Goal: Task Accomplishment & Management: Manage account settings

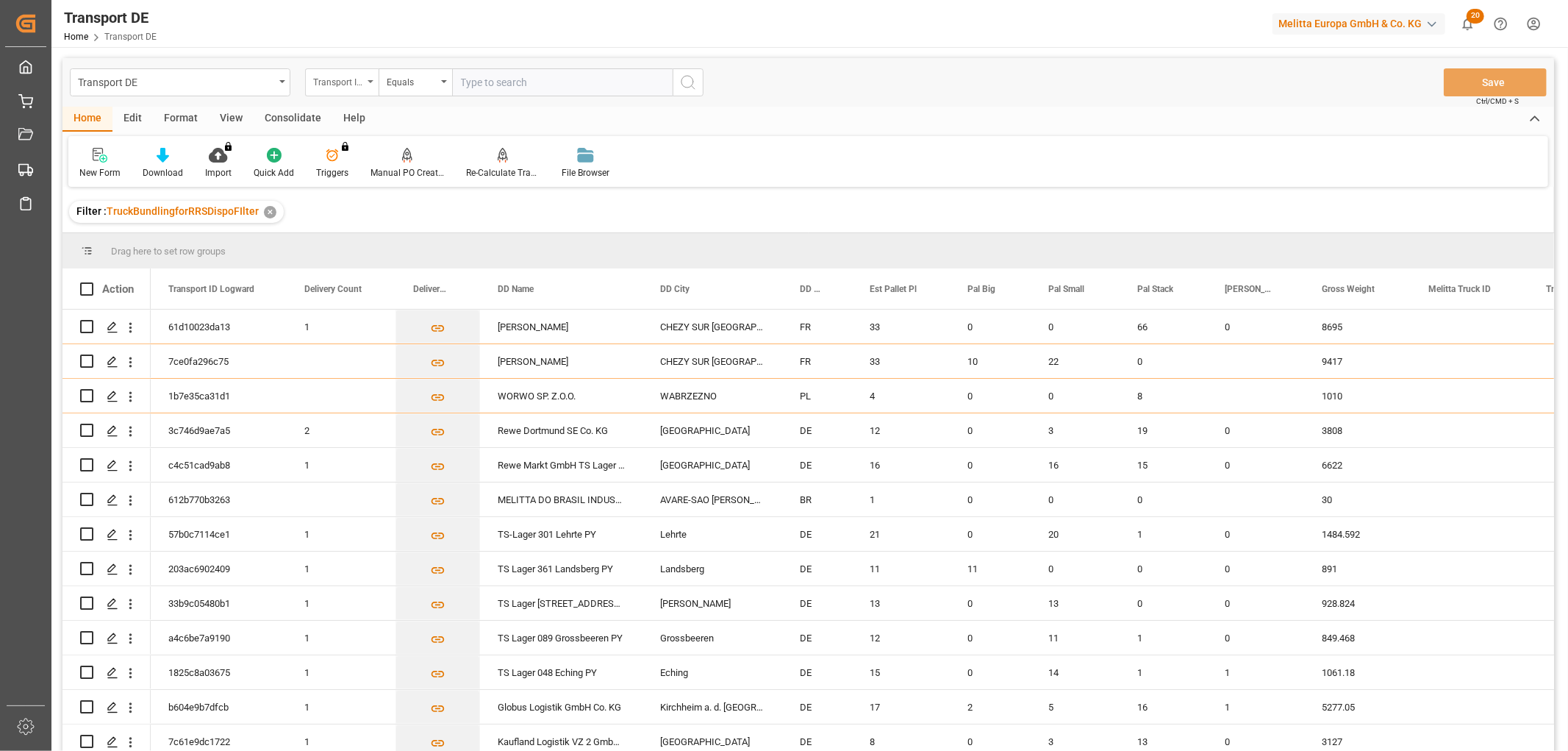
click at [329, 80] on div "Transport ID Logward" at bounding box center [338, 80] width 50 height 17
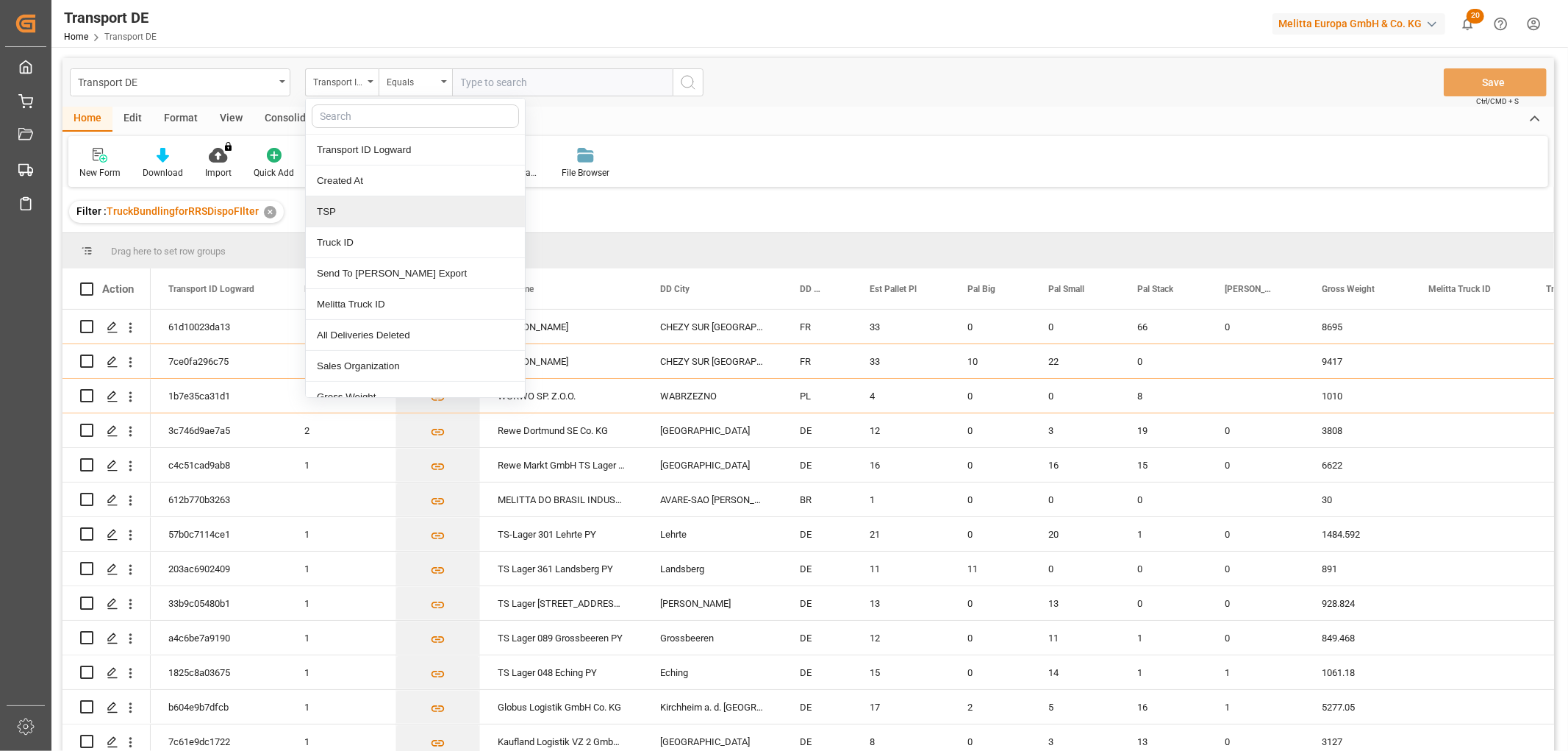
click at [343, 215] on div "TSP" at bounding box center [415, 212] width 219 height 31
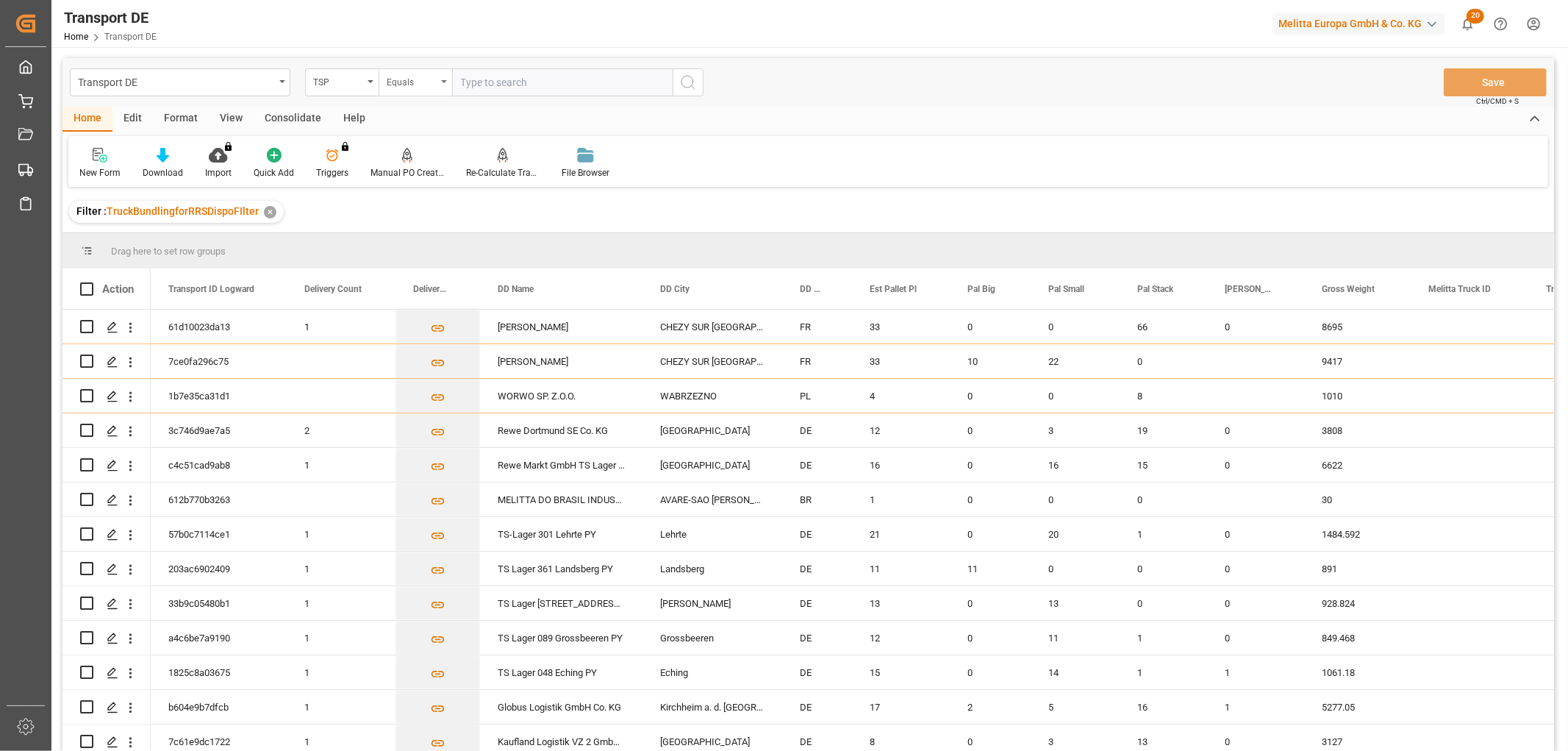
click at [403, 80] on div "Equals" at bounding box center [411, 80] width 50 height 17
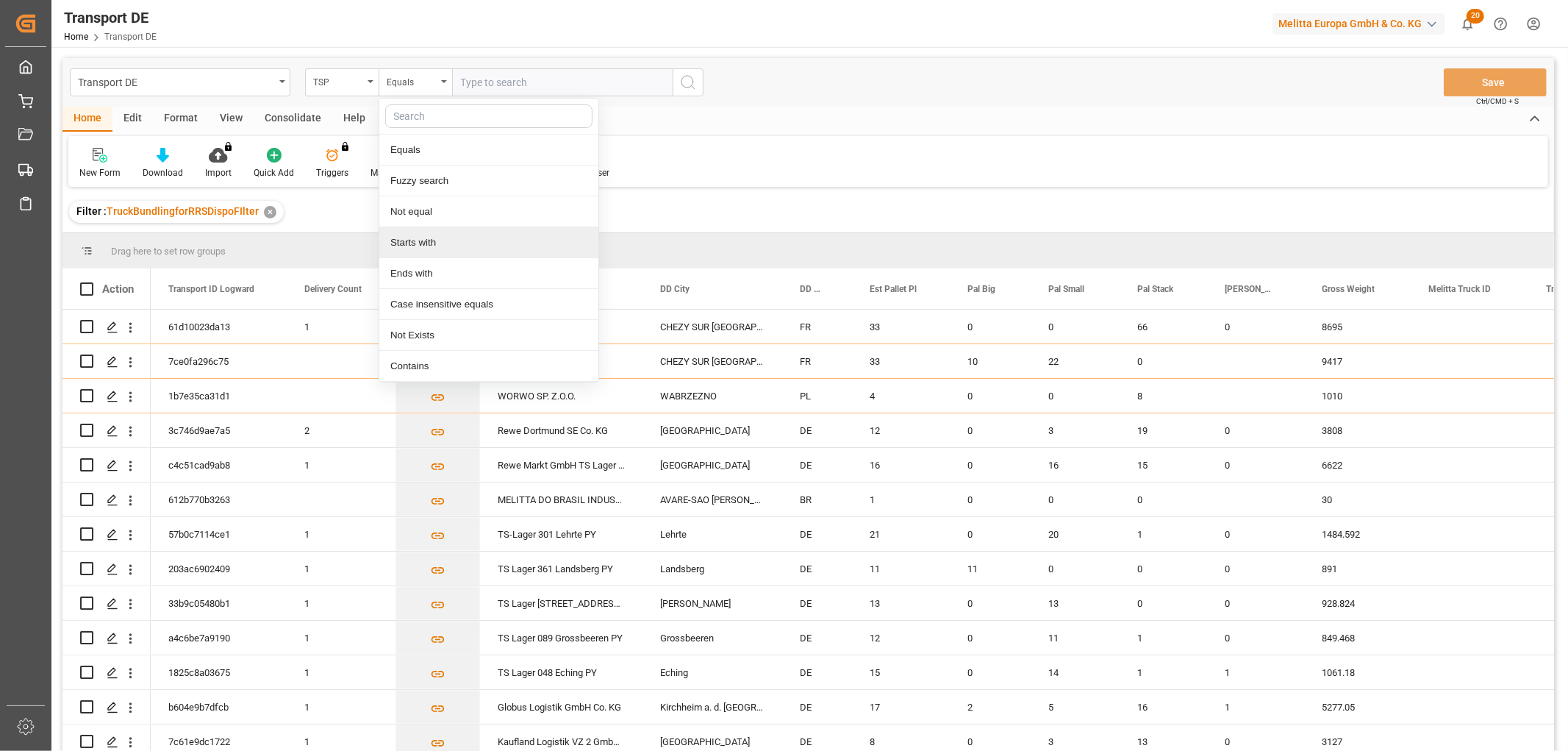
click at [436, 248] on div "Starts with" at bounding box center [489, 243] width 219 height 31
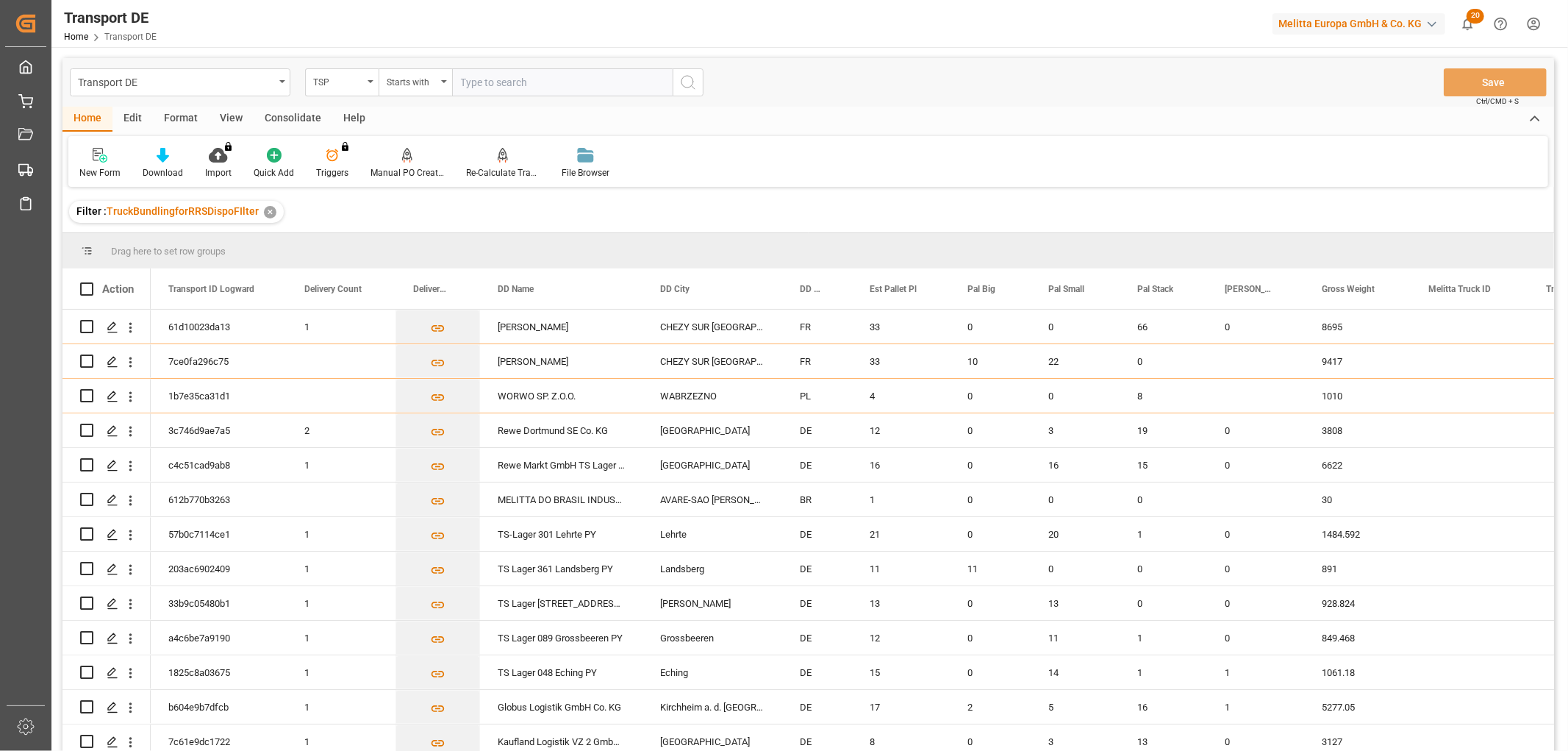
click at [504, 82] on input "text" at bounding box center [562, 82] width 220 height 28
type input "LIT DE"
click at [686, 83] on icon "search button" at bounding box center [688, 82] width 18 height 18
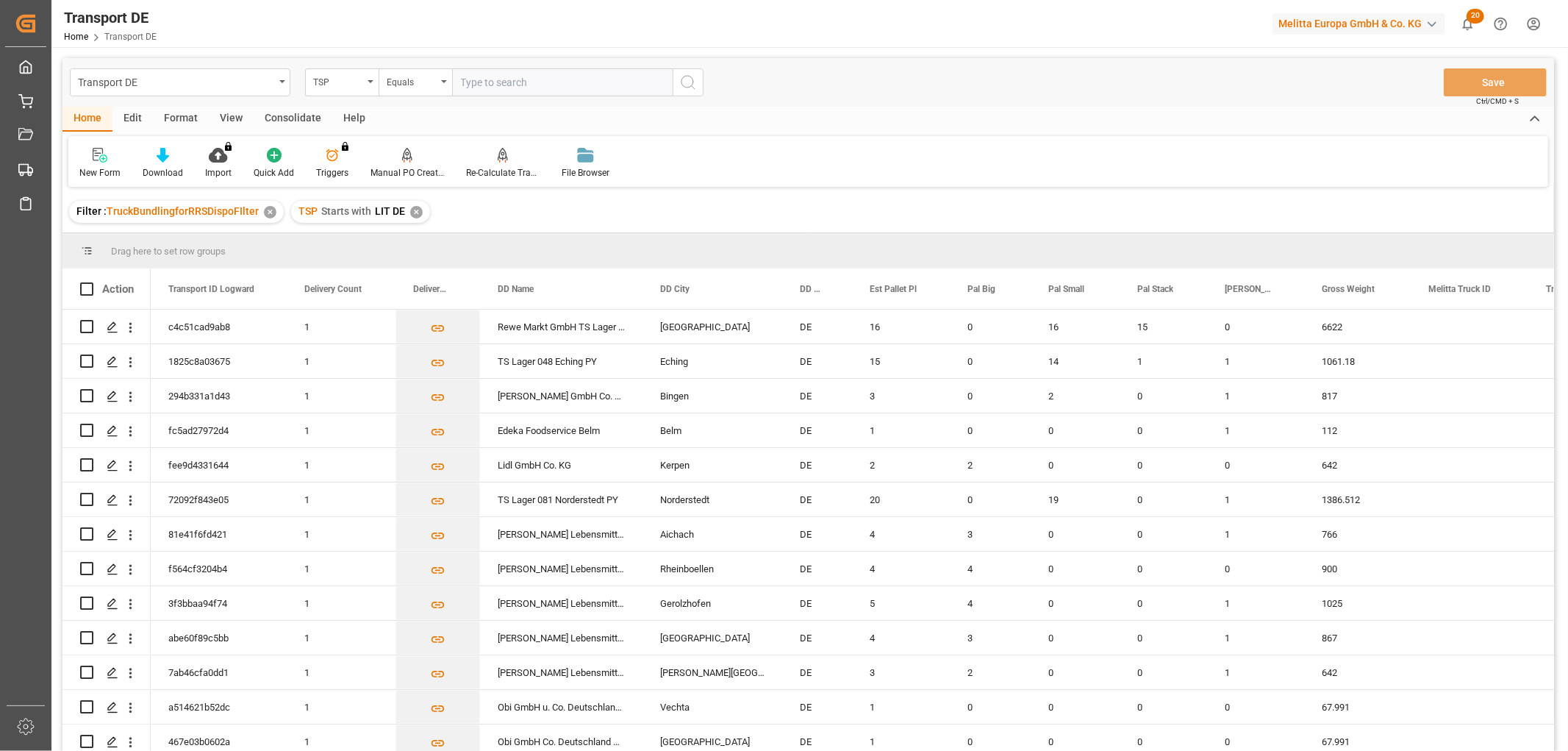
drag, startPoint x: 287, startPoint y: 114, endPoint x: 226, endPoint y: 115, distance: 61.0
click at [285, 114] on div "Consolidate" at bounding box center [293, 119] width 79 height 25
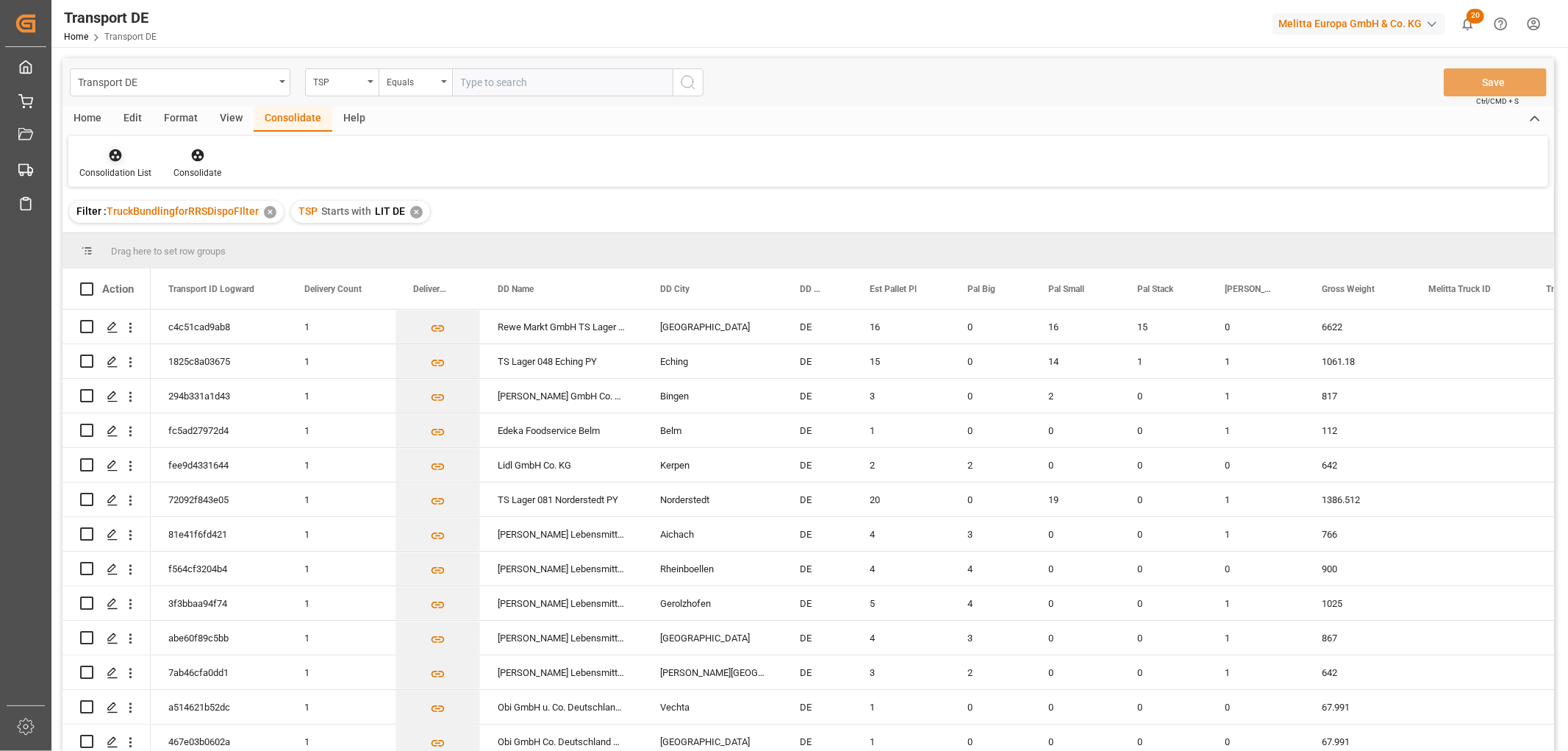
click at [114, 158] on icon at bounding box center [116, 155] width 12 height 12
click at [129, 239] on div "Transport DE TSP Equals Save Ctrl/CMD + S Home Edit Format View Consolidate Hel…" at bounding box center [809, 424] width 1492 height 732
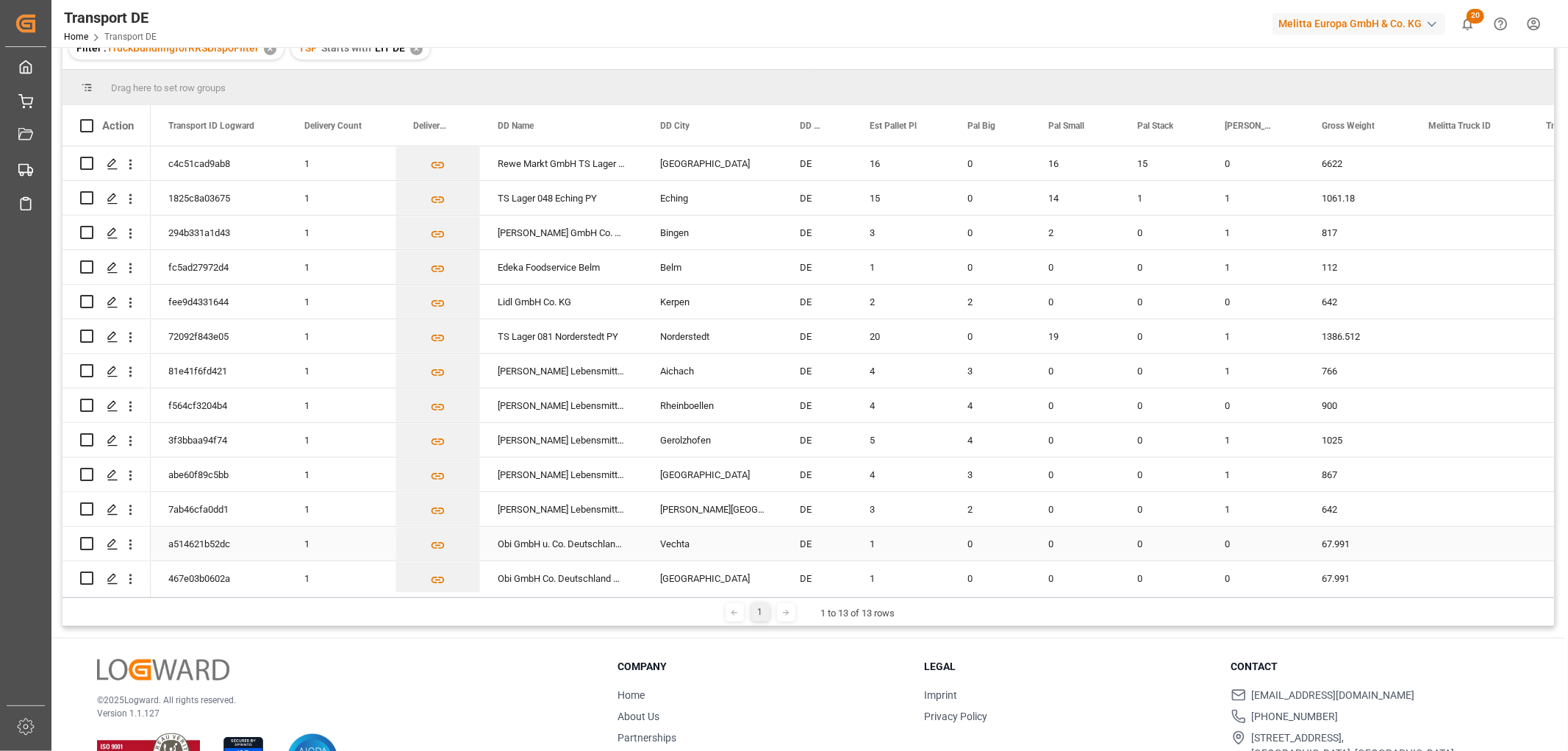
click at [85, 543] on input "Press Space to toggle row selection (unchecked)" at bounding box center [87, 543] width 13 height 13
checkbox input "true"
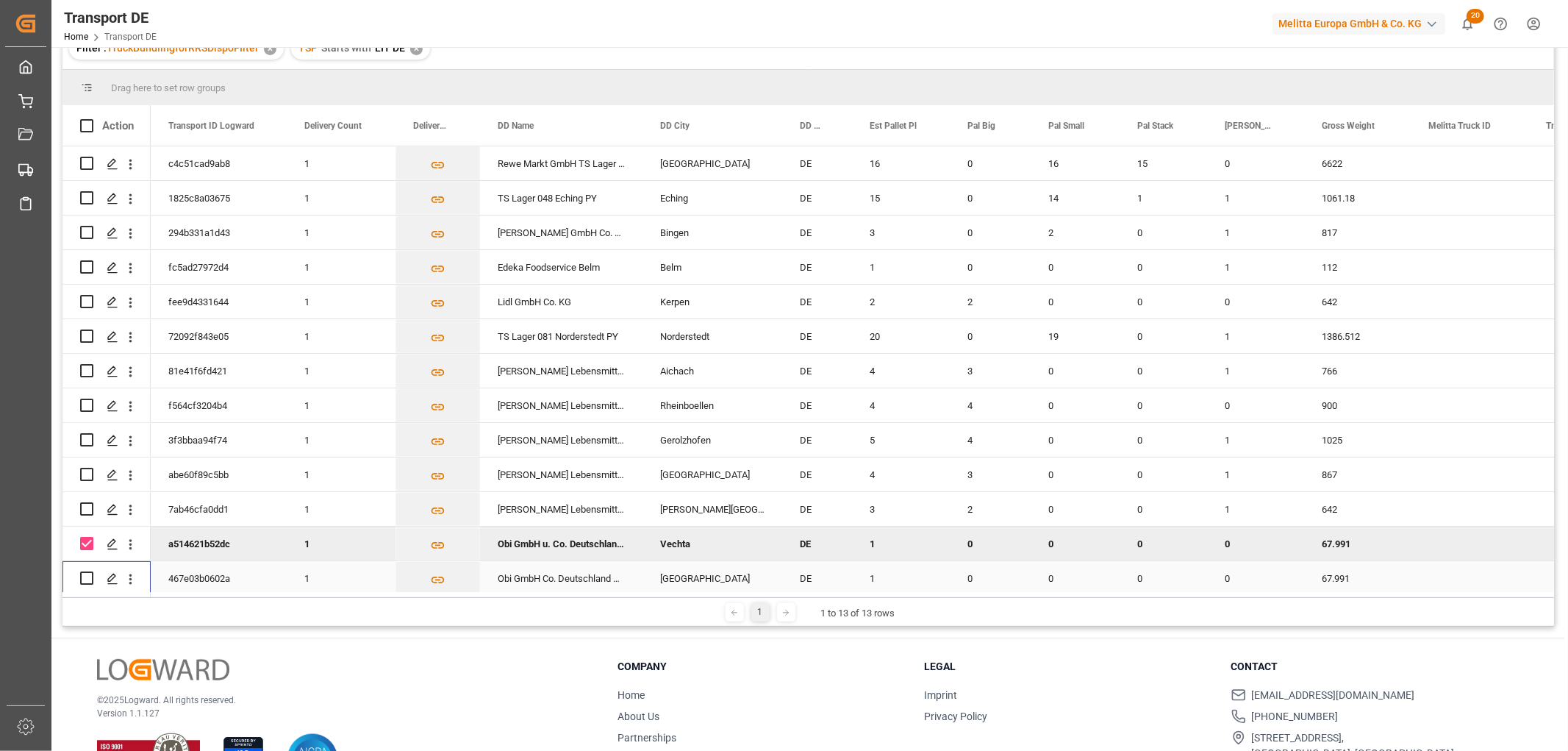
click at [89, 579] on input "Press Space to toggle row selection (unchecked)" at bounding box center [87, 578] width 13 height 13
checkbox input "true"
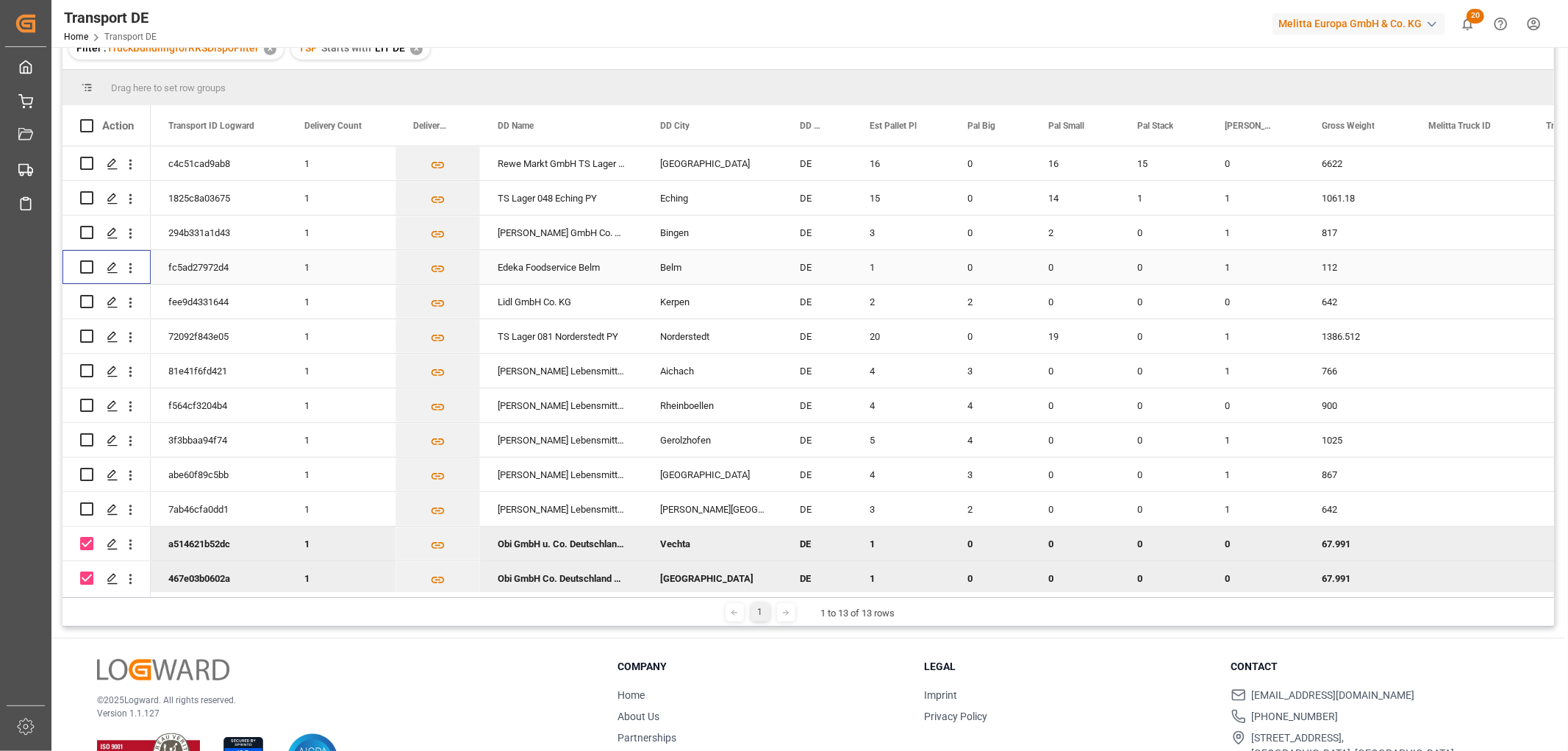
click at [85, 265] on input "Press Space to toggle row selection (unchecked)" at bounding box center [87, 267] width 13 height 13
checkbox input "true"
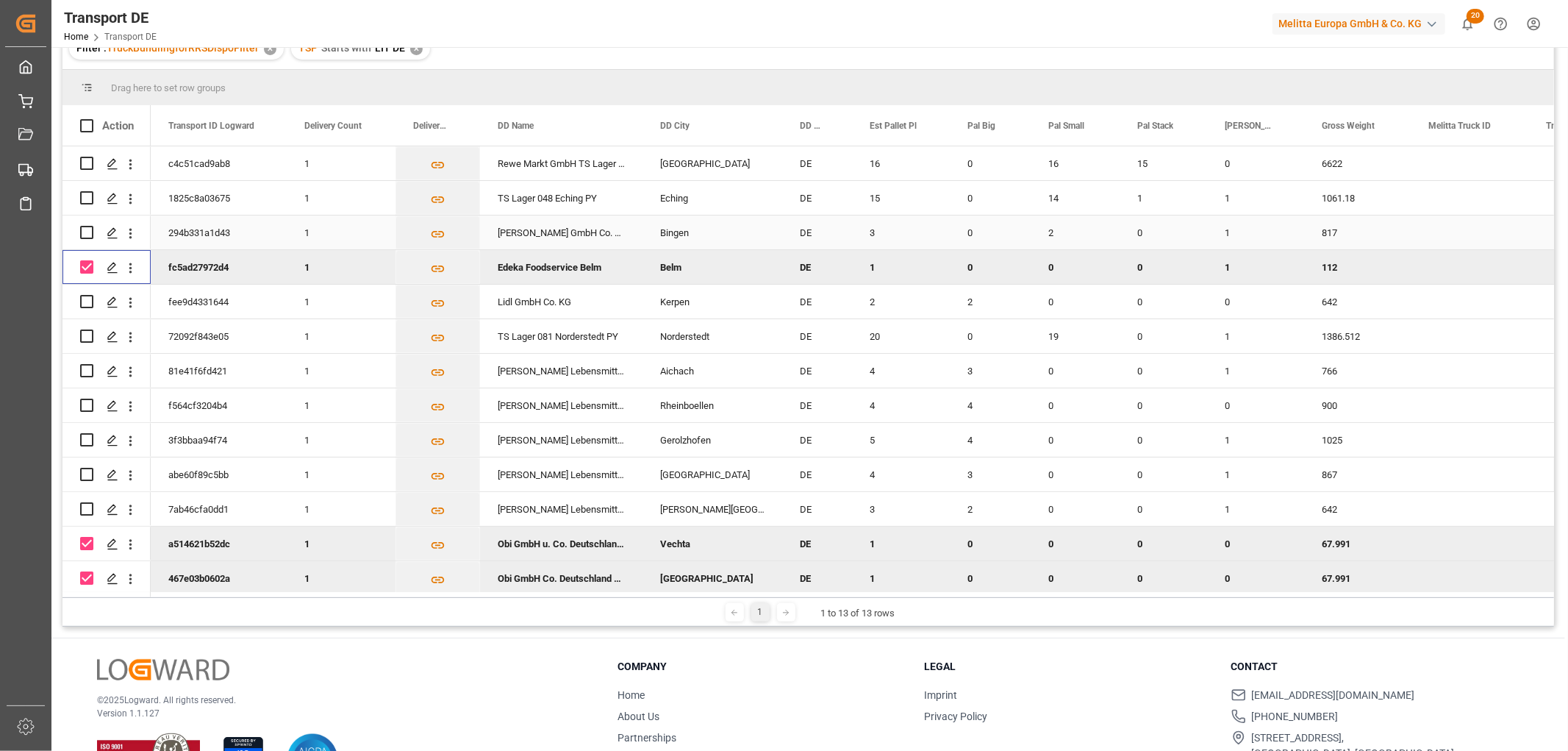
click at [89, 230] on input "Press Space to toggle row selection (unchecked)" at bounding box center [87, 232] width 13 height 13
checkbox input "true"
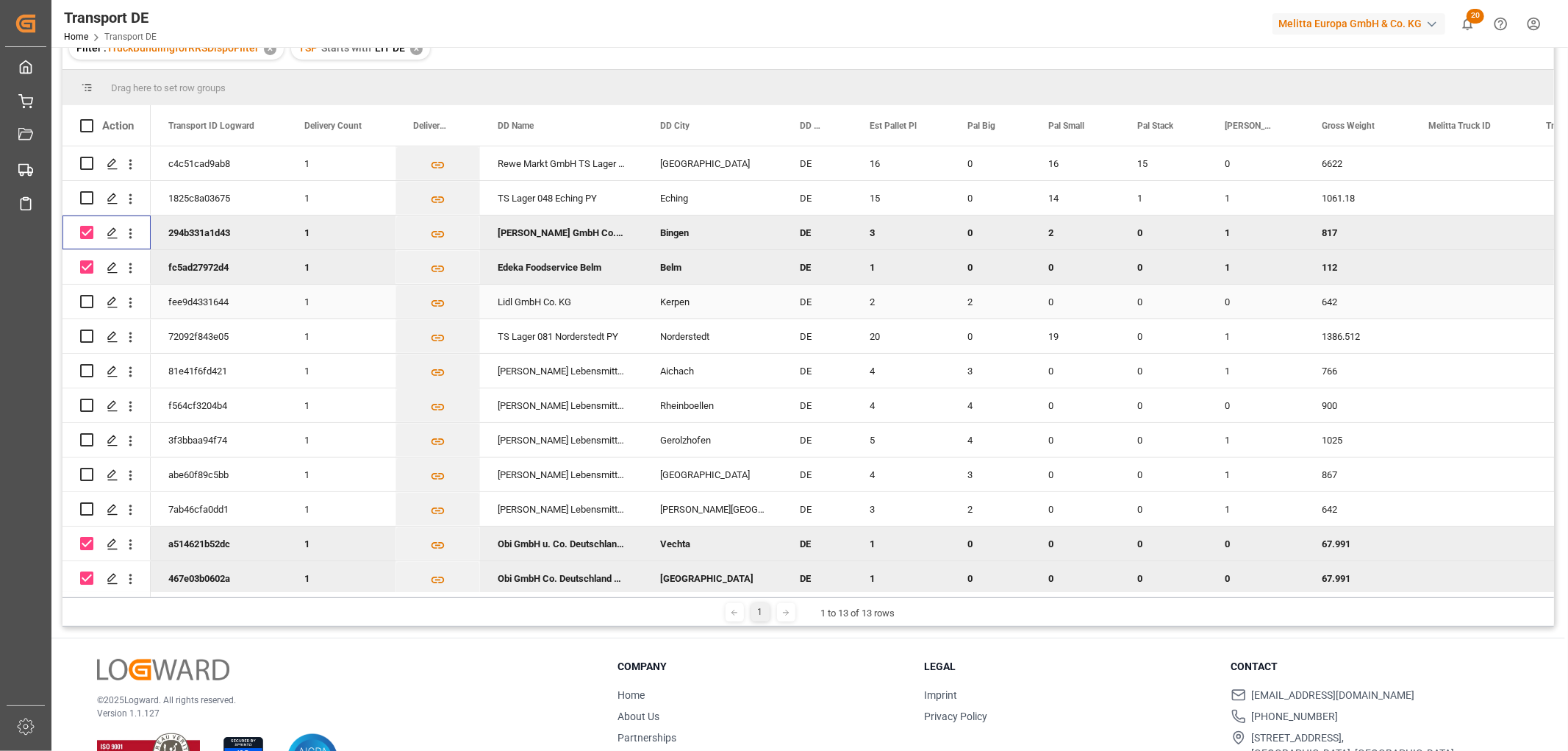
click at [87, 299] on input "Press Space to toggle row selection (unchecked)" at bounding box center [87, 301] width 13 height 13
checkbox input "true"
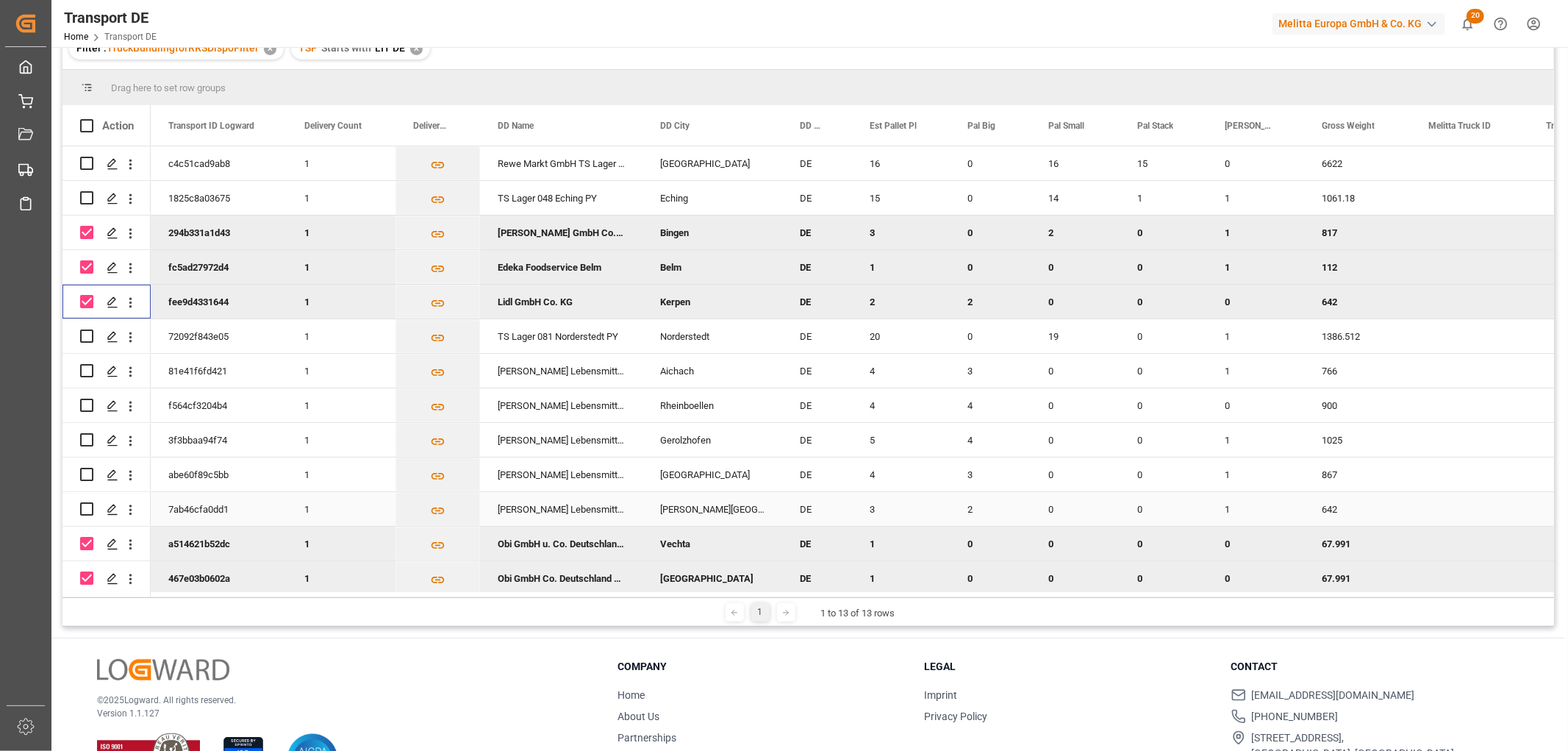
click at [87, 506] on input "Press Space to toggle row selection (unchecked)" at bounding box center [87, 509] width 13 height 13
checkbox input "true"
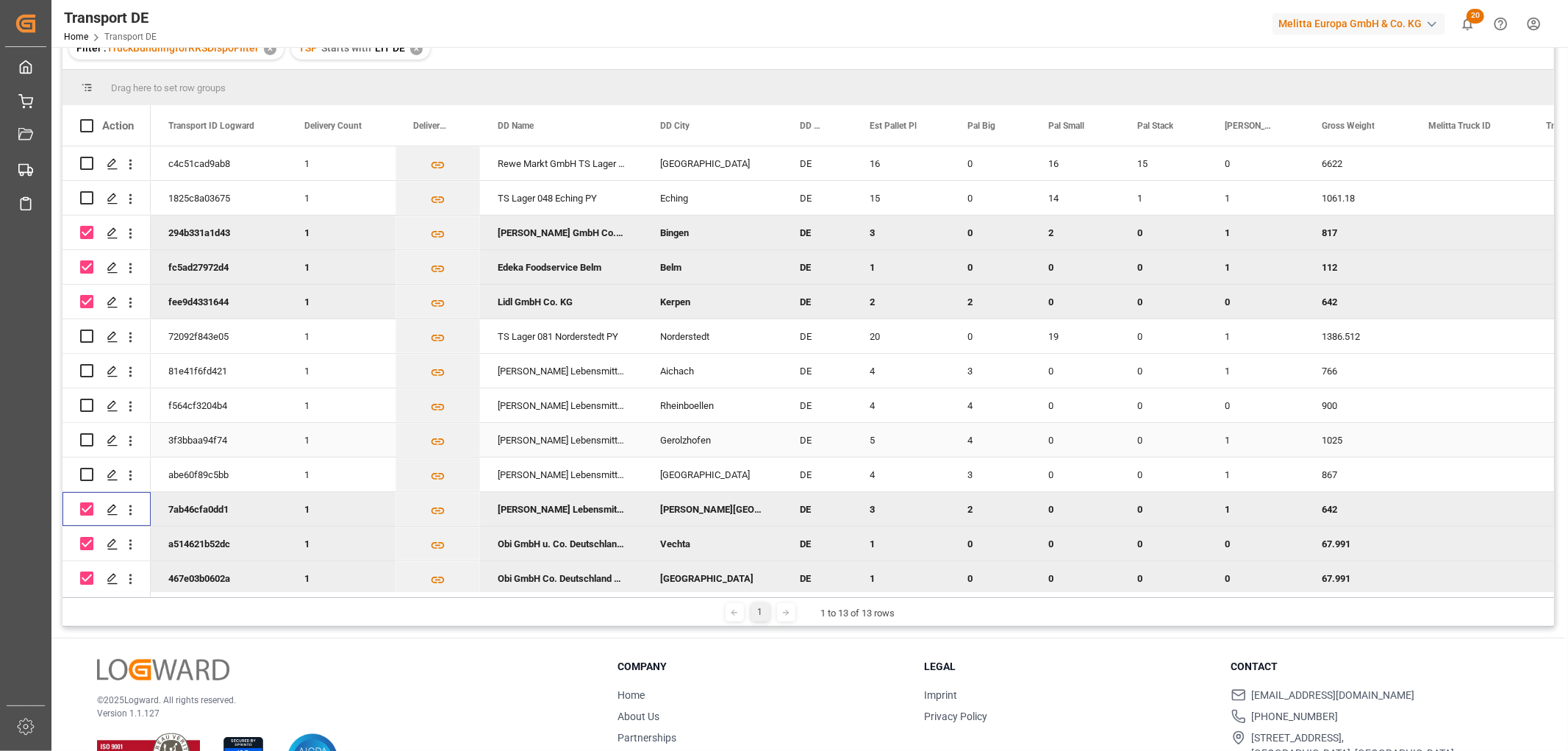
click at [90, 438] on input "Press Space to toggle row selection (unchecked)" at bounding box center [87, 439] width 13 height 13
checkbox input "true"
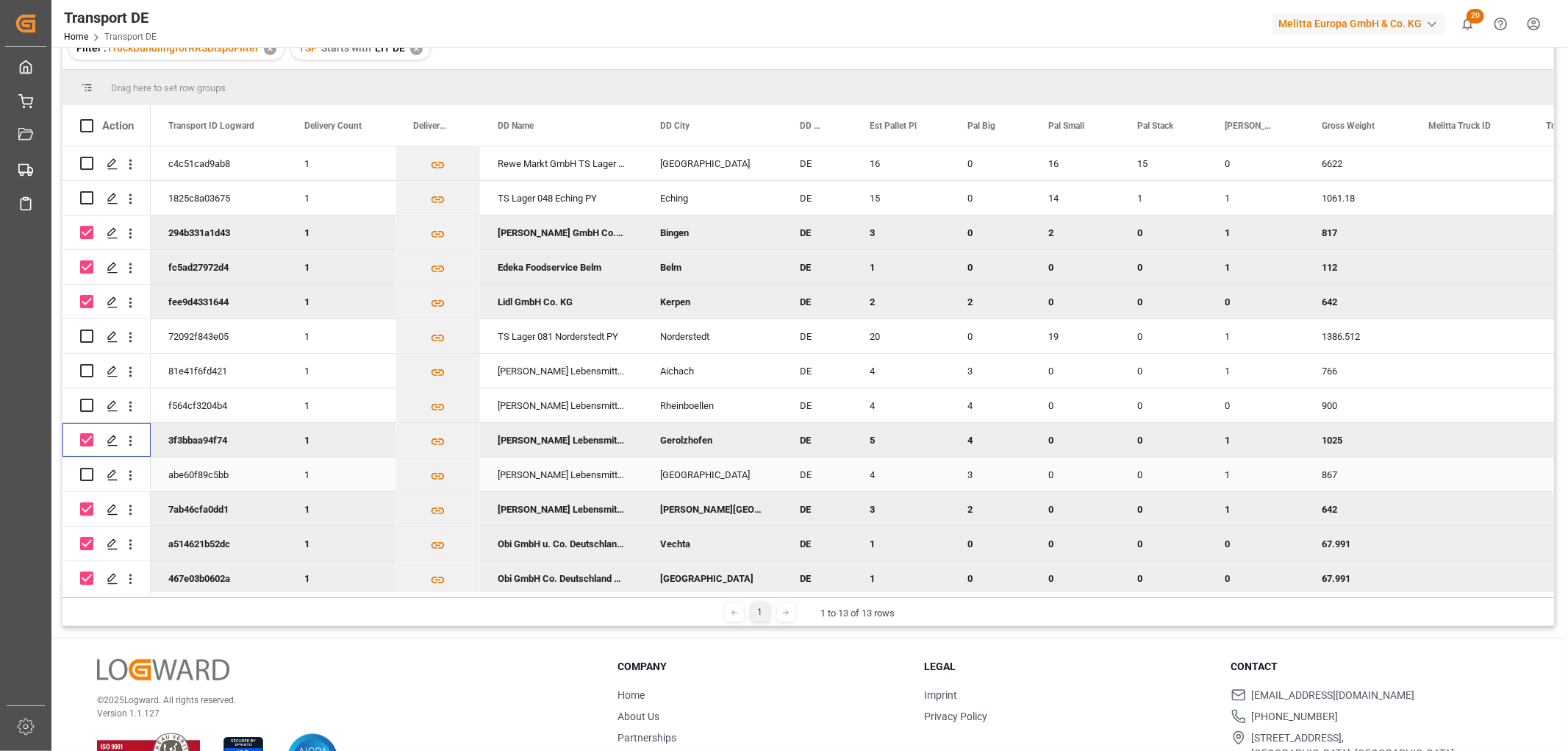
click at [91, 478] on input "Press Space to toggle row selection (unchecked)" at bounding box center [87, 474] width 13 height 13
checkbox input "true"
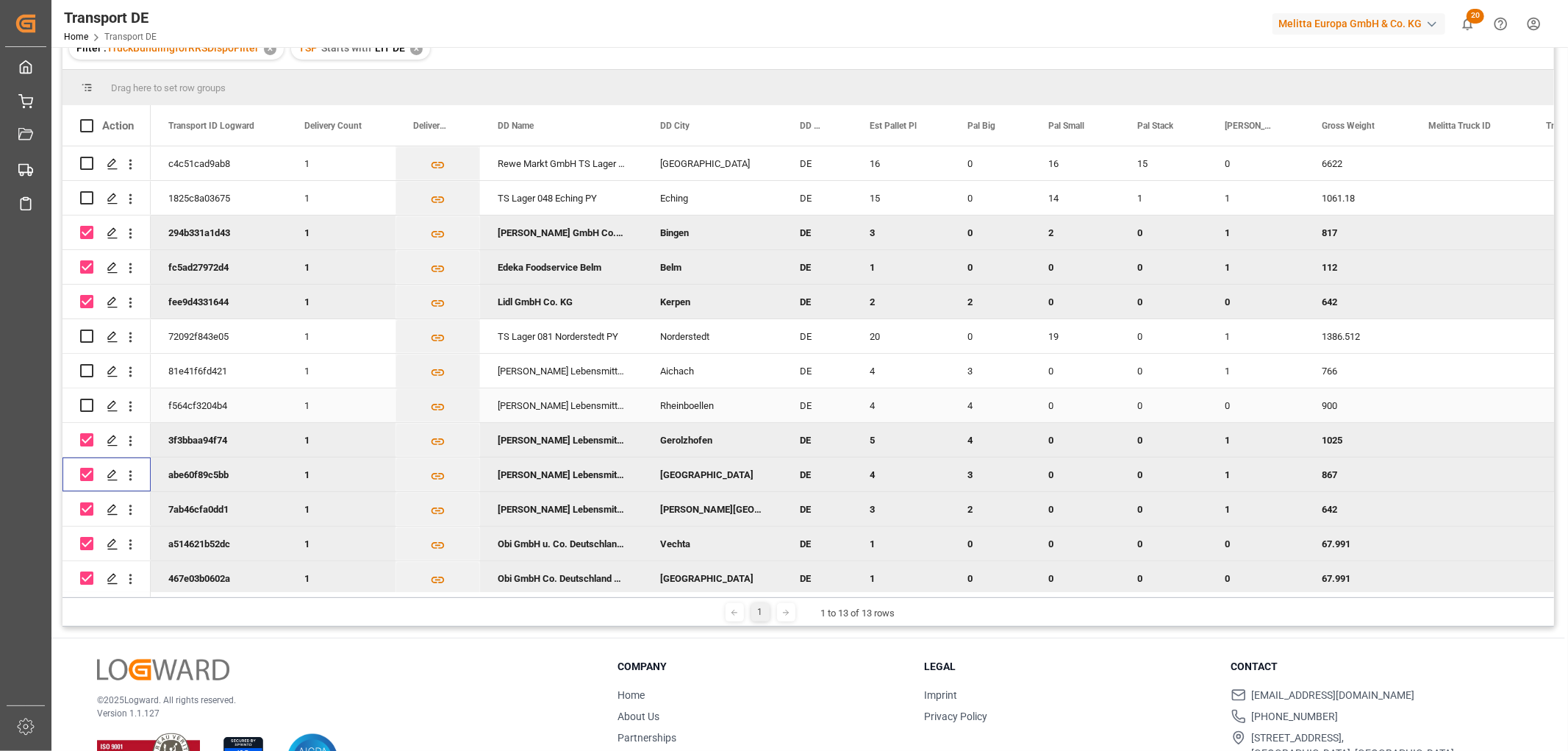
click at [83, 400] on input "Press Space to toggle row selection (unchecked)" at bounding box center [87, 405] width 13 height 13
checkbox input "true"
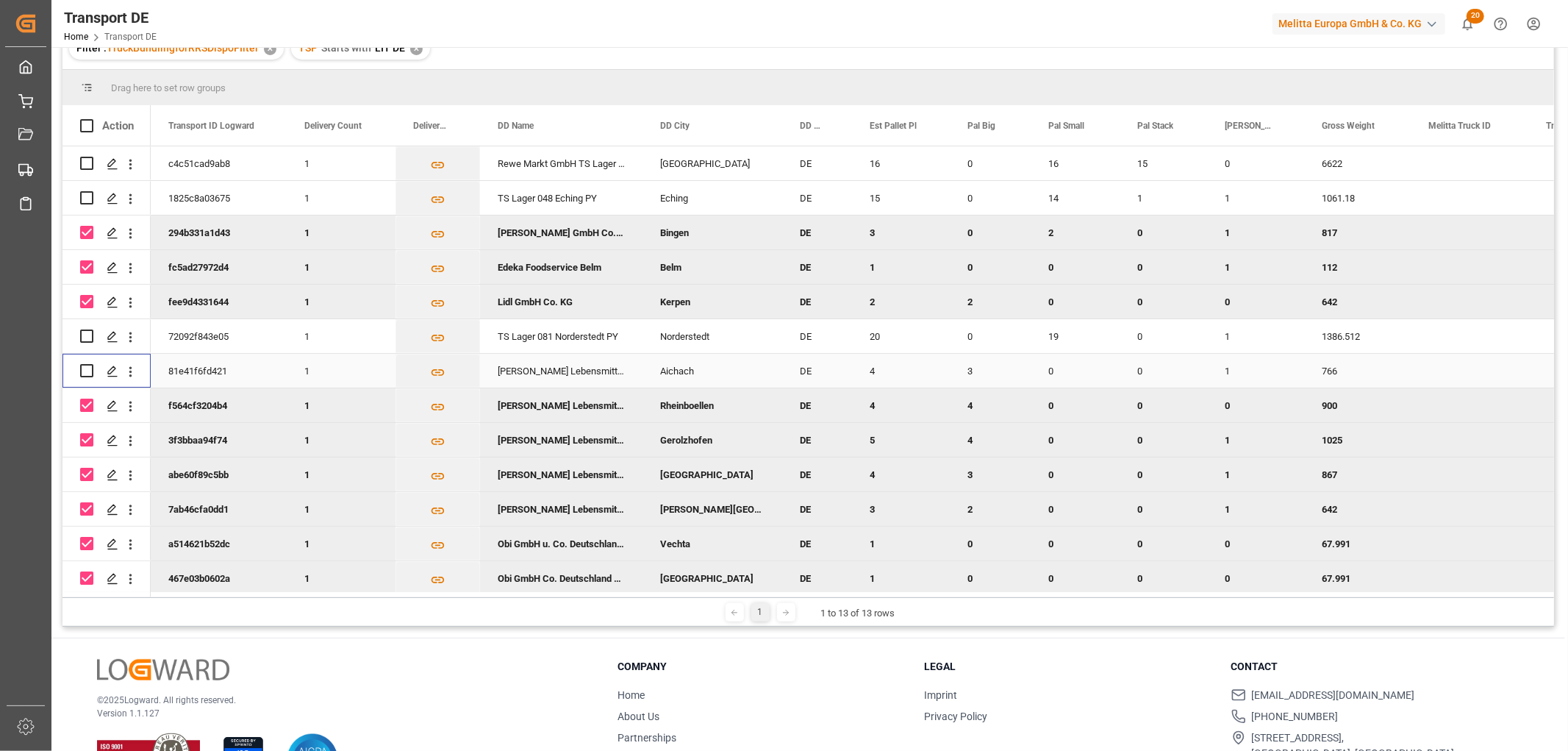
click at [84, 370] on input "Press Space to toggle row selection (unchecked)" at bounding box center [87, 370] width 13 height 13
checkbox input "true"
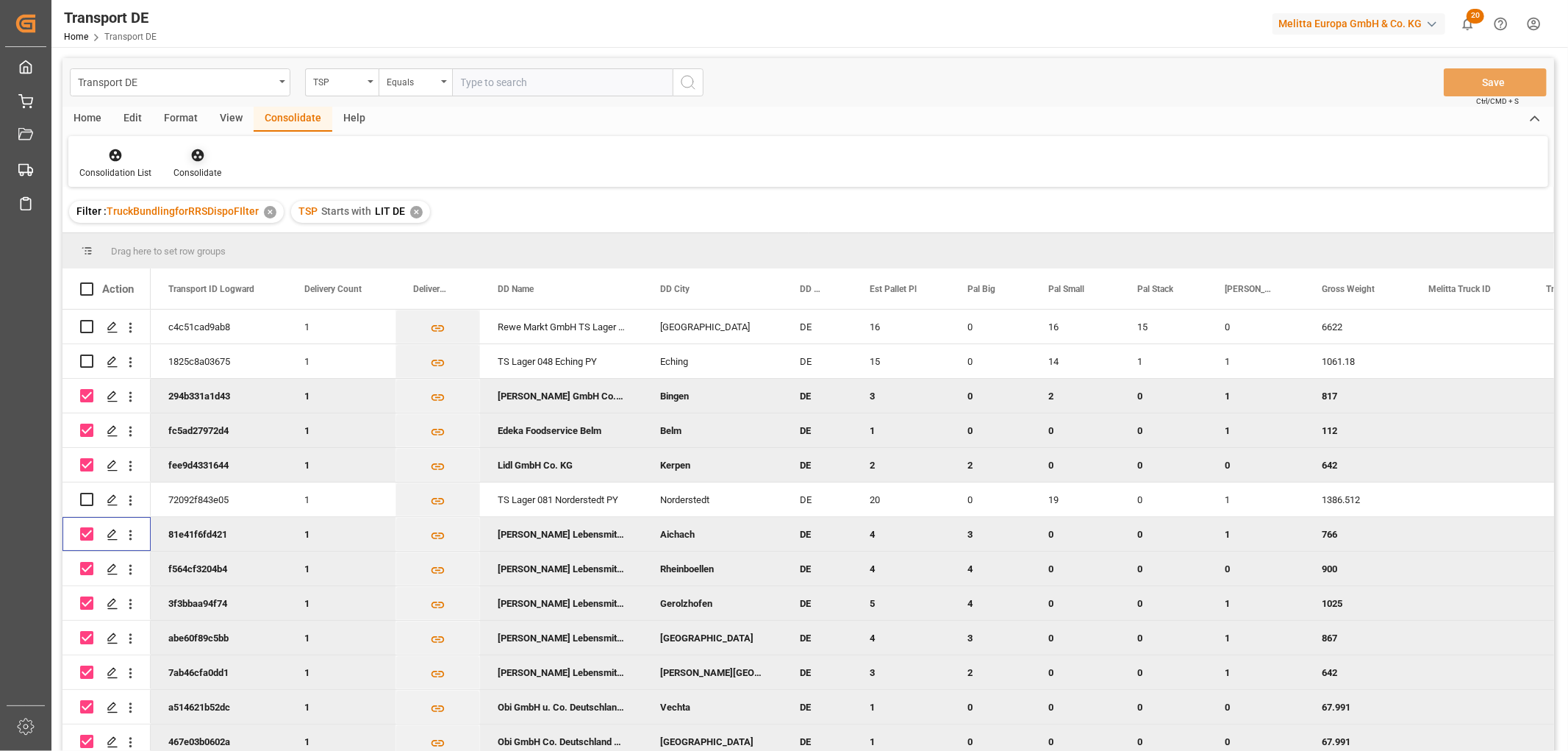
click at [195, 153] on icon at bounding box center [197, 155] width 15 height 15
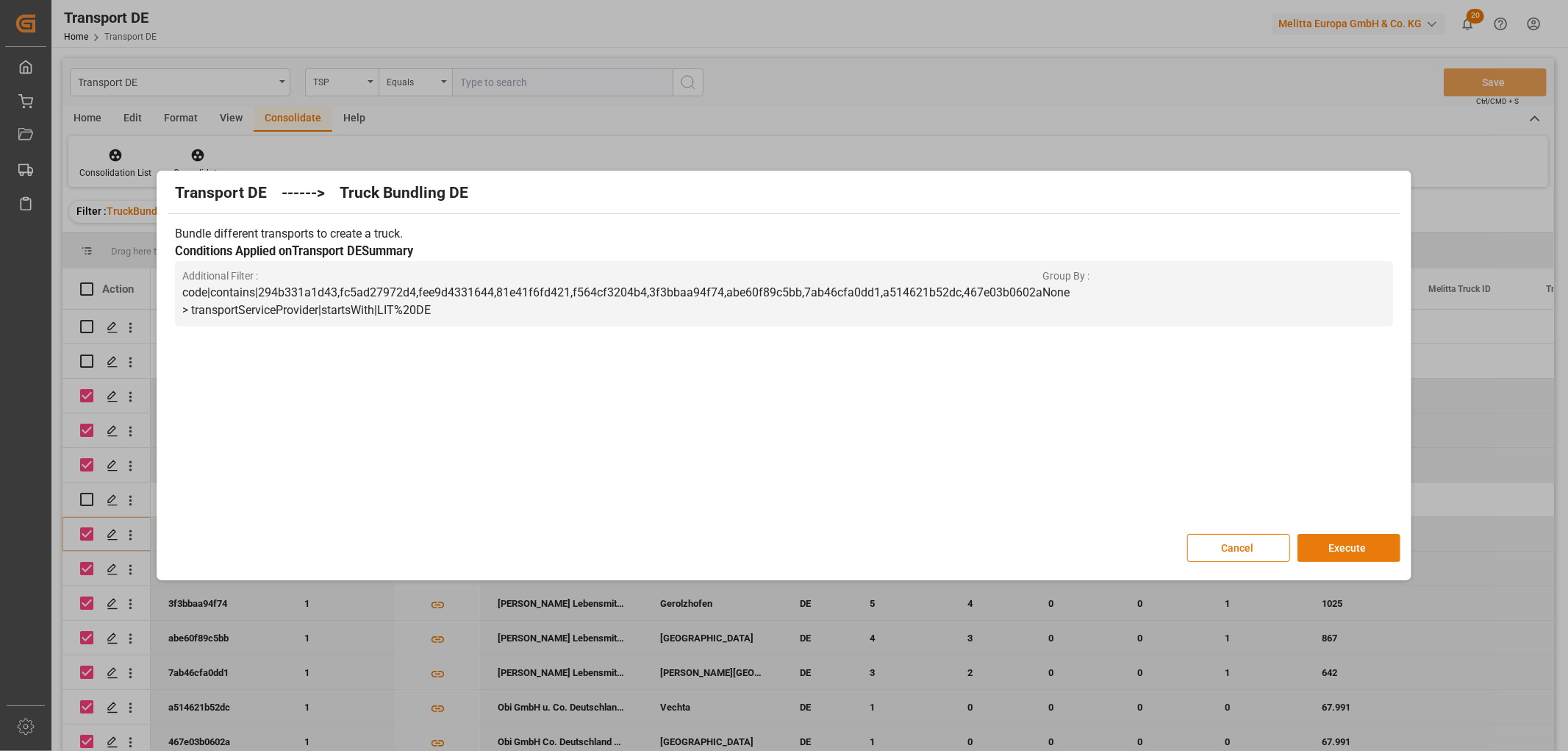
click at [1341, 548] on button "Execute" at bounding box center [1348, 548] width 103 height 28
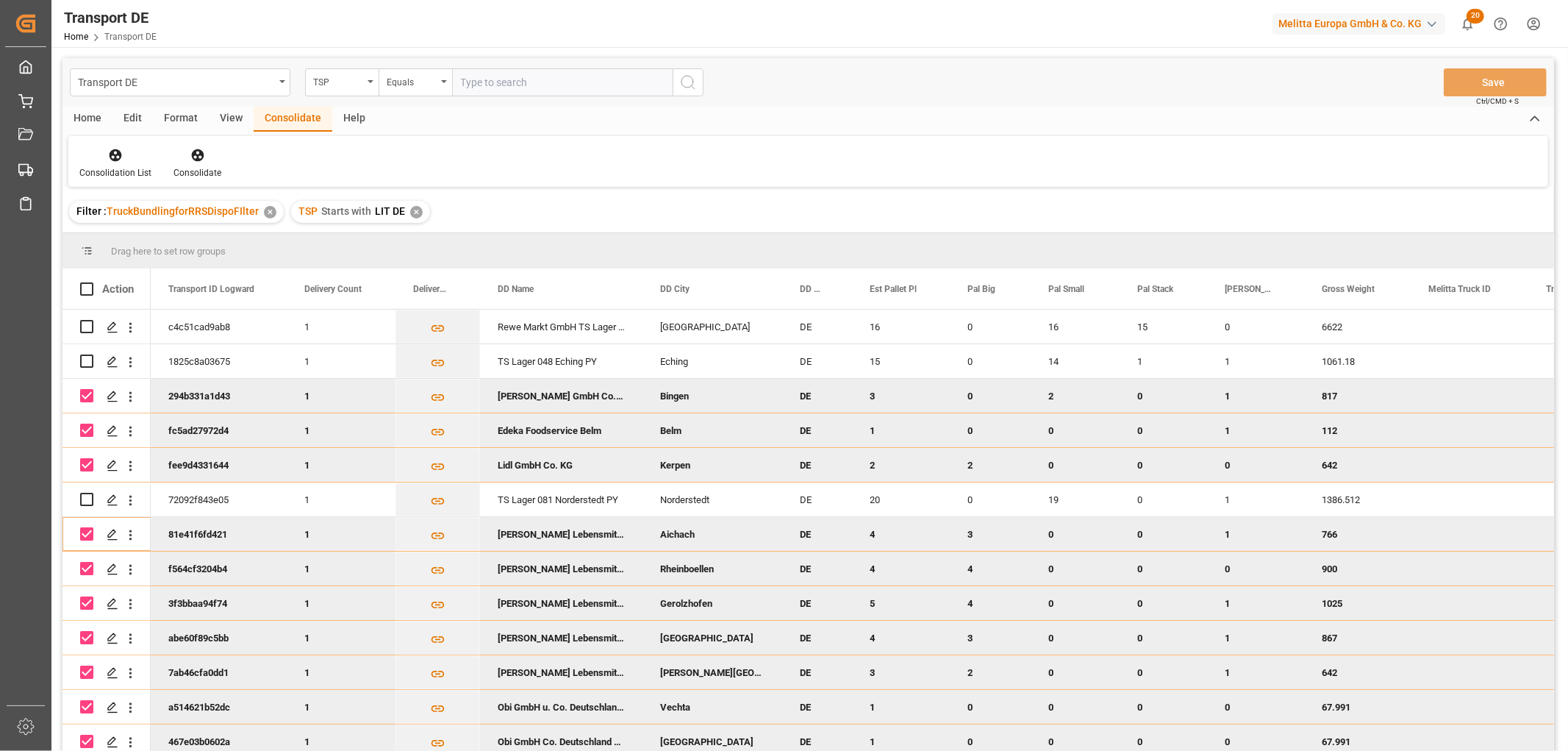
click at [92, 392] on input "Press Space to toggle row selection (checked)" at bounding box center [87, 395] width 13 height 13
checkbox input "false"
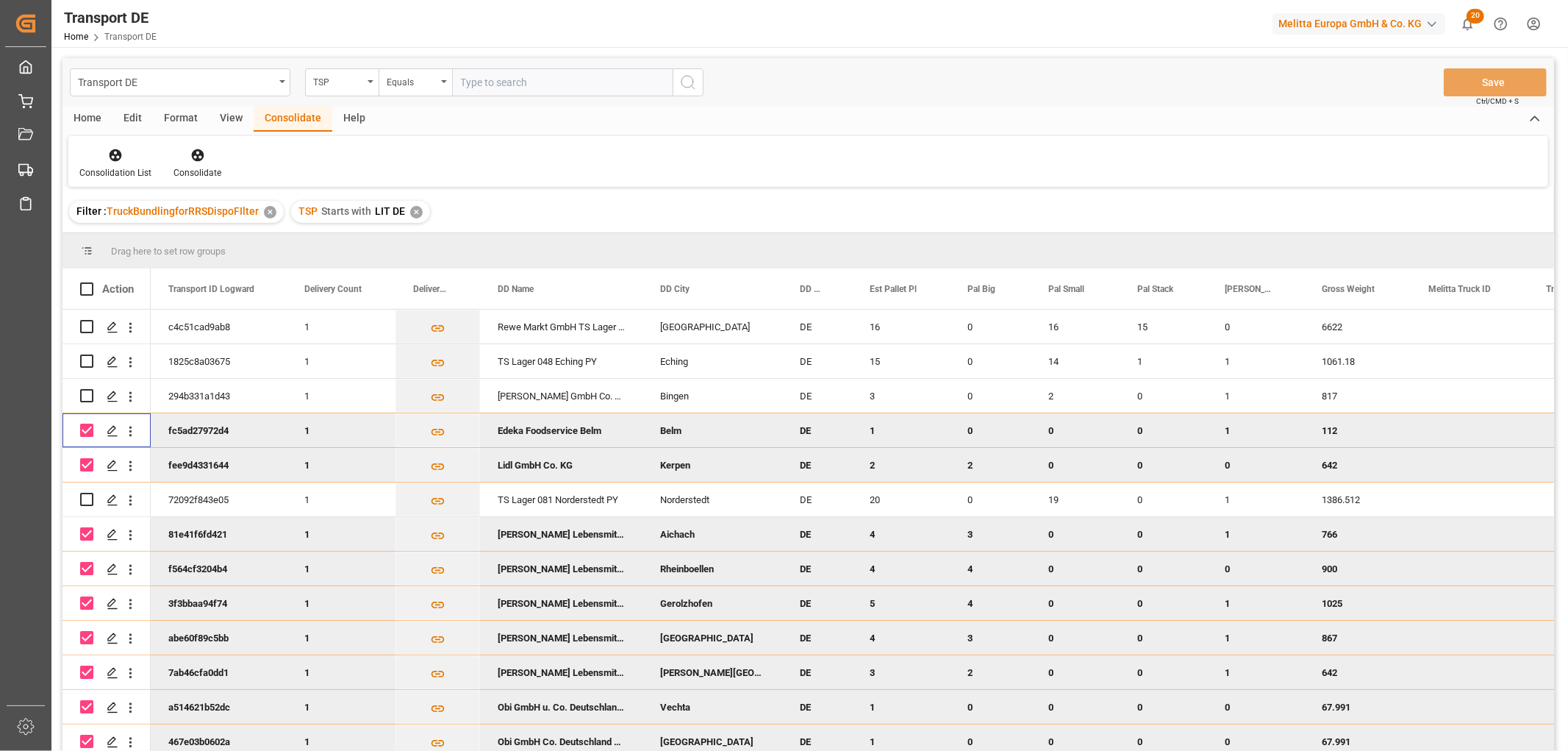
click at [84, 434] on input "Press Space to toggle row selection (checked)" at bounding box center [87, 430] width 13 height 13
checkbox input "false"
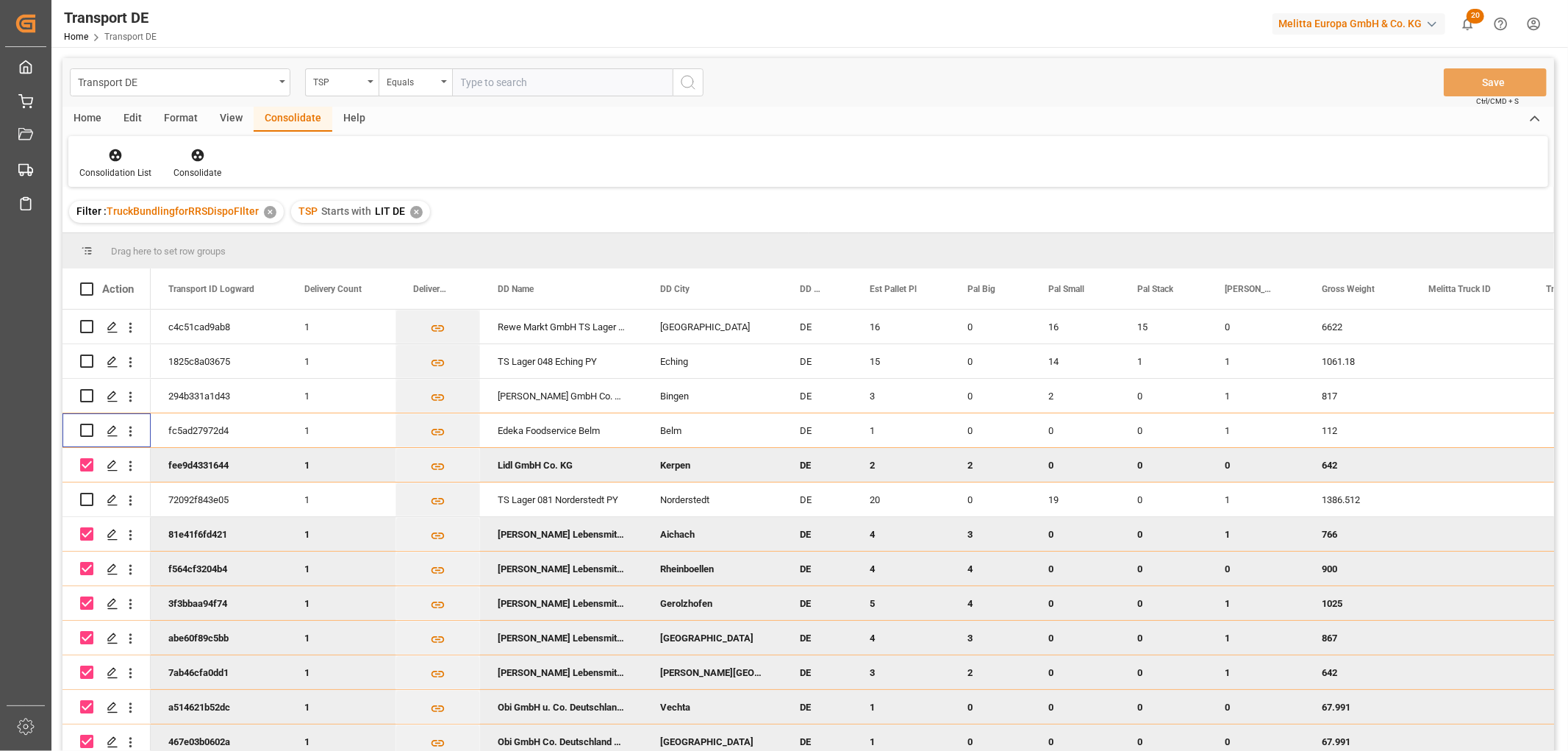
click at [88, 473] on div "Press SPACE to deselect this row." at bounding box center [87, 465] width 13 height 34
click at [83, 462] on input "Press Space to toggle row selection (checked)" at bounding box center [87, 464] width 13 height 13
checkbox input "false"
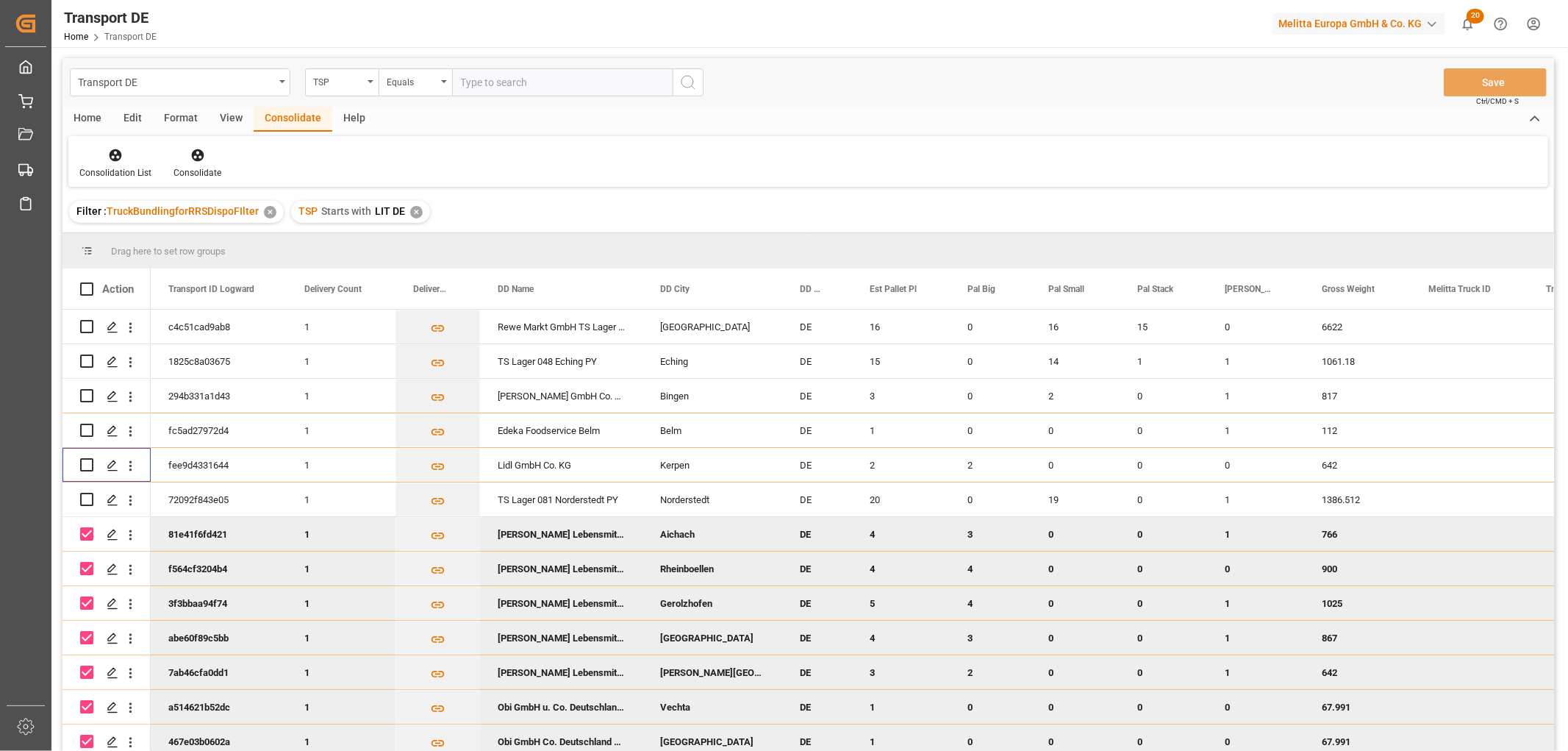
click at [85, 533] on input "Press Space to toggle row selection (checked)" at bounding box center [87, 534] width 13 height 13
checkbox input "false"
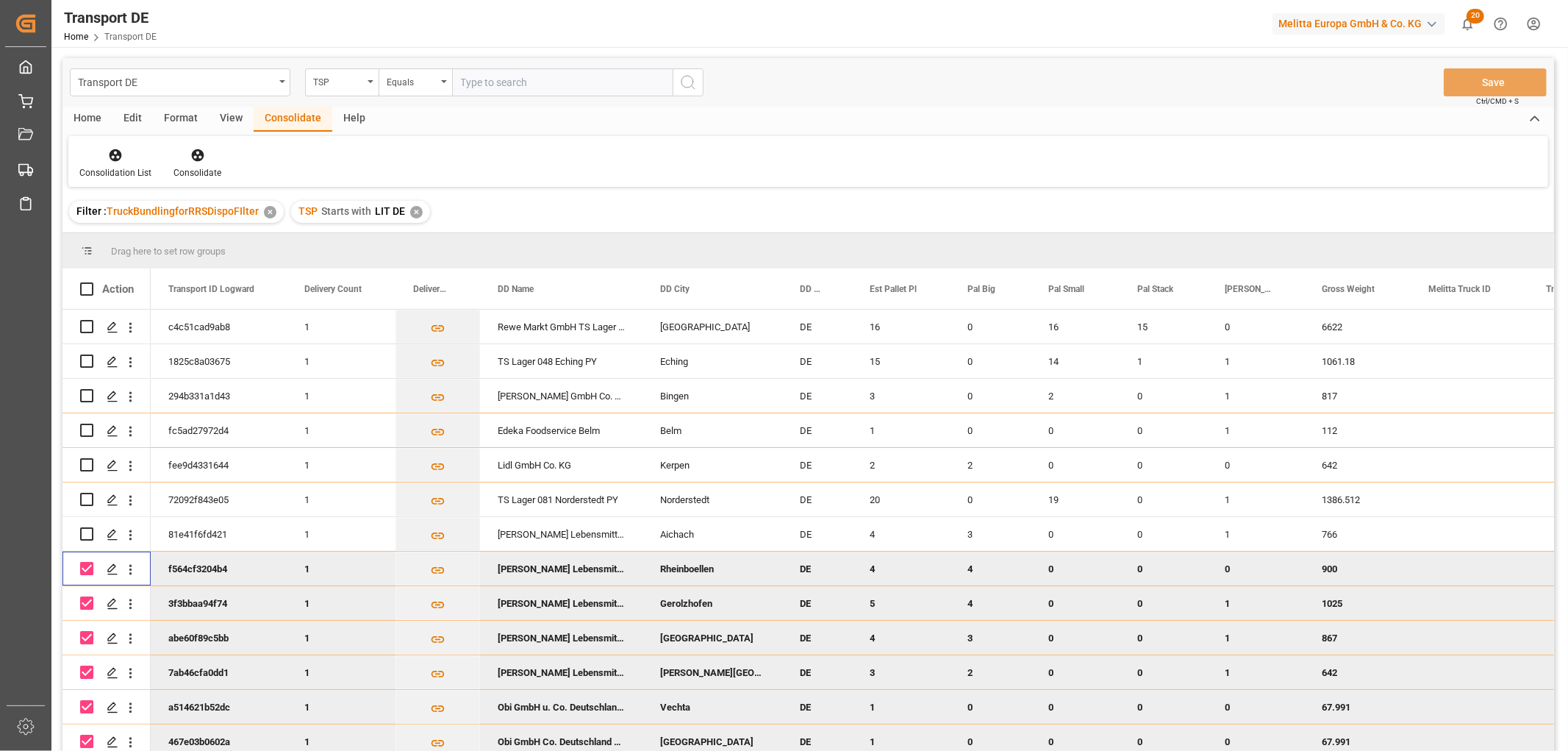
click at [90, 575] on input "Press Space to toggle row selection (checked)" at bounding box center [87, 568] width 13 height 13
checkbox input "false"
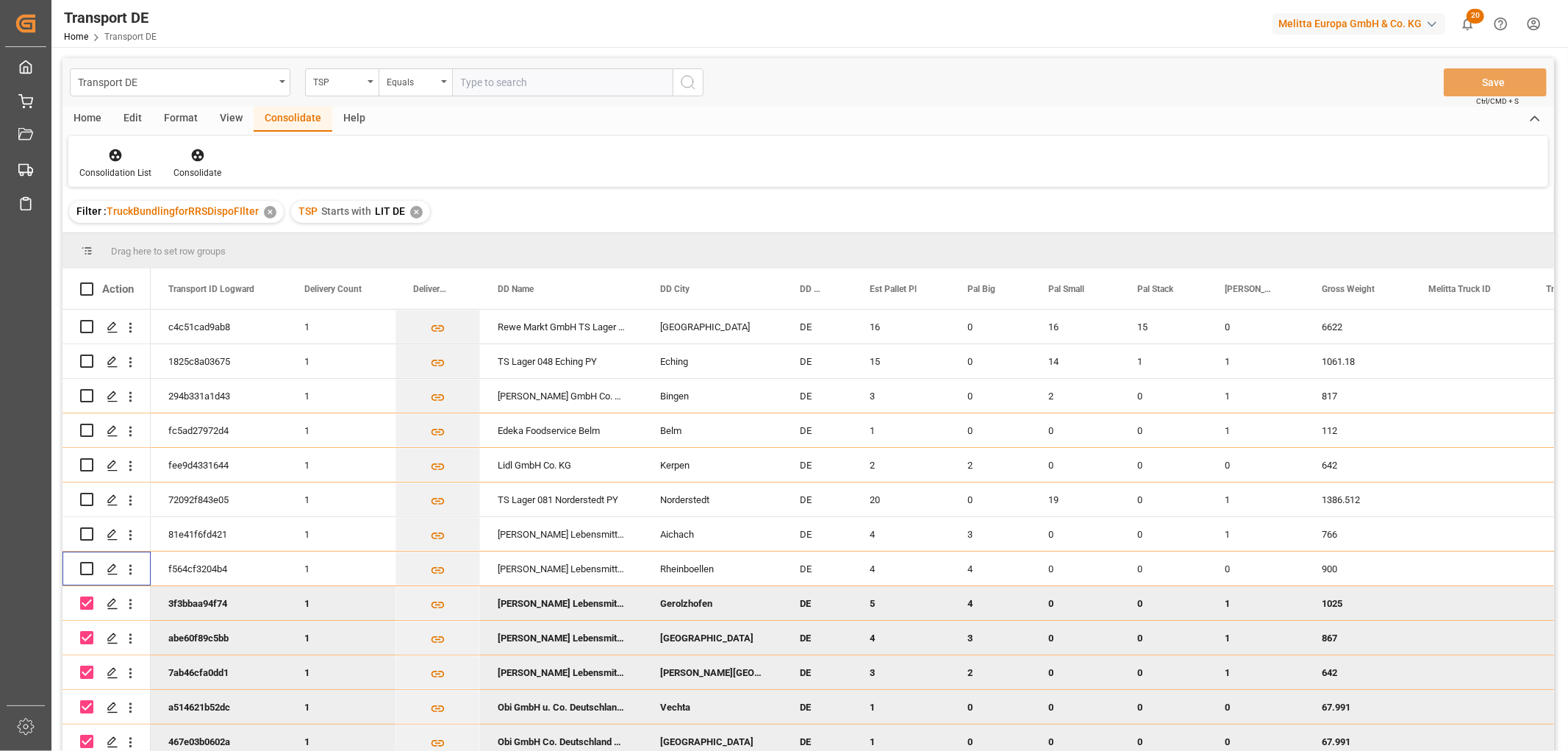
click at [86, 601] on input "Press Space to toggle row selection (checked)" at bounding box center [87, 603] width 13 height 13
checkbox input "false"
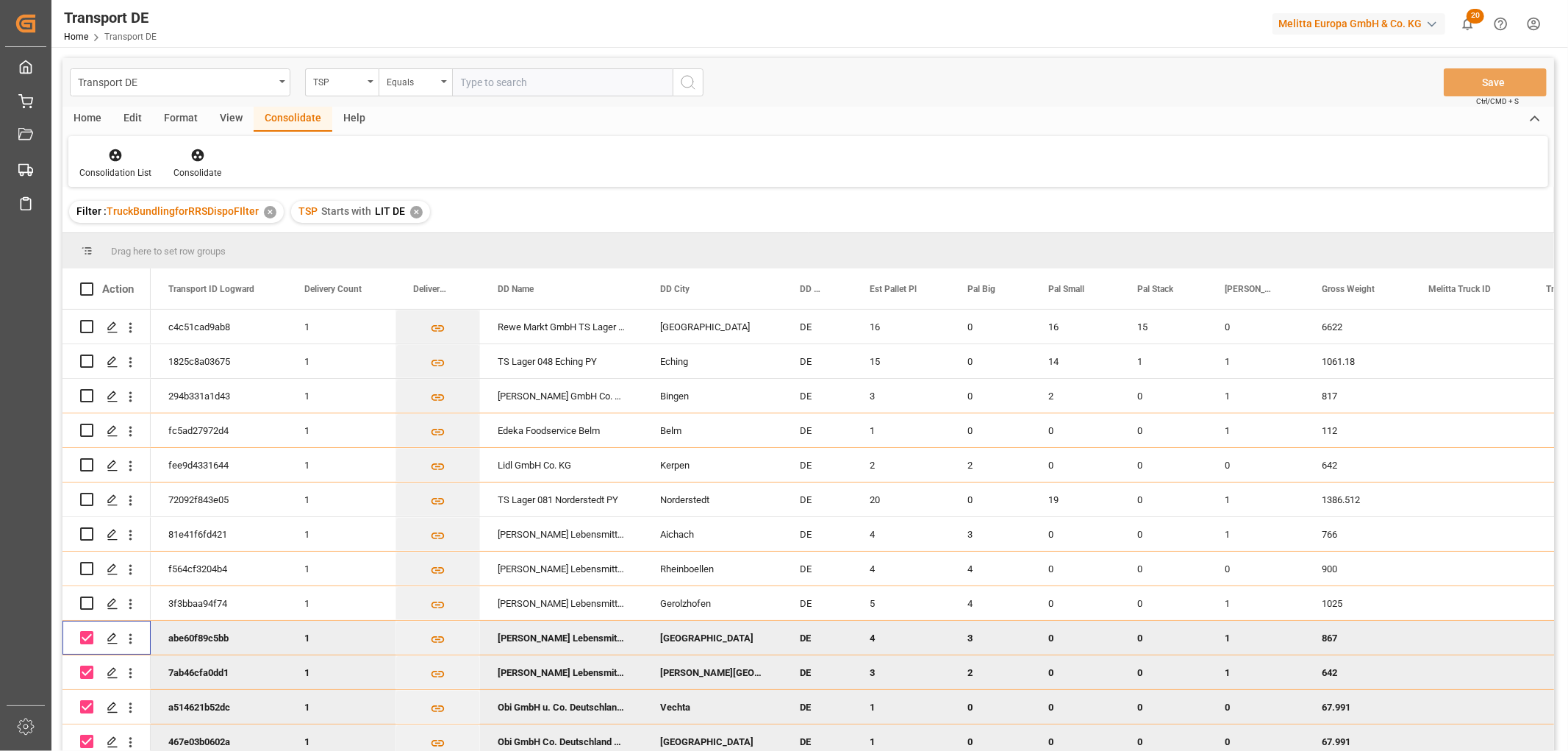
click at [85, 637] on input "Press Space to toggle row selection (checked)" at bounding box center [87, 637] width 13 height 13
checkbox input "false"
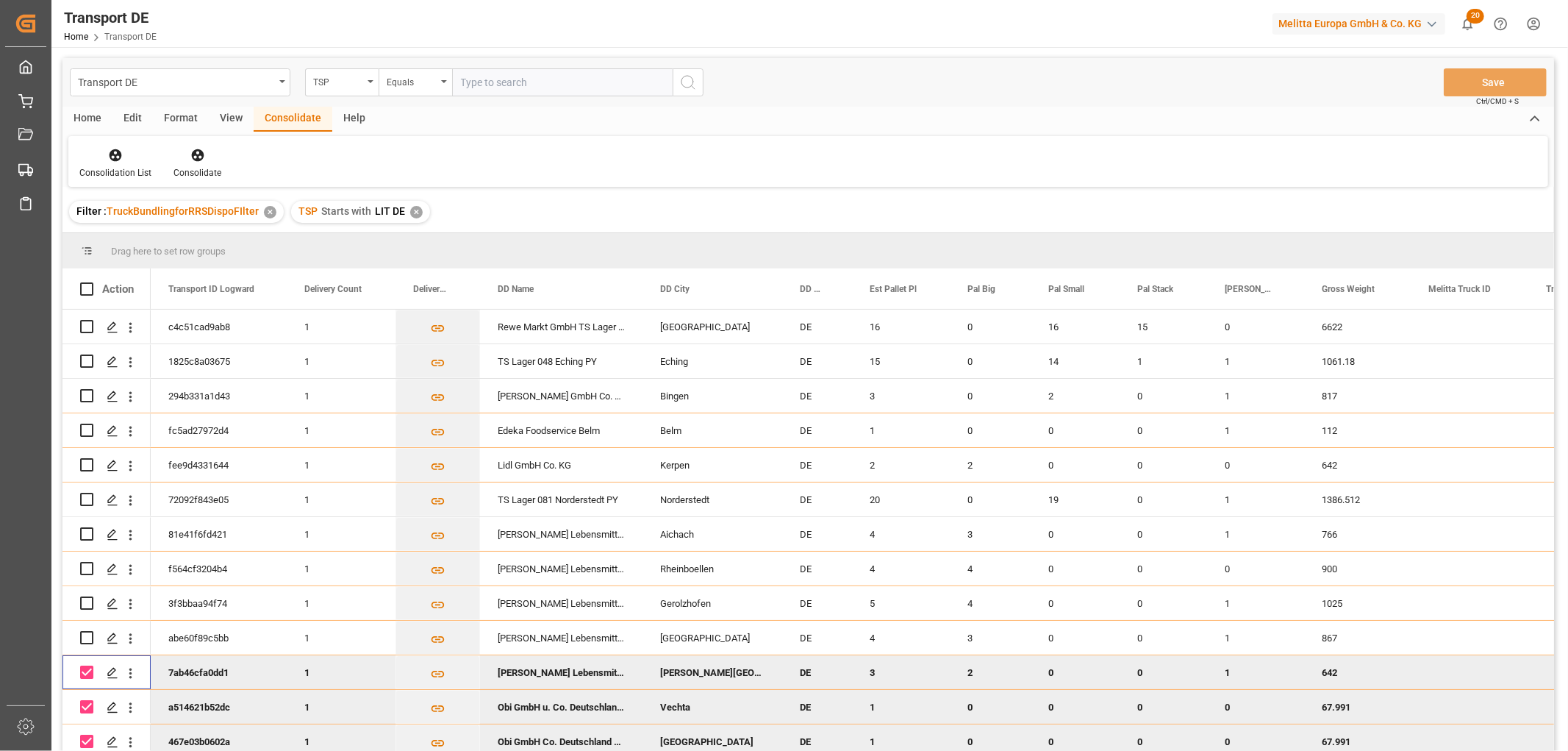
click at [88, 671] on input "Press Space to toggle row selection (checked)" at bounding box center [87, 672] width 13 height 13
checkbox input "false"
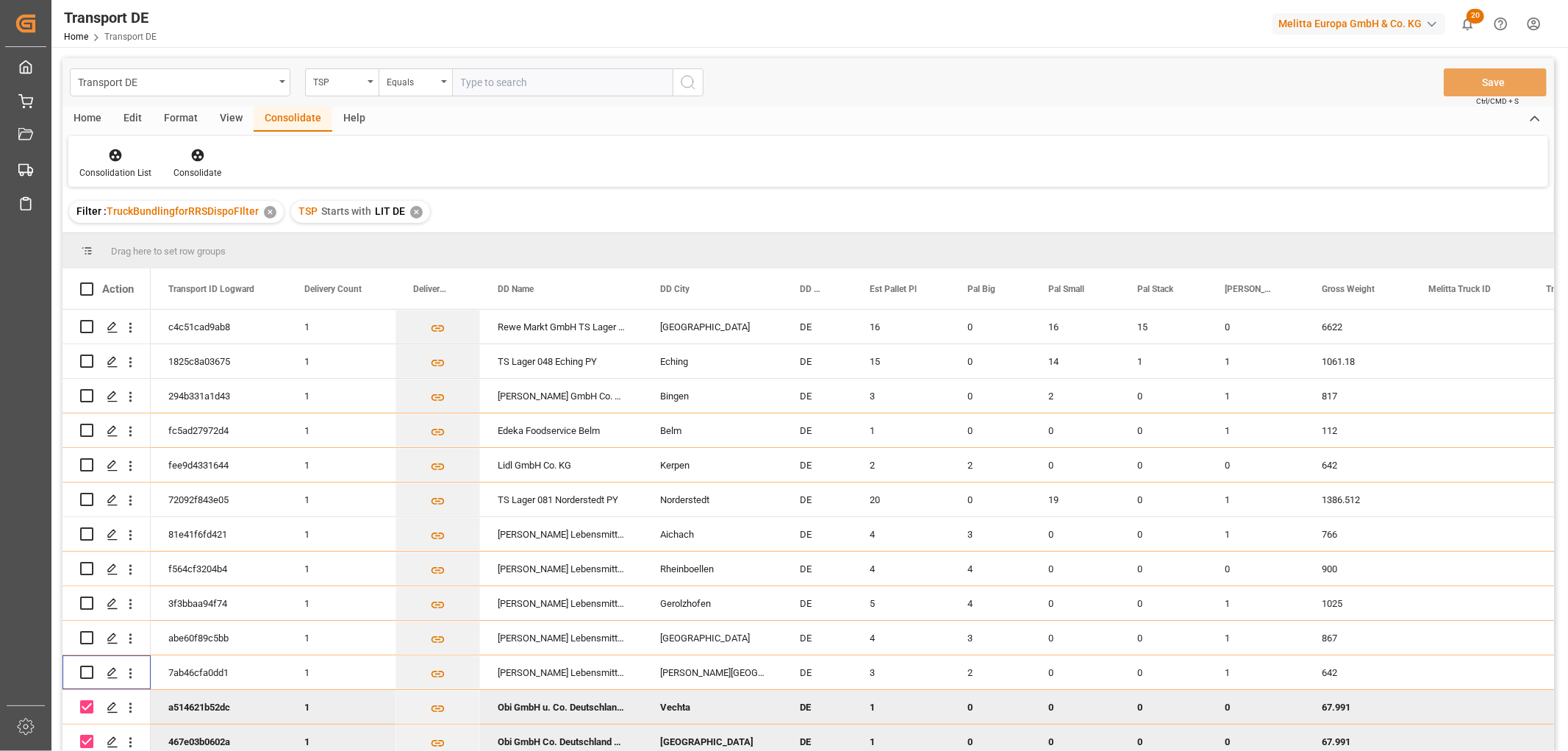
click at [85, 704] on input "Press Space to toggle row selection (checked)" at bounding box center [87, 706] width 13 height 13
checkbox input "false"
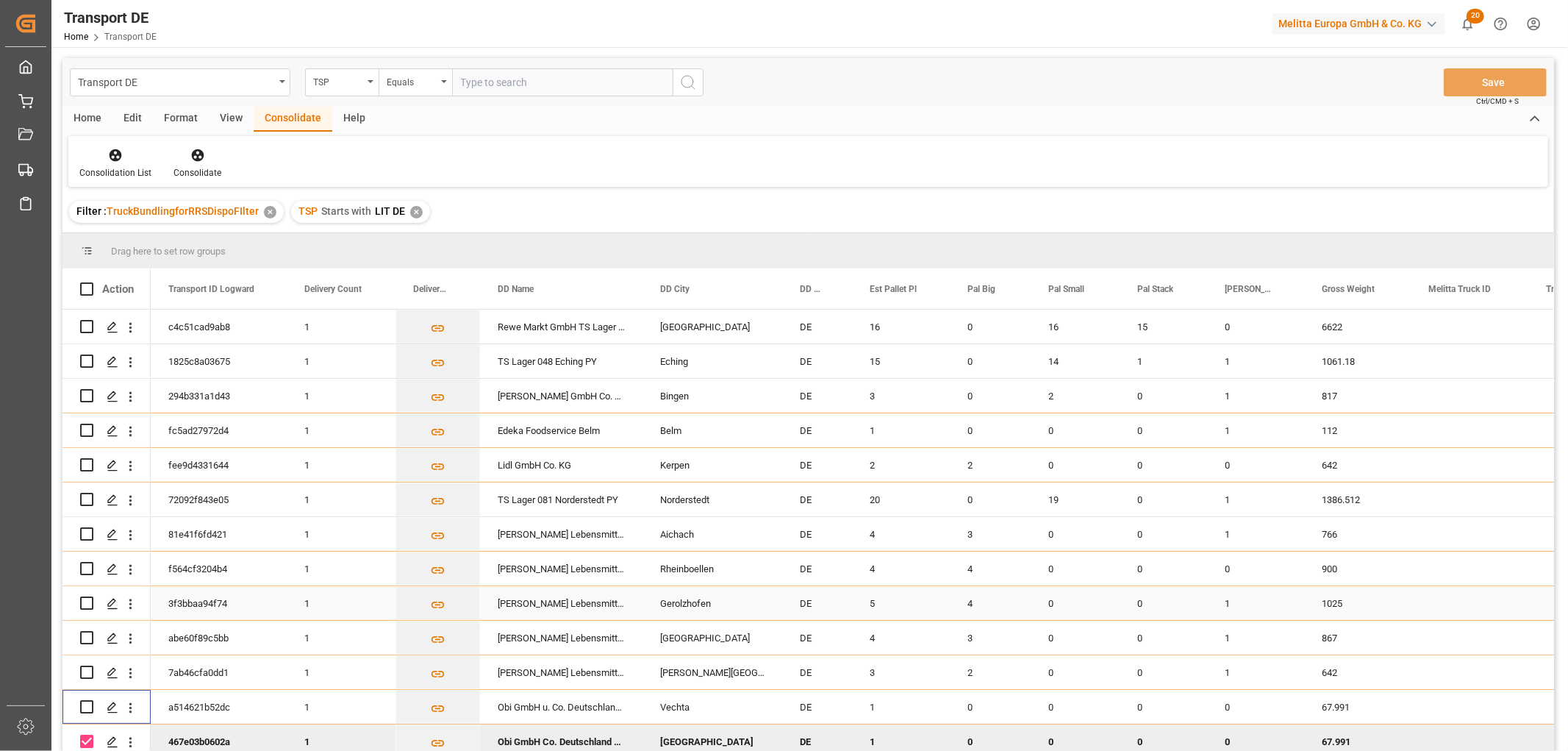
scroll to position [8, 0]
click at [83, 731] on input "Press Space to toggle row selection (checked)" at bounding box center [87, 737] width 13 height 13
checkbox input "false"
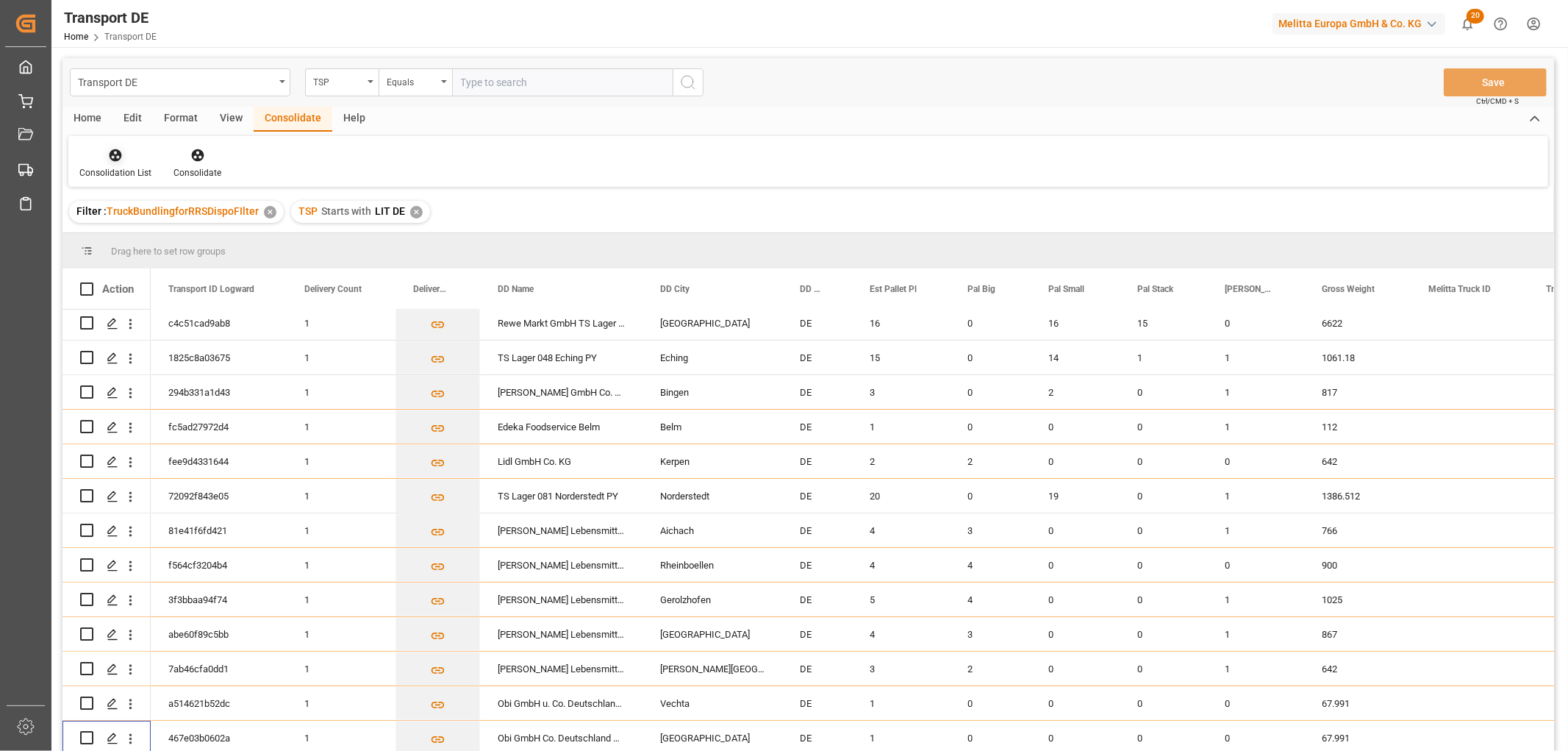
click at [108, 152] on icon at bounding box center [115, 155] width 15 height 15
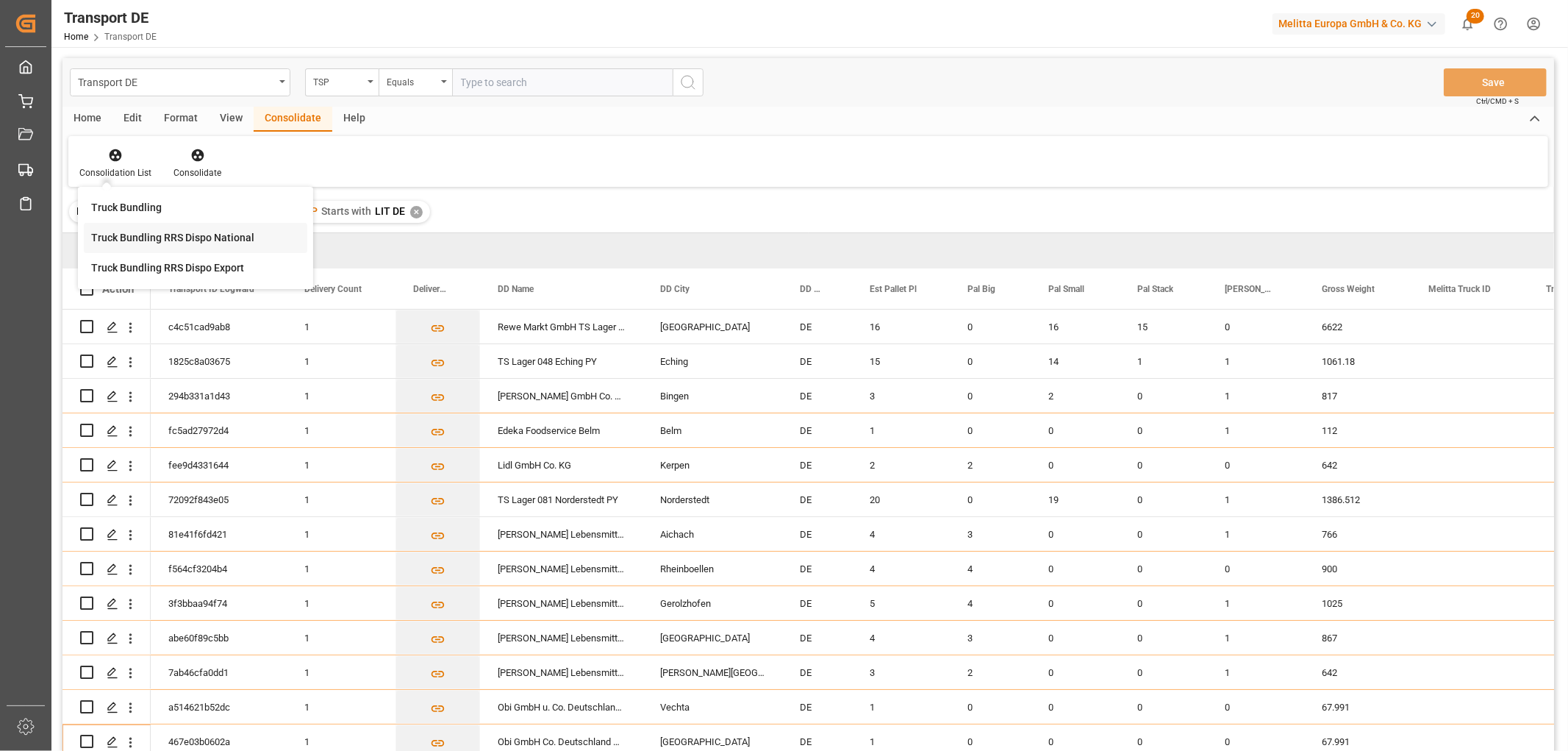
click at [143, 239] on div "Transport DE TSP Equals Save Ctrl/CMD + S Home Edit Format View Consolidate Hel…" at bounding box center [809, 424] width 1492 height 732
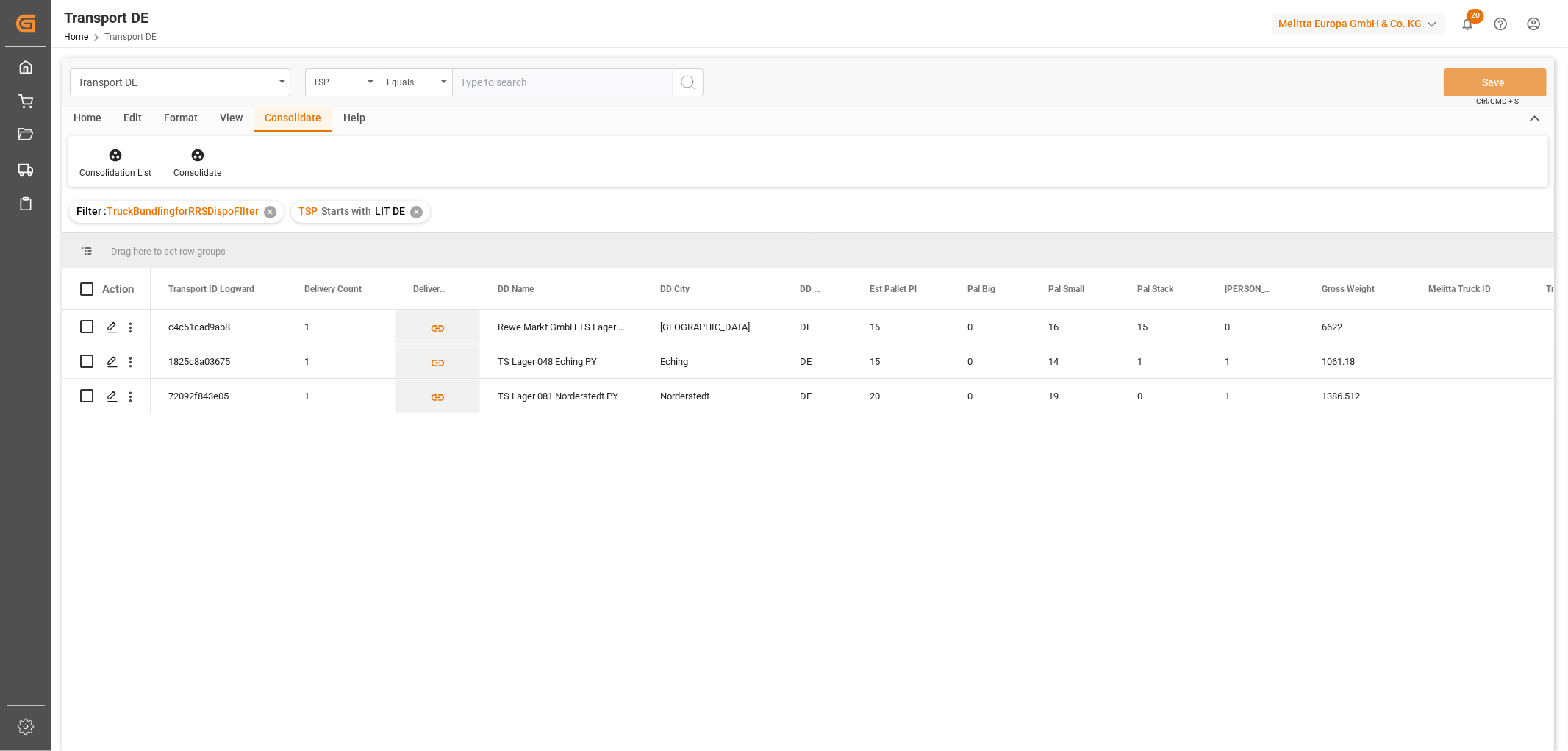
click at [414, 210] on div "✕" at bounding box center [417, 212] width 12 height 12
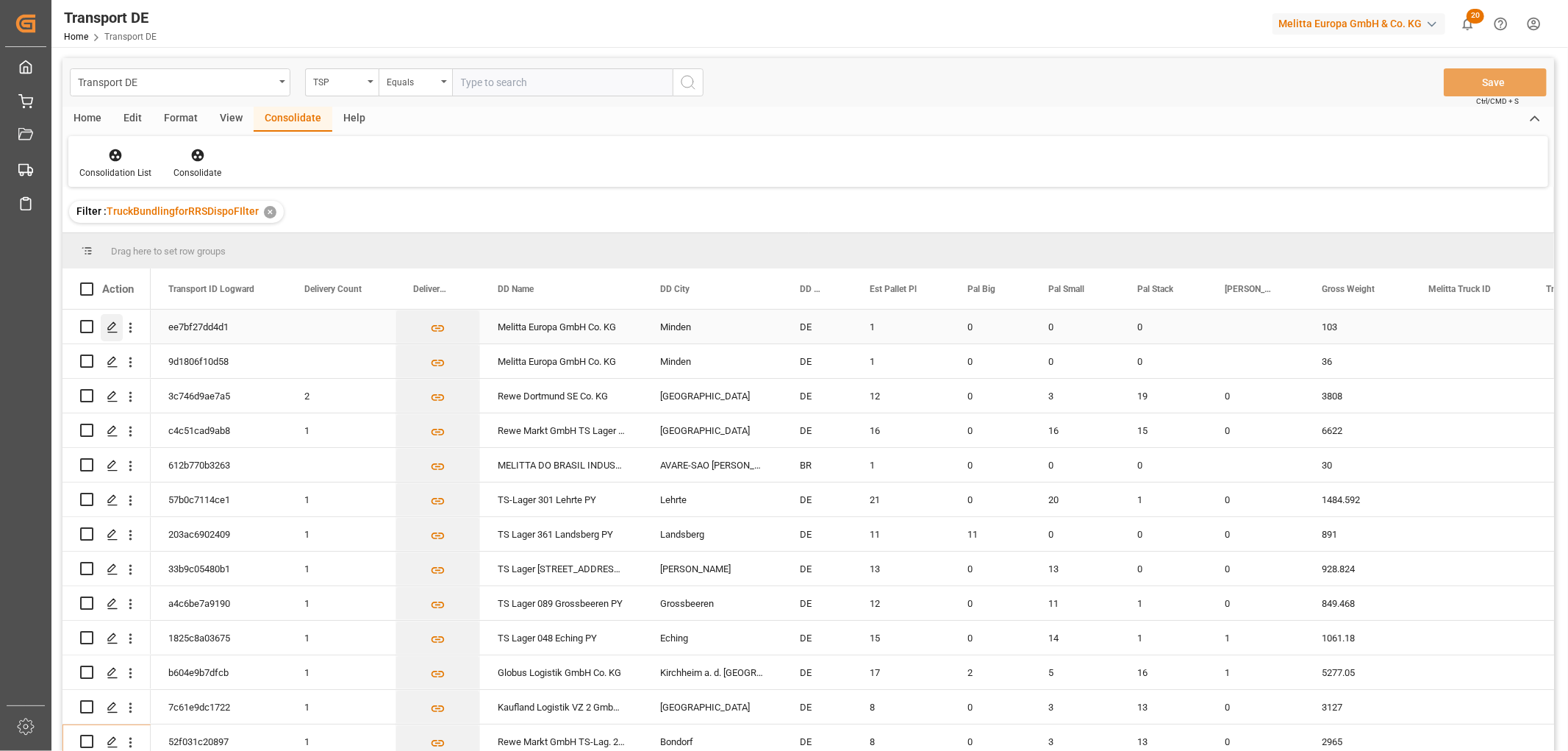
click at [111, 325] on icon "Press SPACE to select this row." at bounding box center [112, 327] width 12 height 12
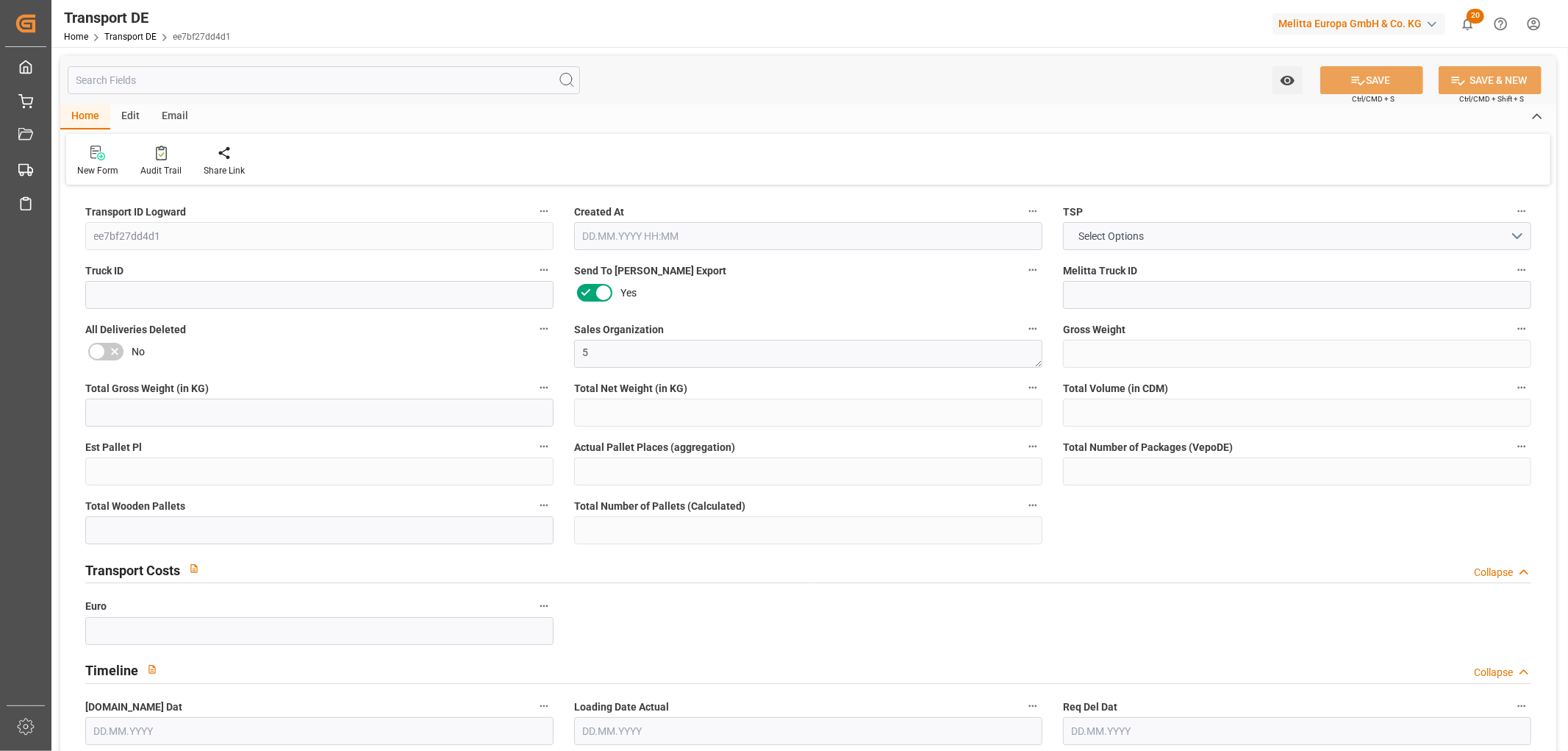
type input "103"
type input "74.83"
type input "58.767"
type input "744.729"
type input "1"
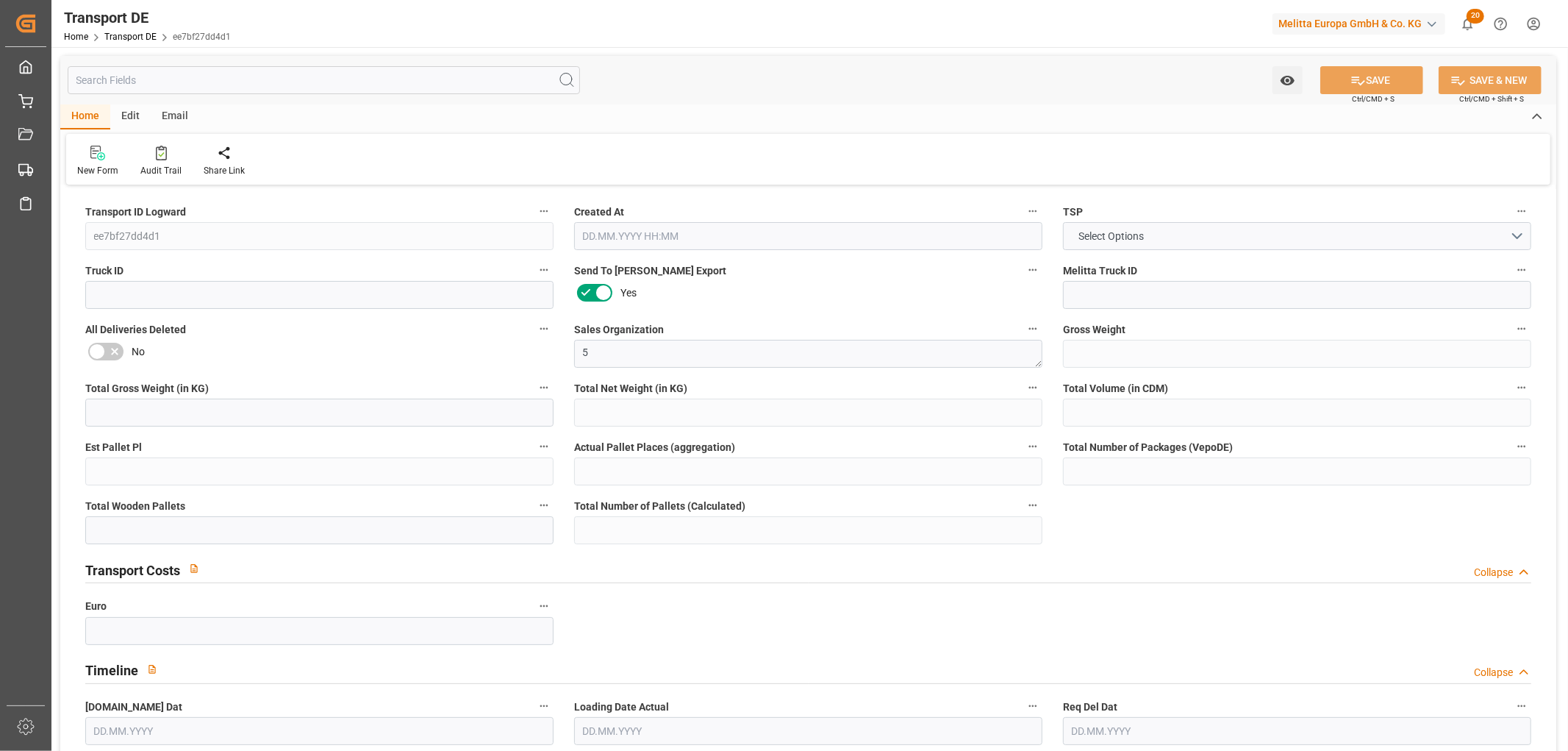
type input "0"
type input "1"
type input "0"
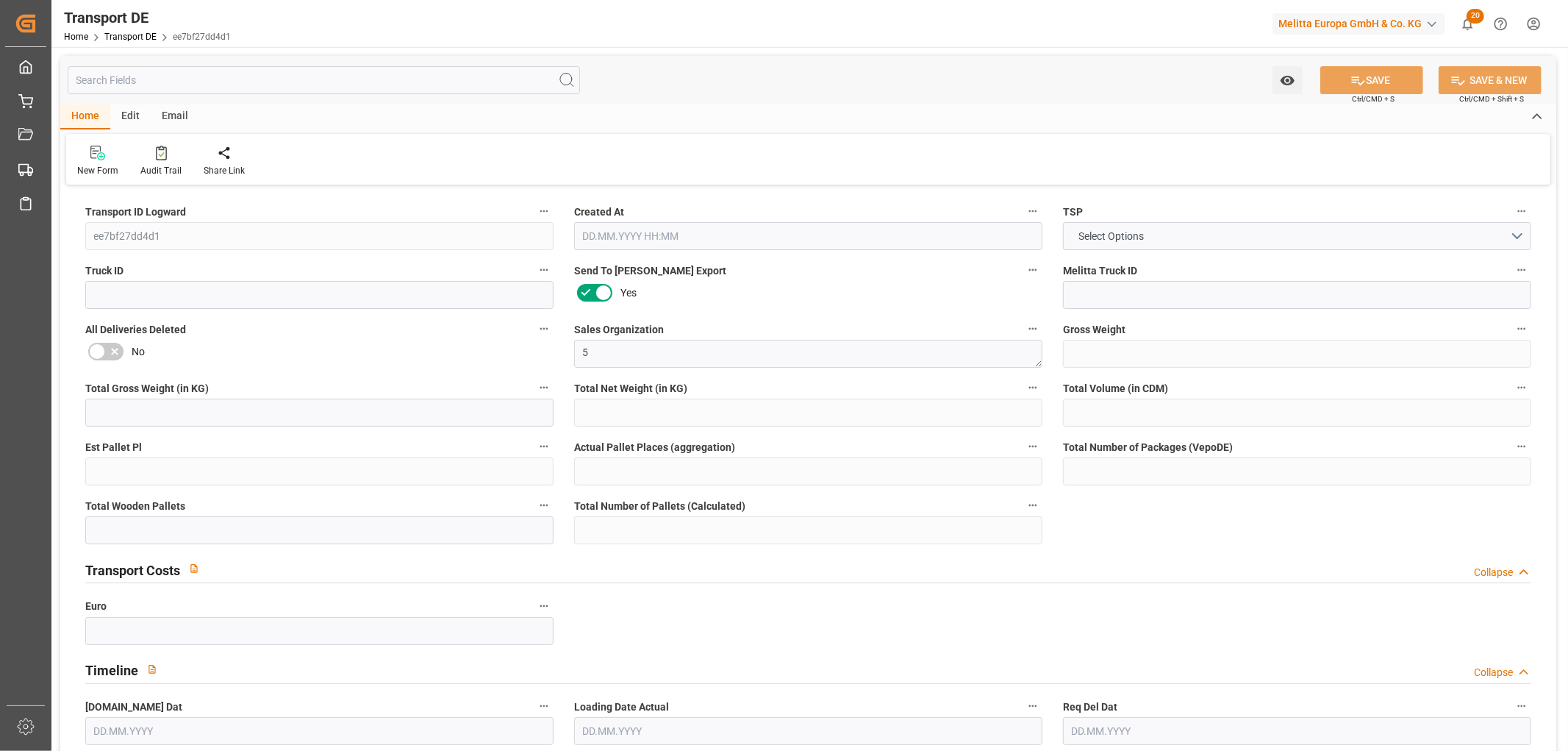
type input "32"
type input "0"
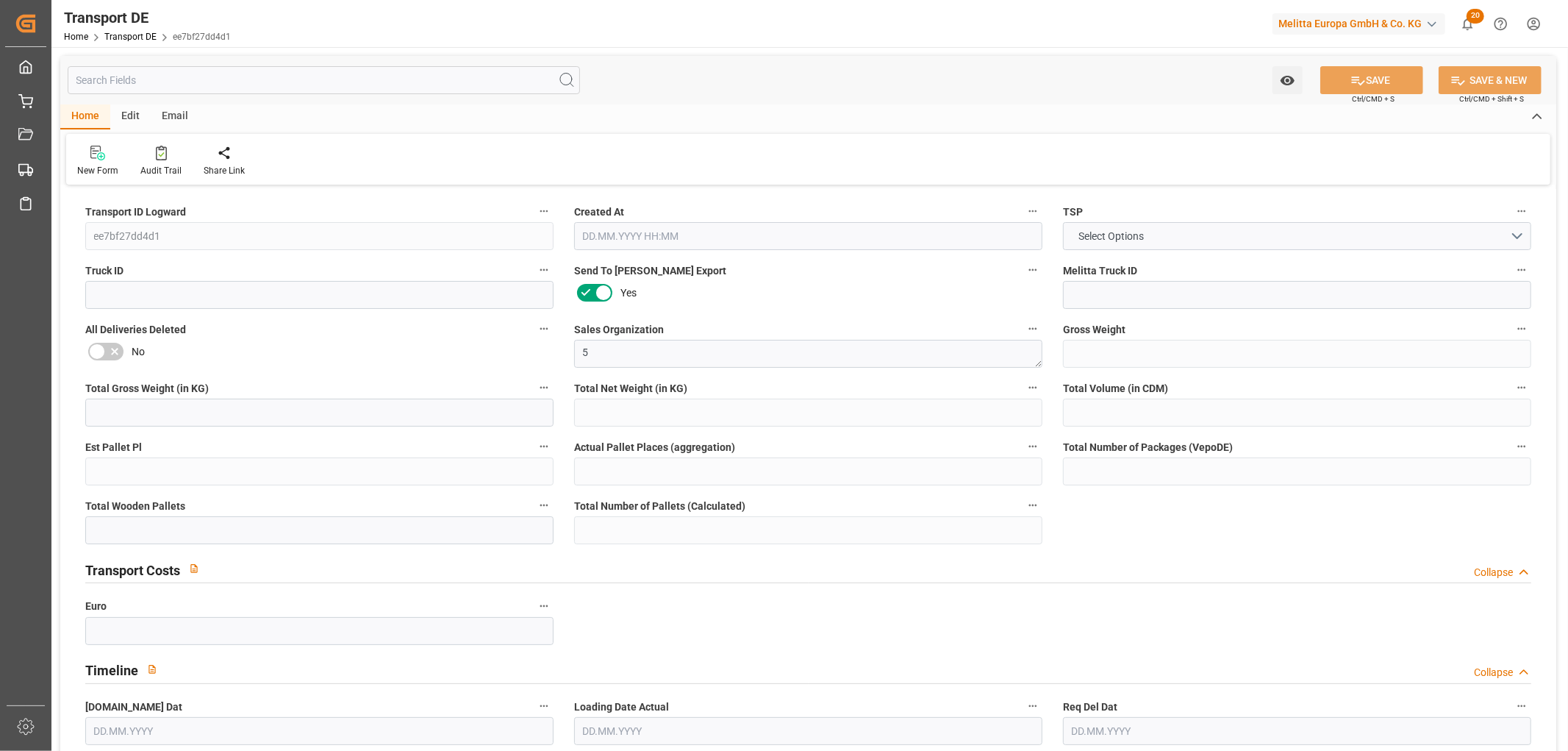
type input "0"
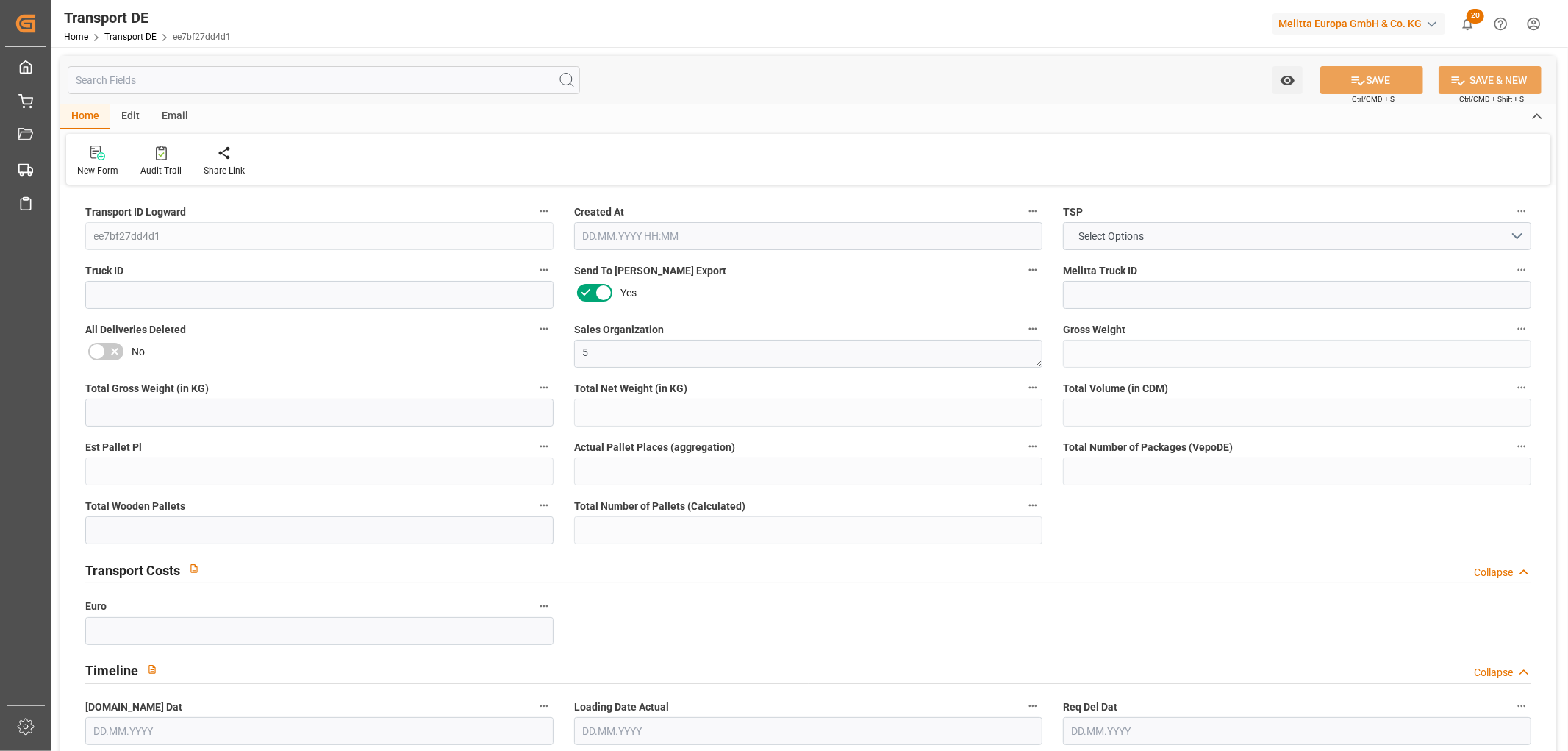
type input "0"
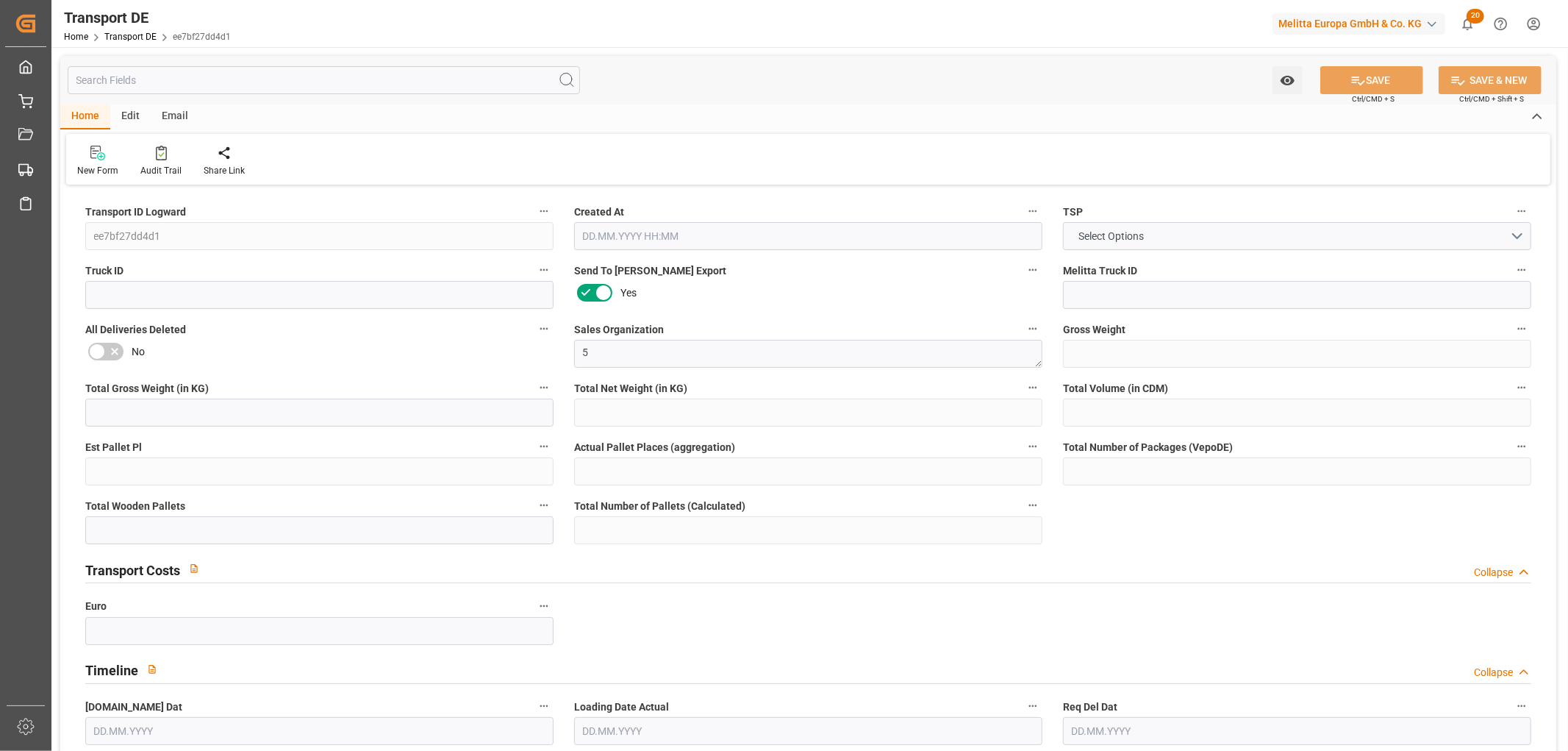
type input "0"
type input "[DATE] 10:27"
type input "[DATE]"
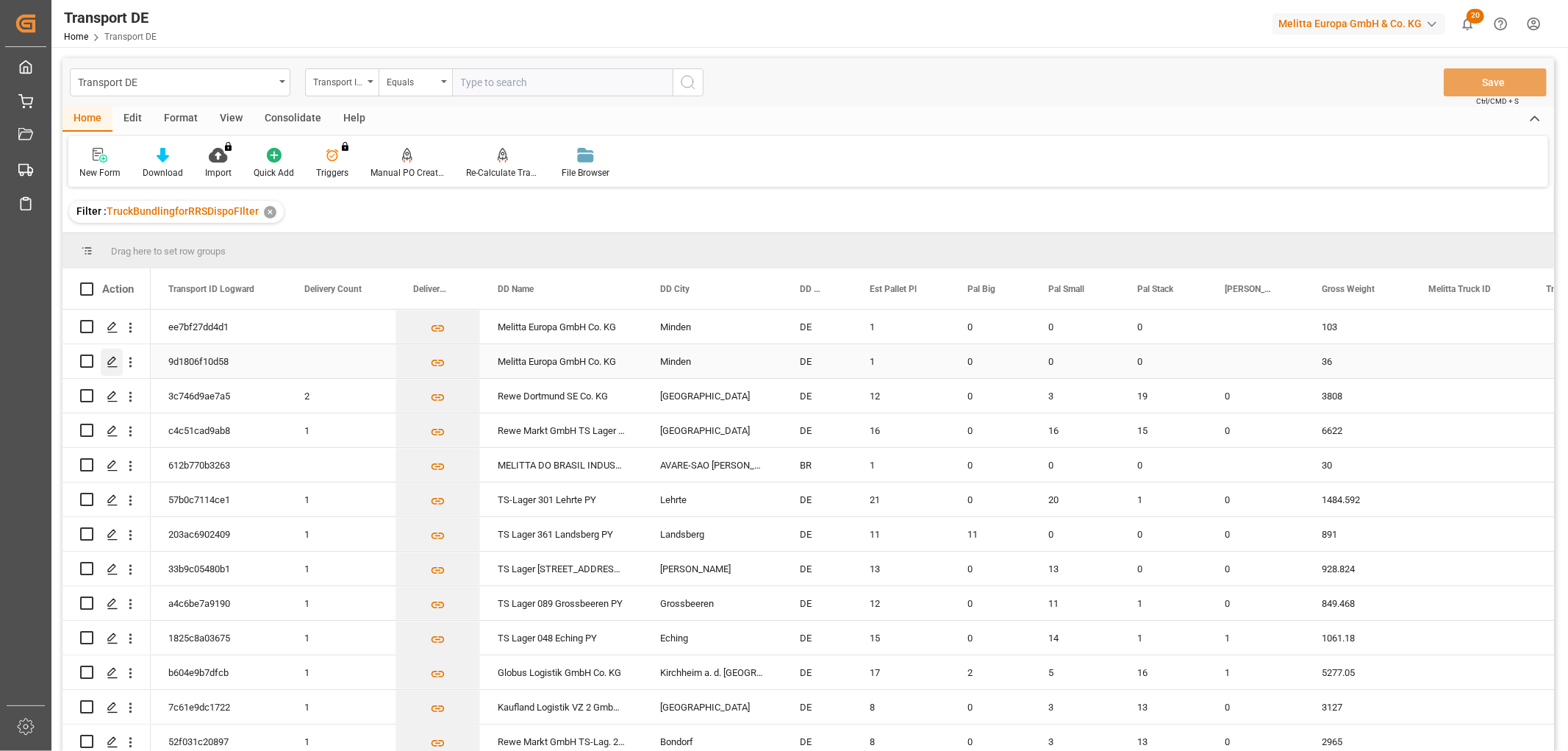
click at [112, 360] on icon "Press SPACE to select this row." at bounding box center [112, 361] width 12 height 12
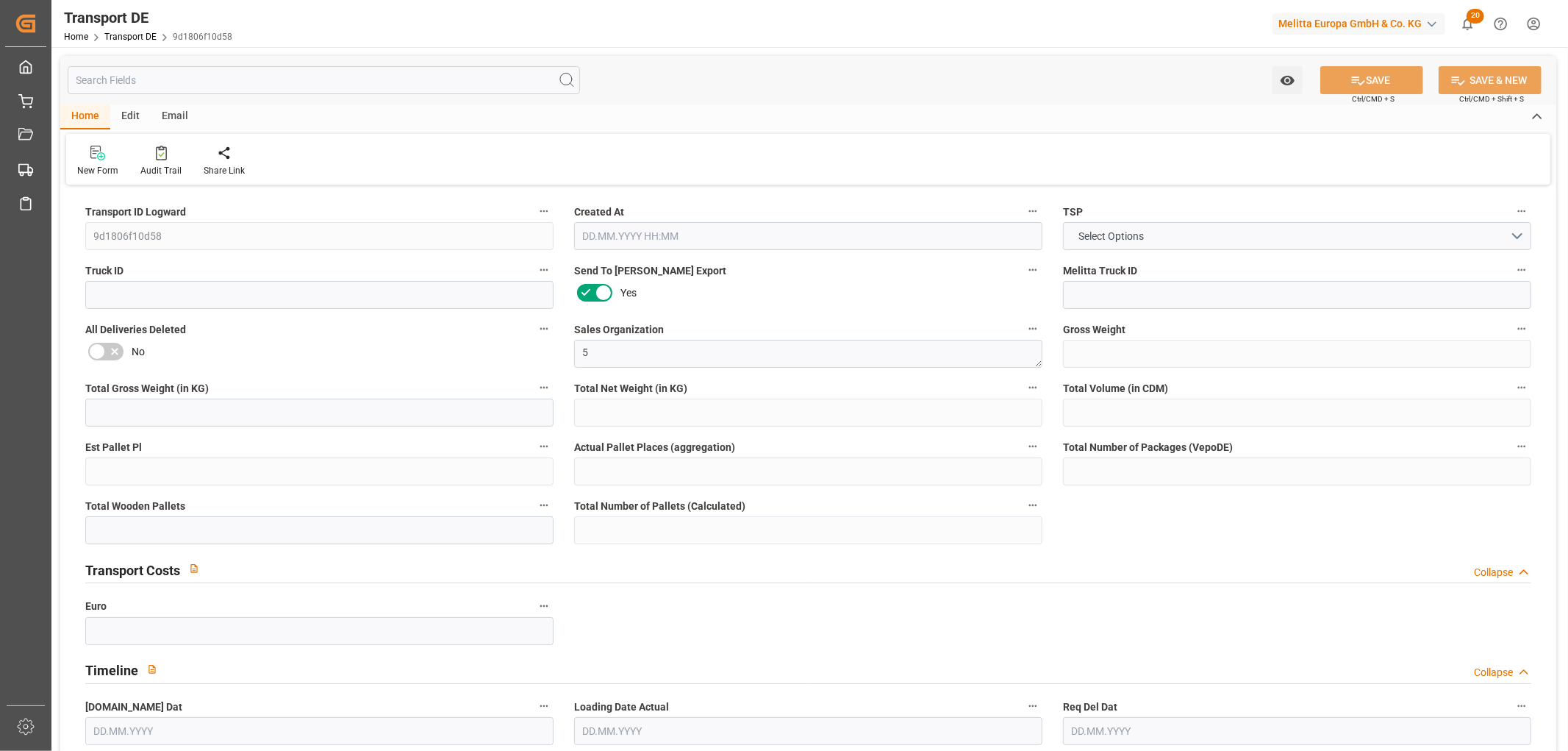
type input "36"
type input "12.387"
type input "10.936"
type input "234.24"
type input "1"
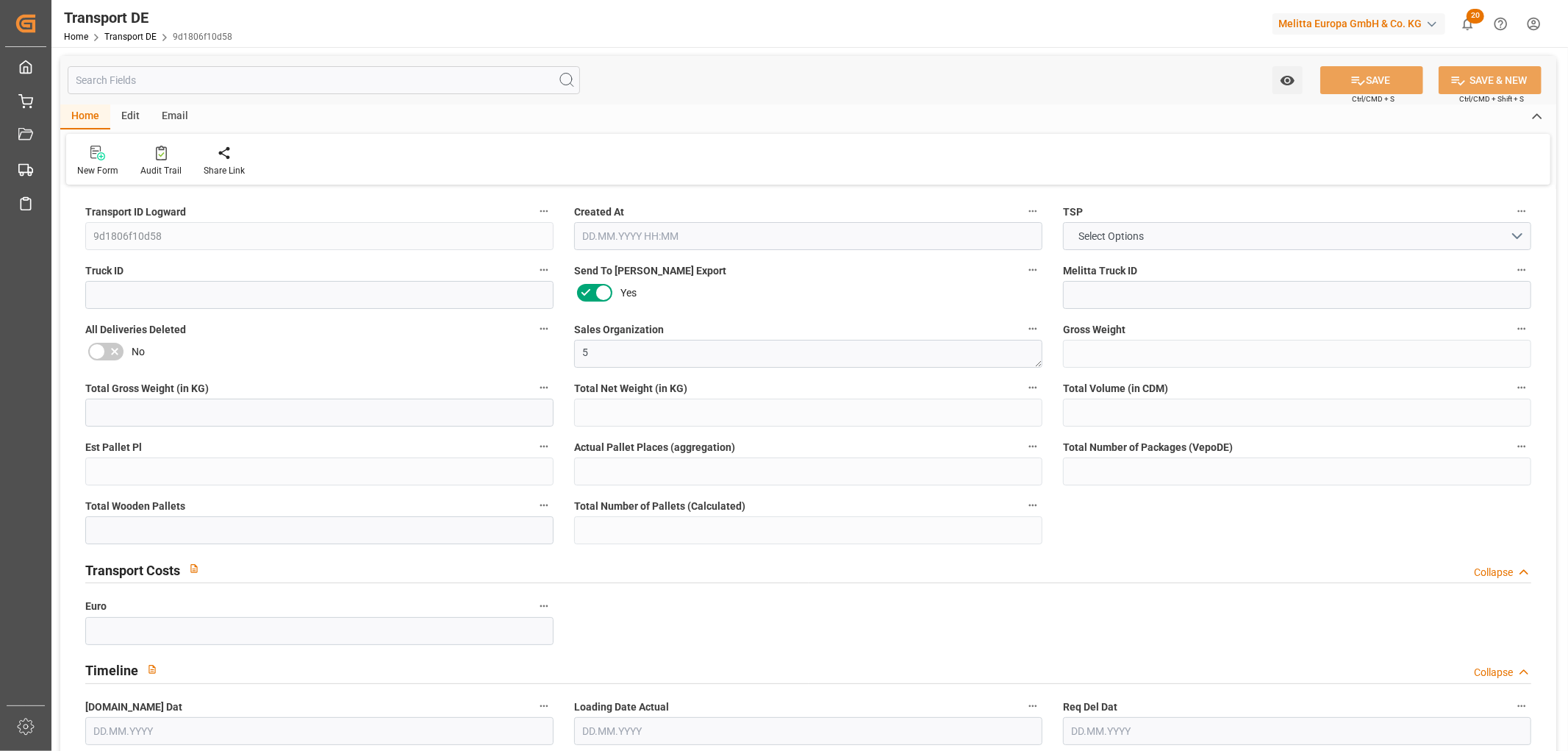
type input "0"
type input "1"
type input "0"
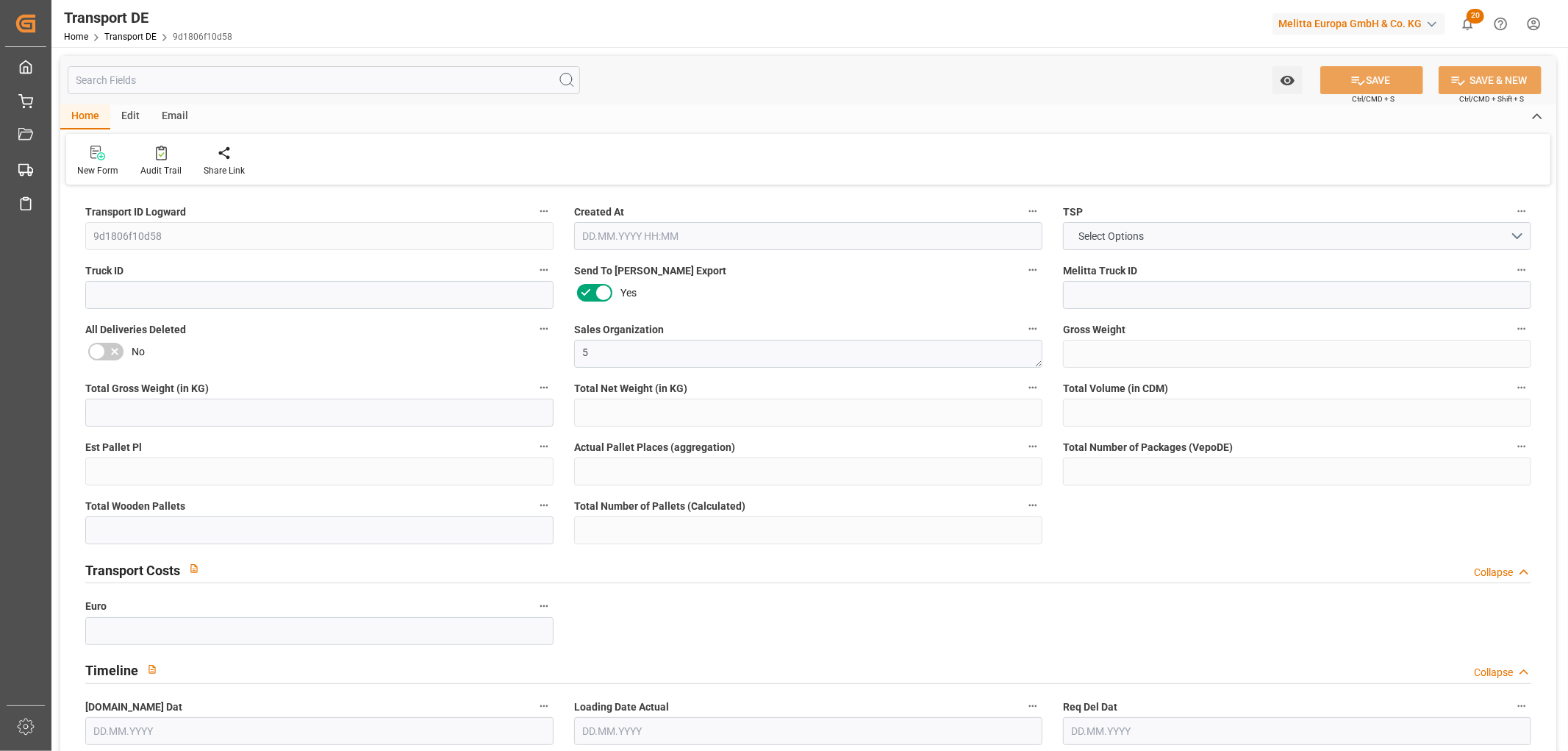
type input "32"
type input "0"
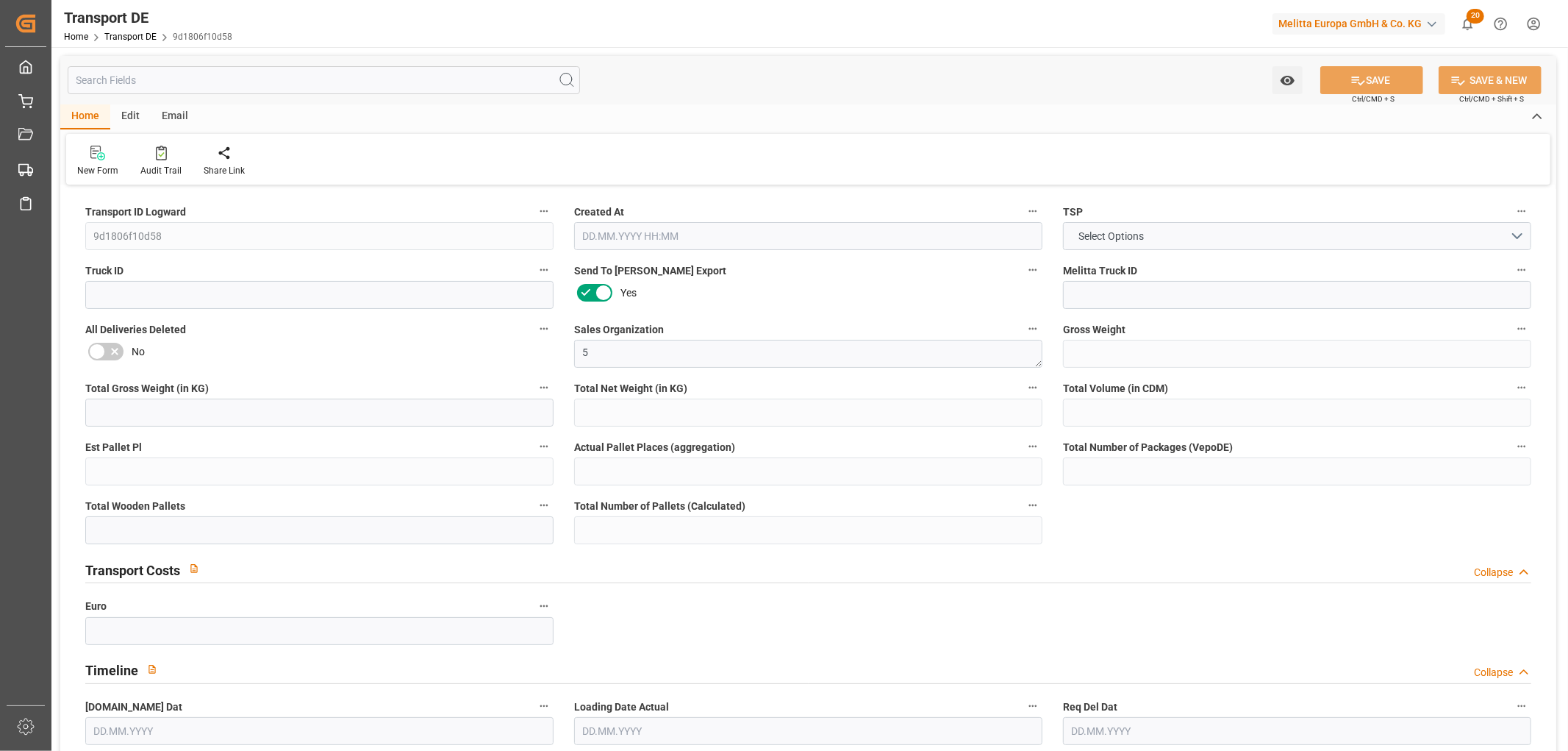
type input "0"
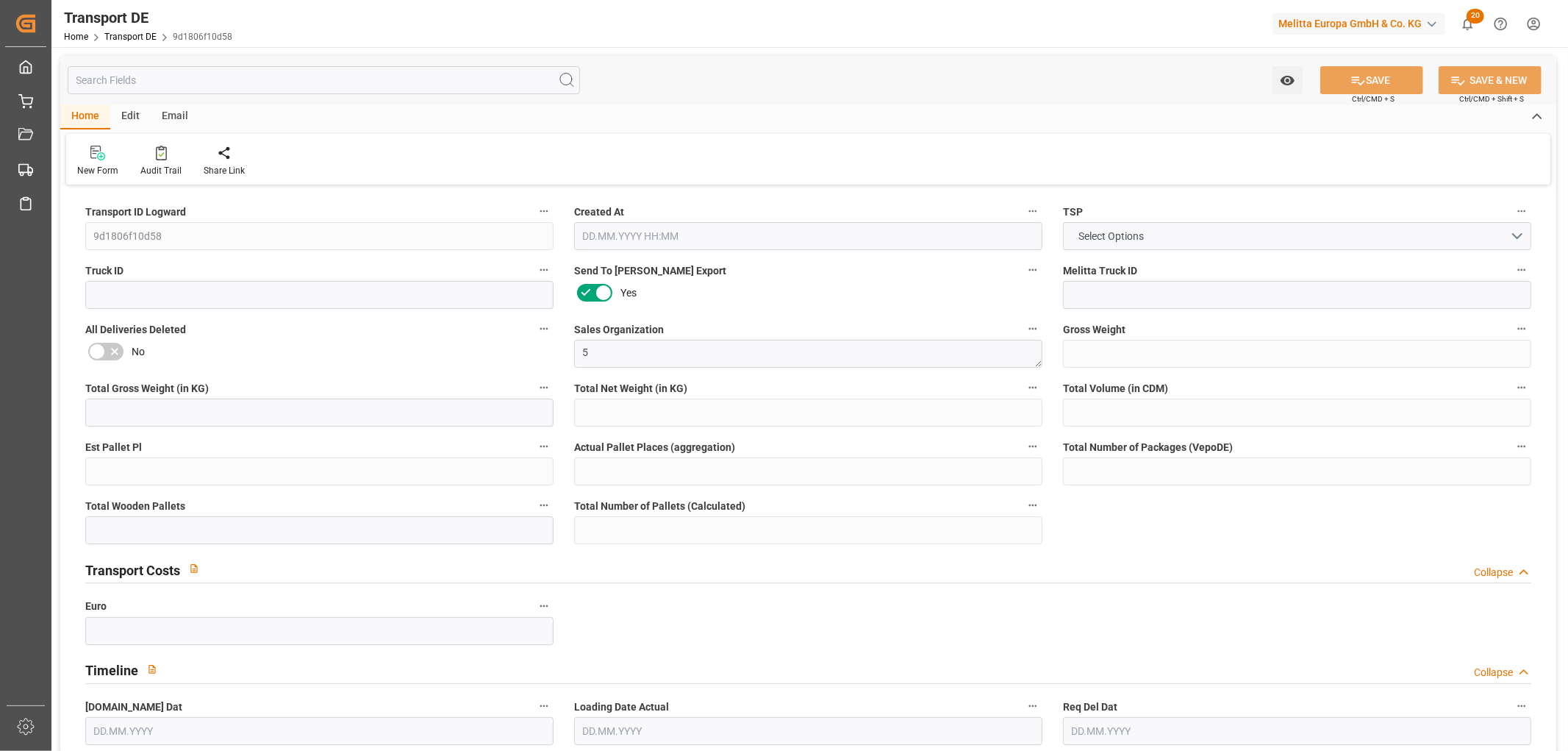
type input "0"
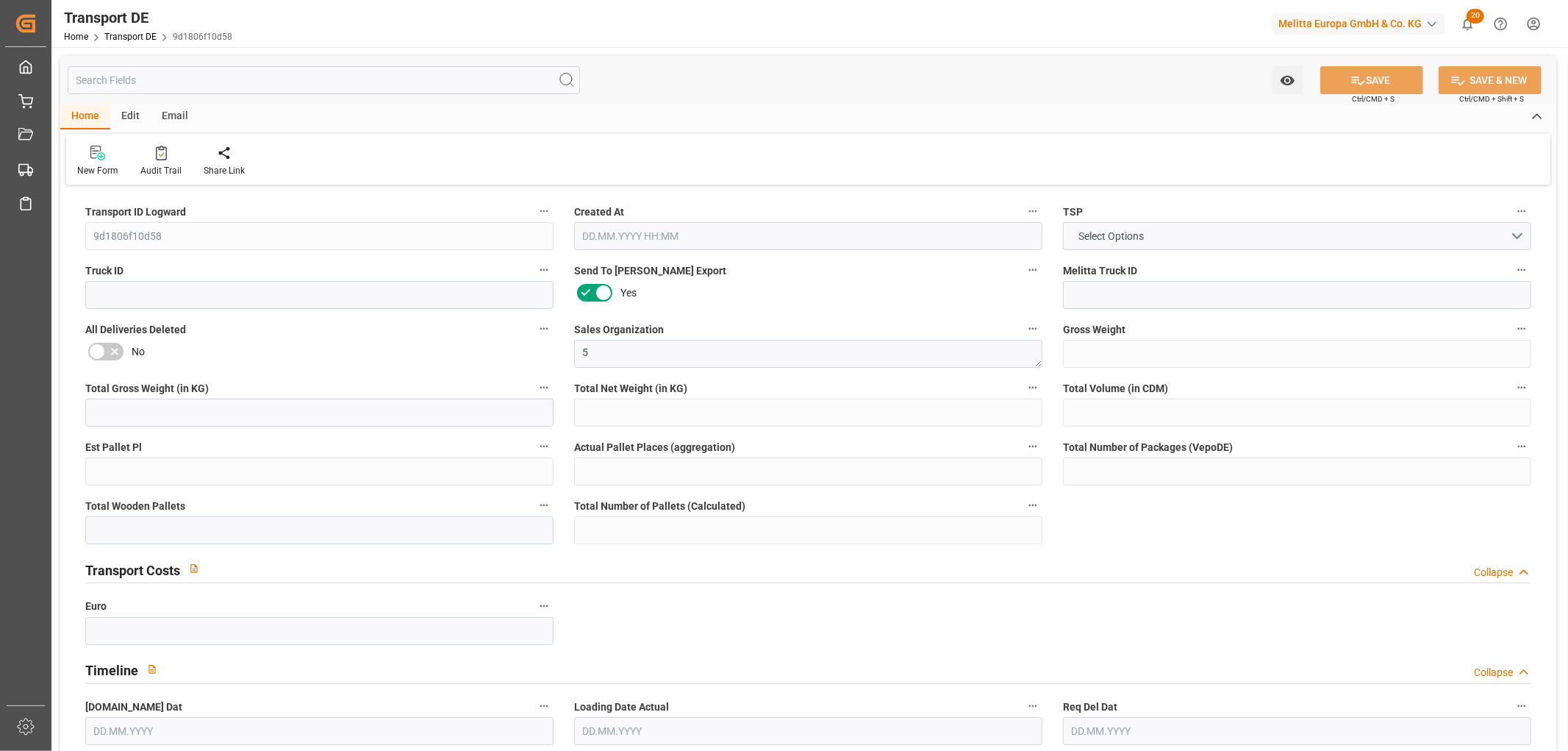
type input "0"
type input "[DATE] 10:27"
type input "[DATE]"
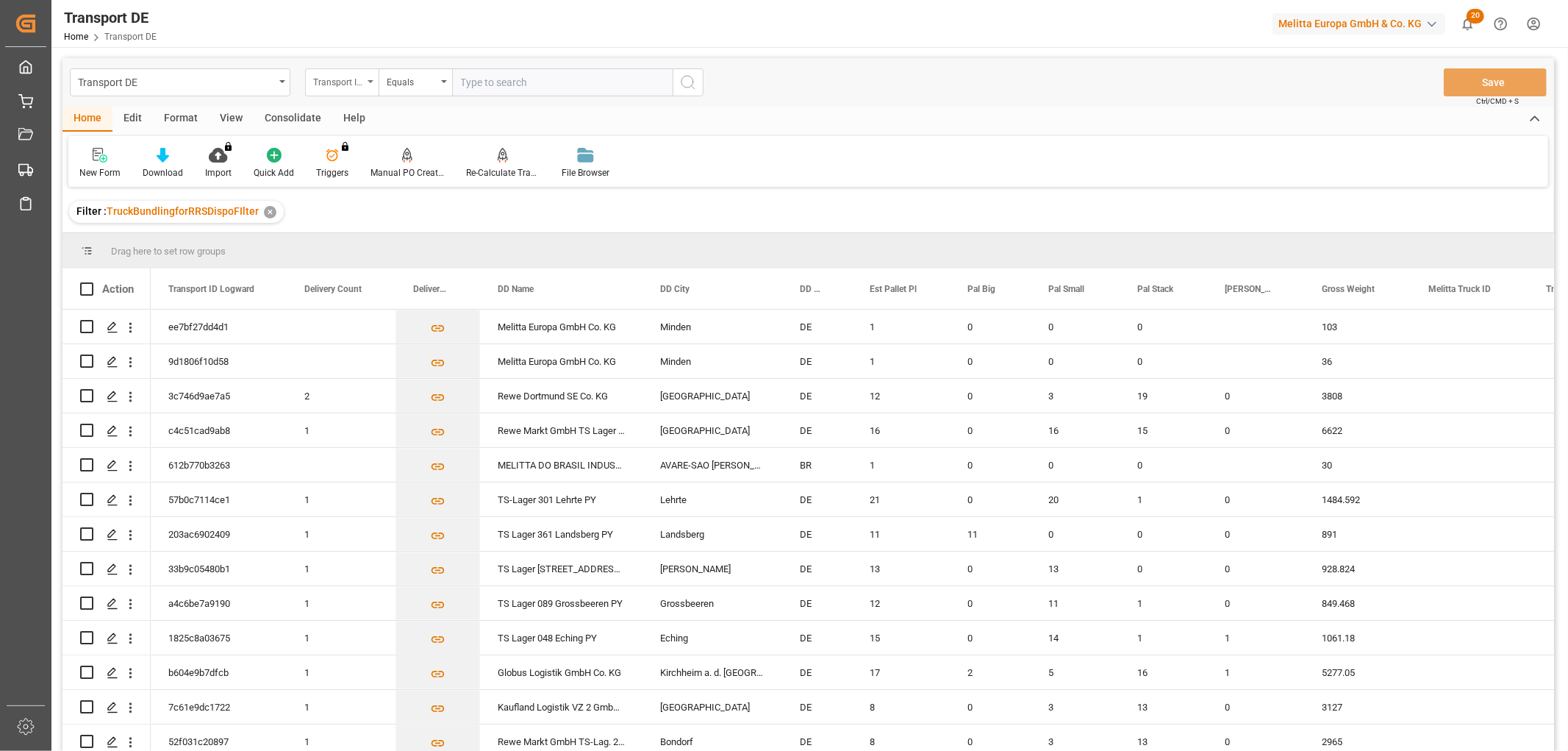
click at [329, 77] on div "Transport ID Logward" at bounding box center [338, 80] width 50 height 17
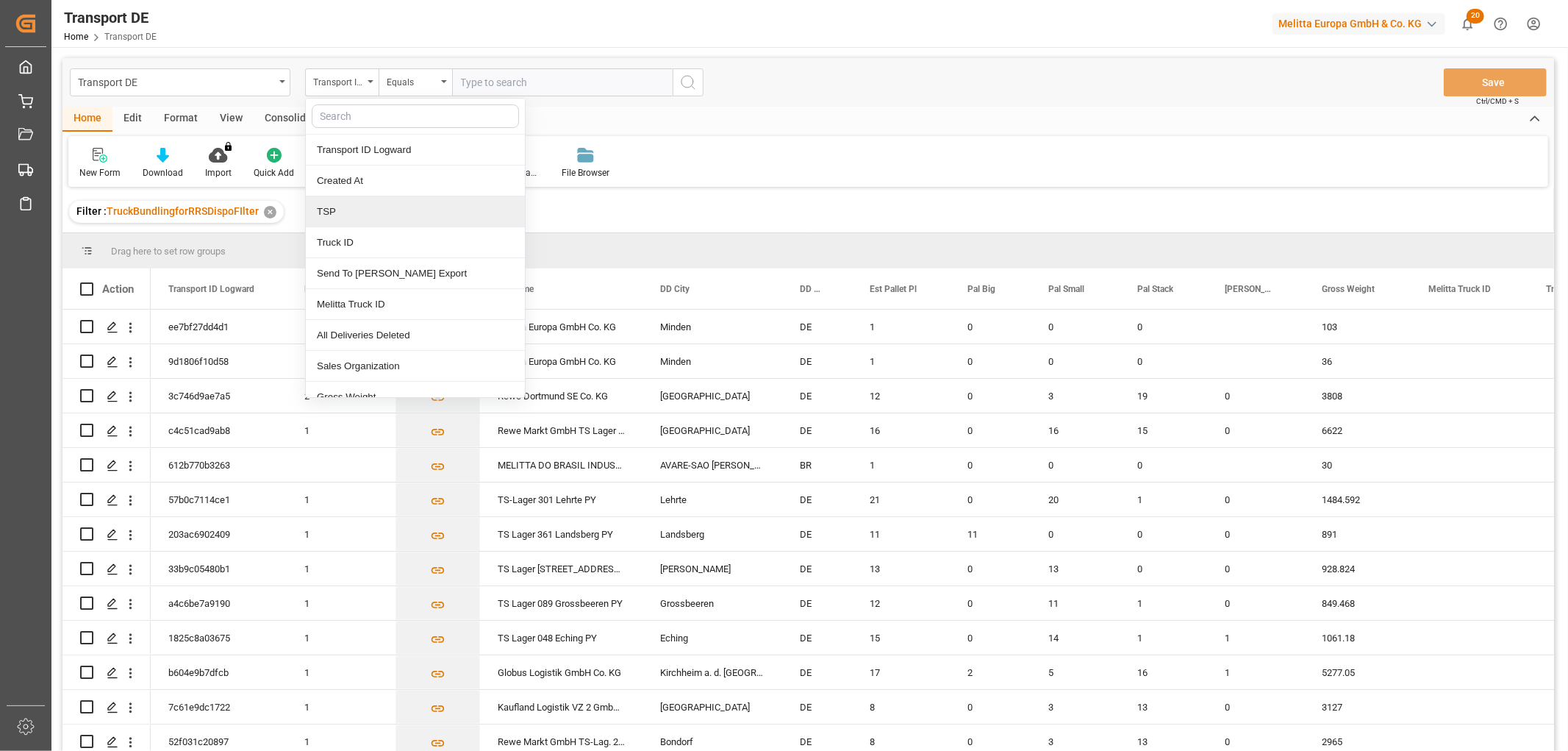
click at [340, 209] on div "TSP" at bounding box center [415, 212] width 219 height 31
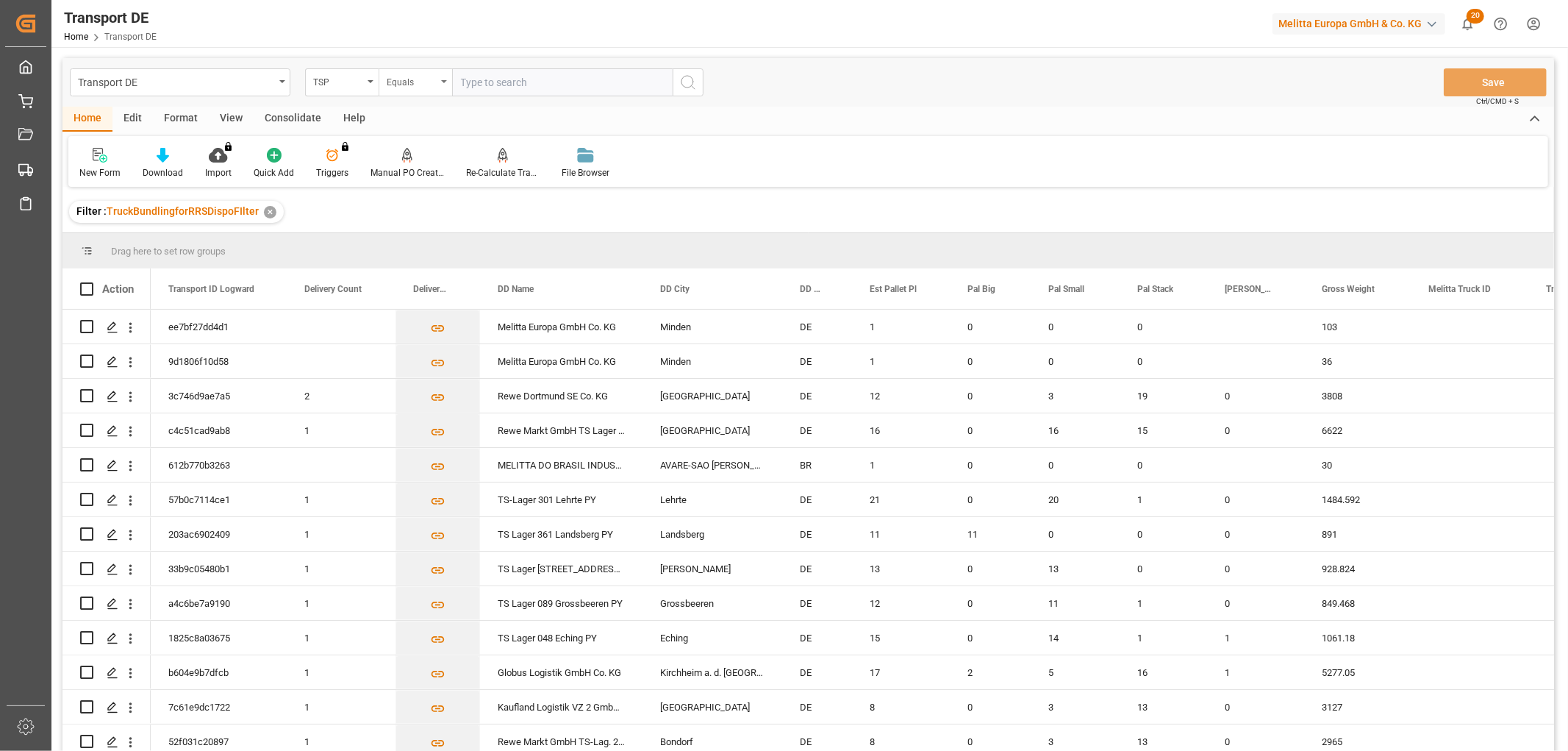
click at [403, 81] on div "Equals" at bounding box center [411, 80] width 50 height 17
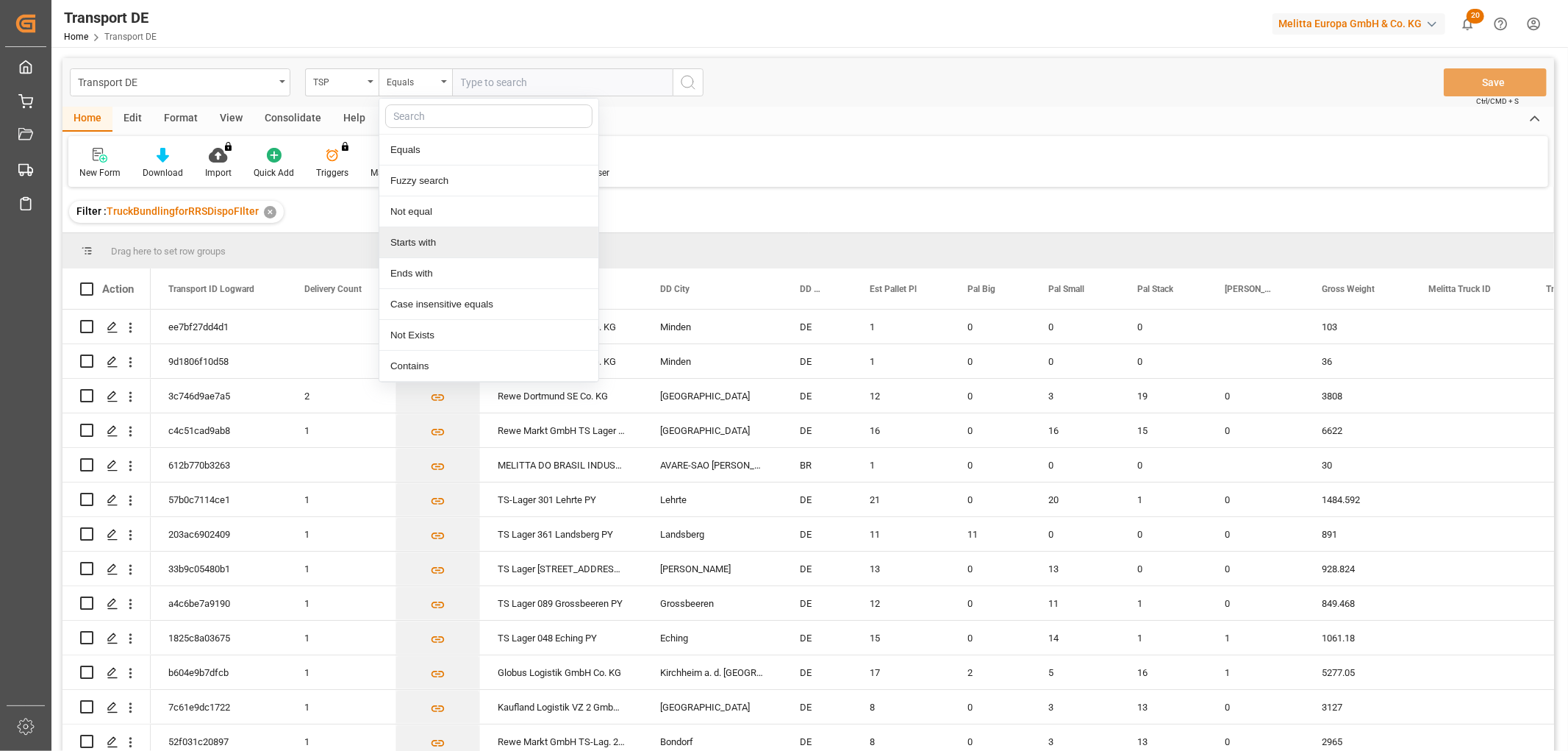
drag, startPoint x: 412, startPoint y: 247, endPoint x: 456, endPoint y: 160, distance: 97.5
click at [412, 241] on div "Starts with" at bounding box center [489, 243] width 219 height 31
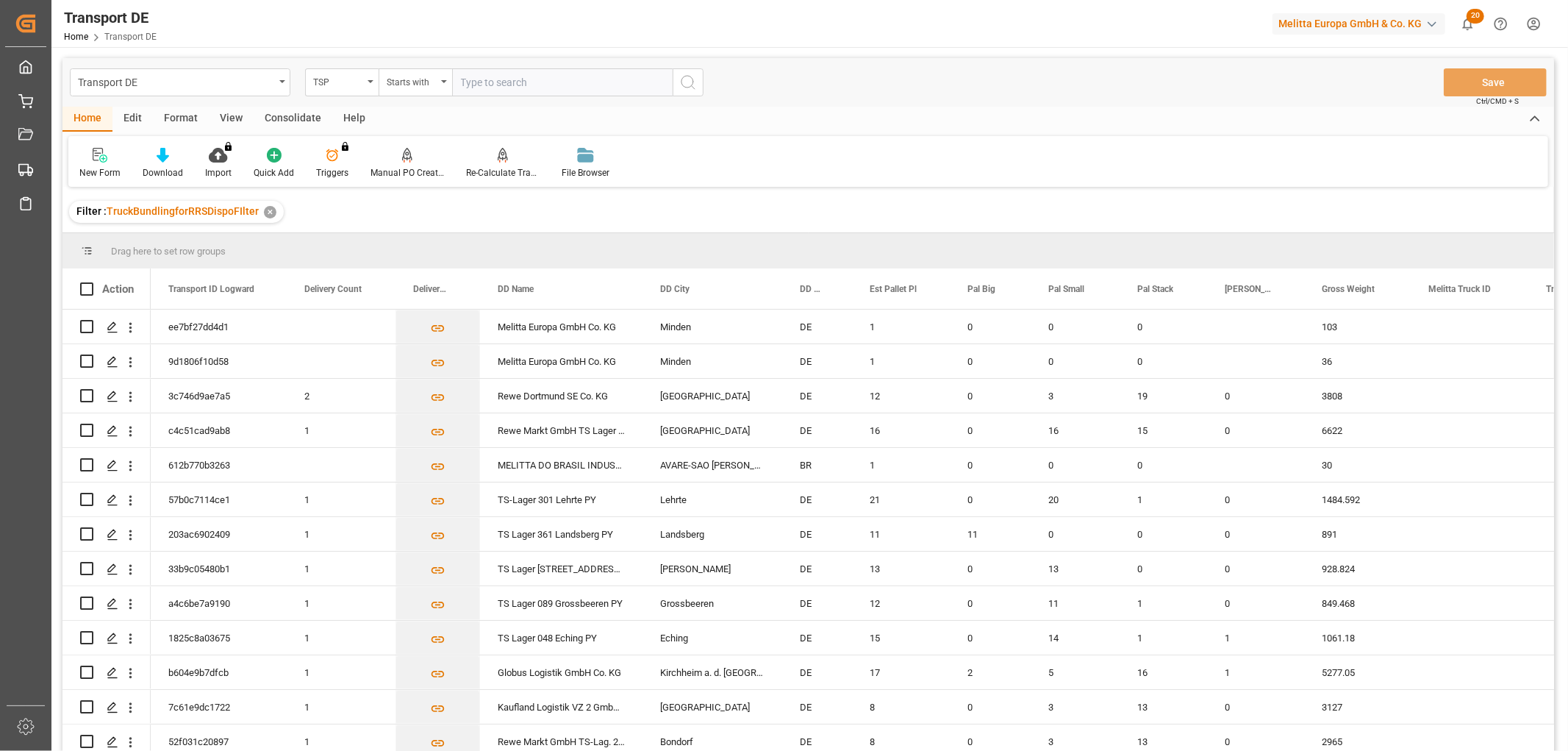
click at [509, 80] on input "text" at bounding box center [562, 82] width 220 height 28
type input "Self pickup DE"
click at [687, 81] on icon "search button" at bounding box center [688, 82] width 18 height 18
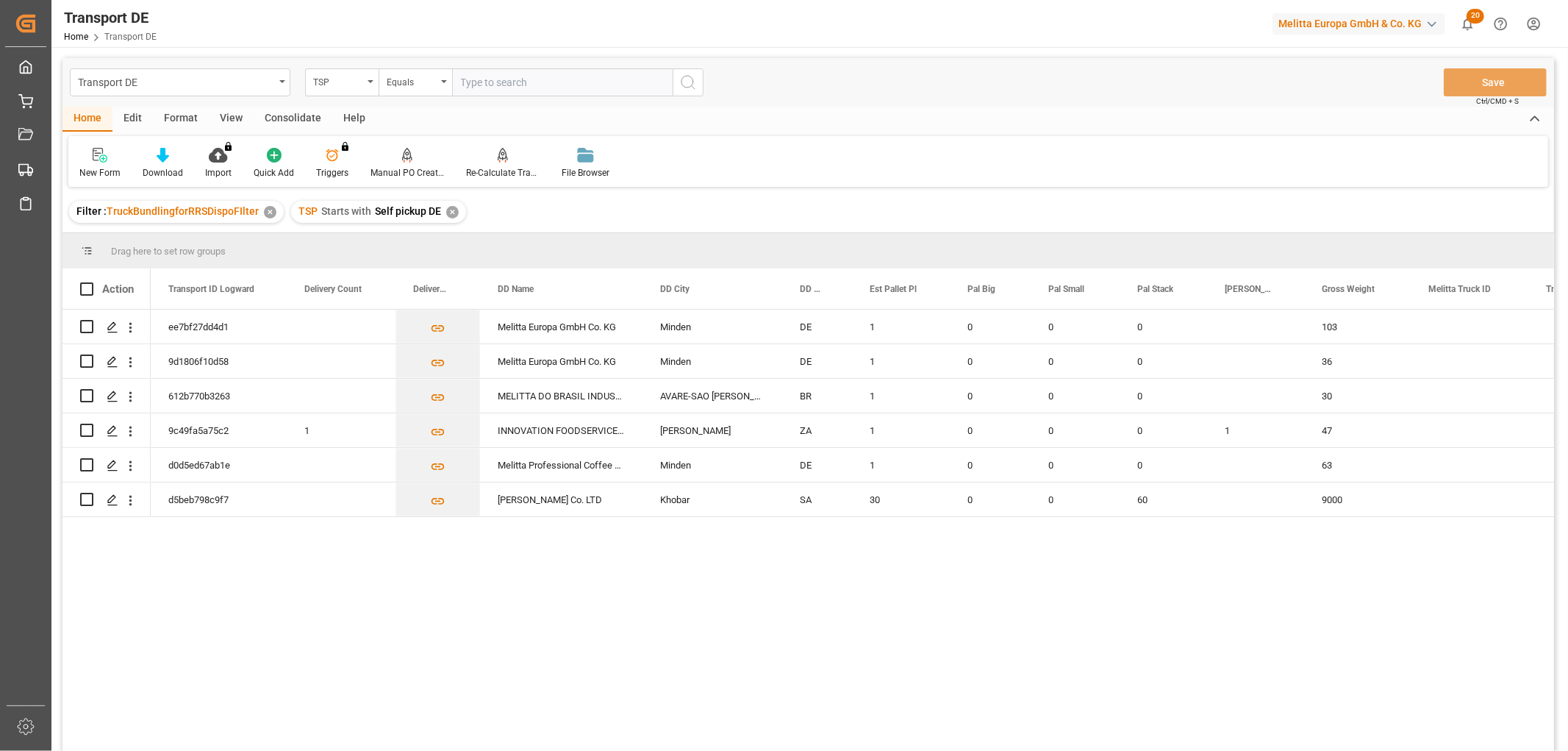
click at [452, 210] on div "✕" at bounding box center [452, 212] width 12 height 12
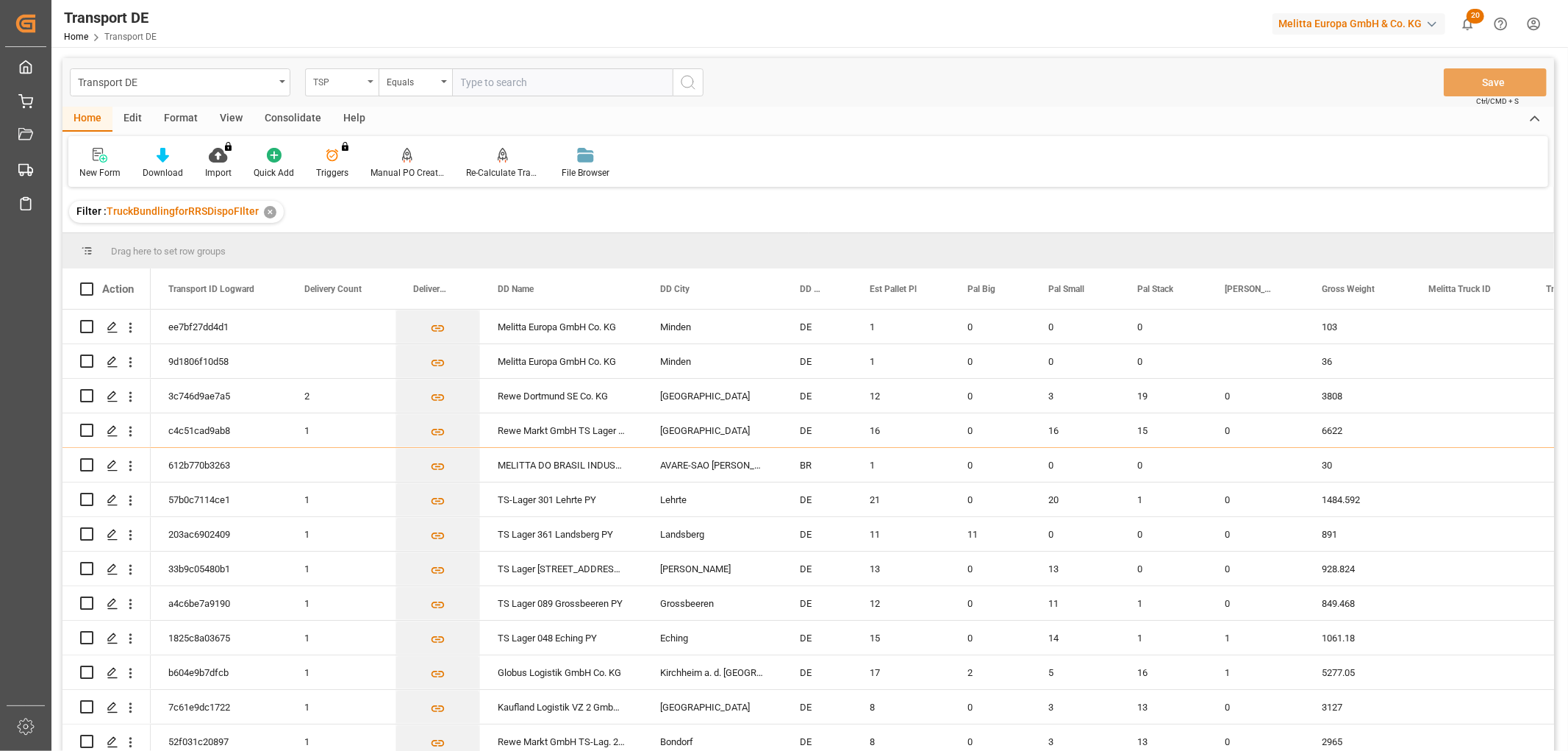
click at [338, 84] on div "TSP" at bounding box center [338, 80] width 50 height 17
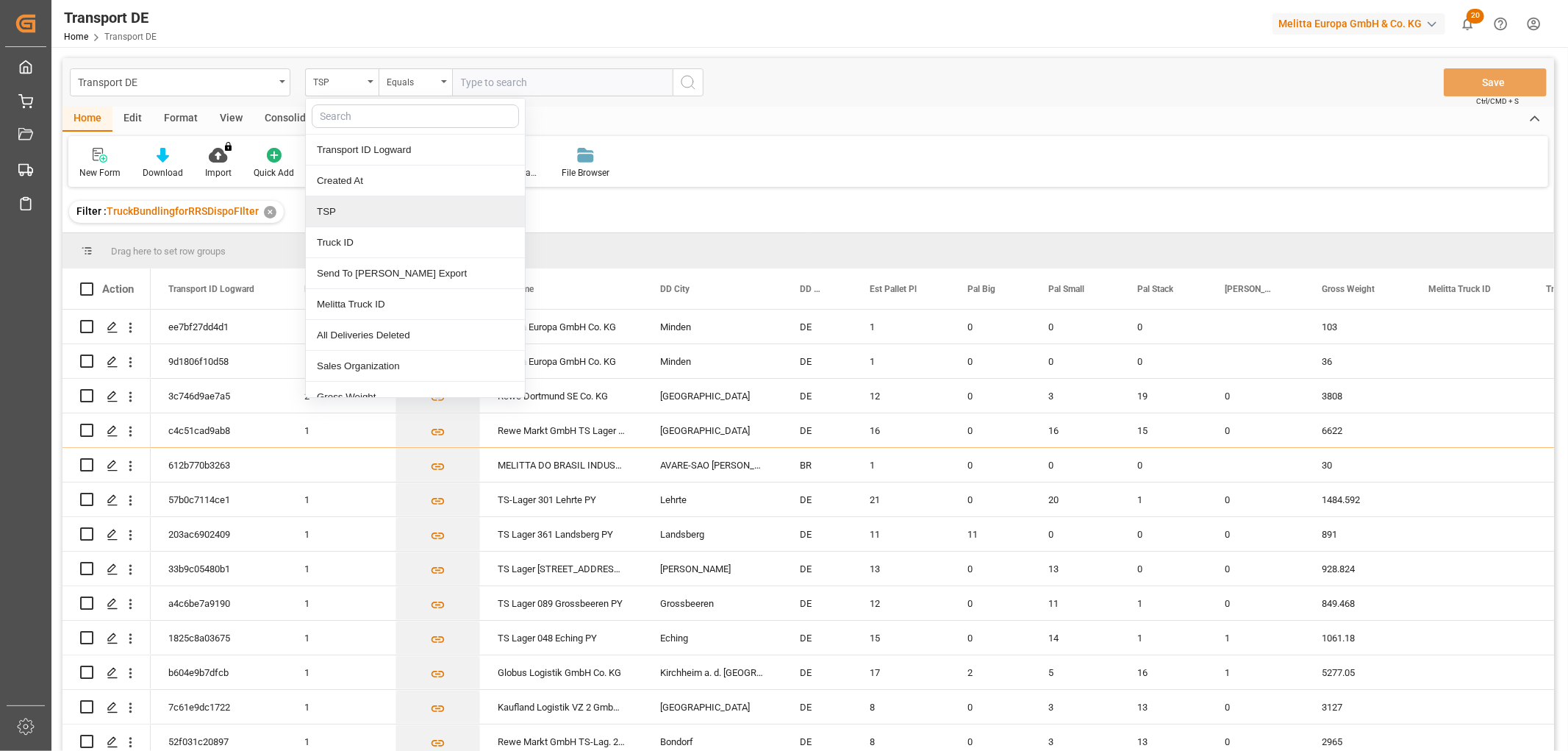
click at [373, 218] on div "TSP" at bounding box center [415, 212] width 219 height 31
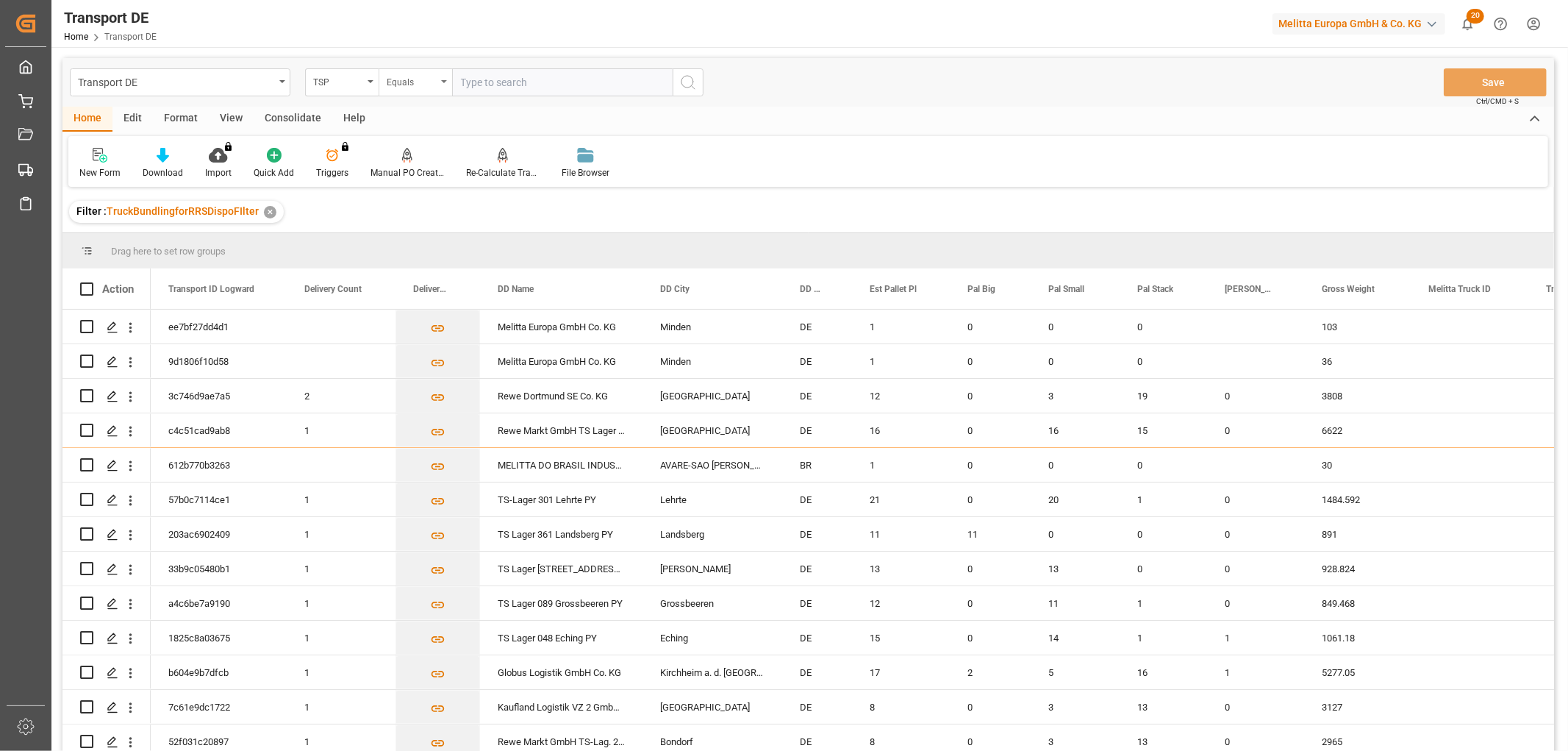
click at [396, 84] on div "Equals" at bounding box center [411, 80] width 50 height 17
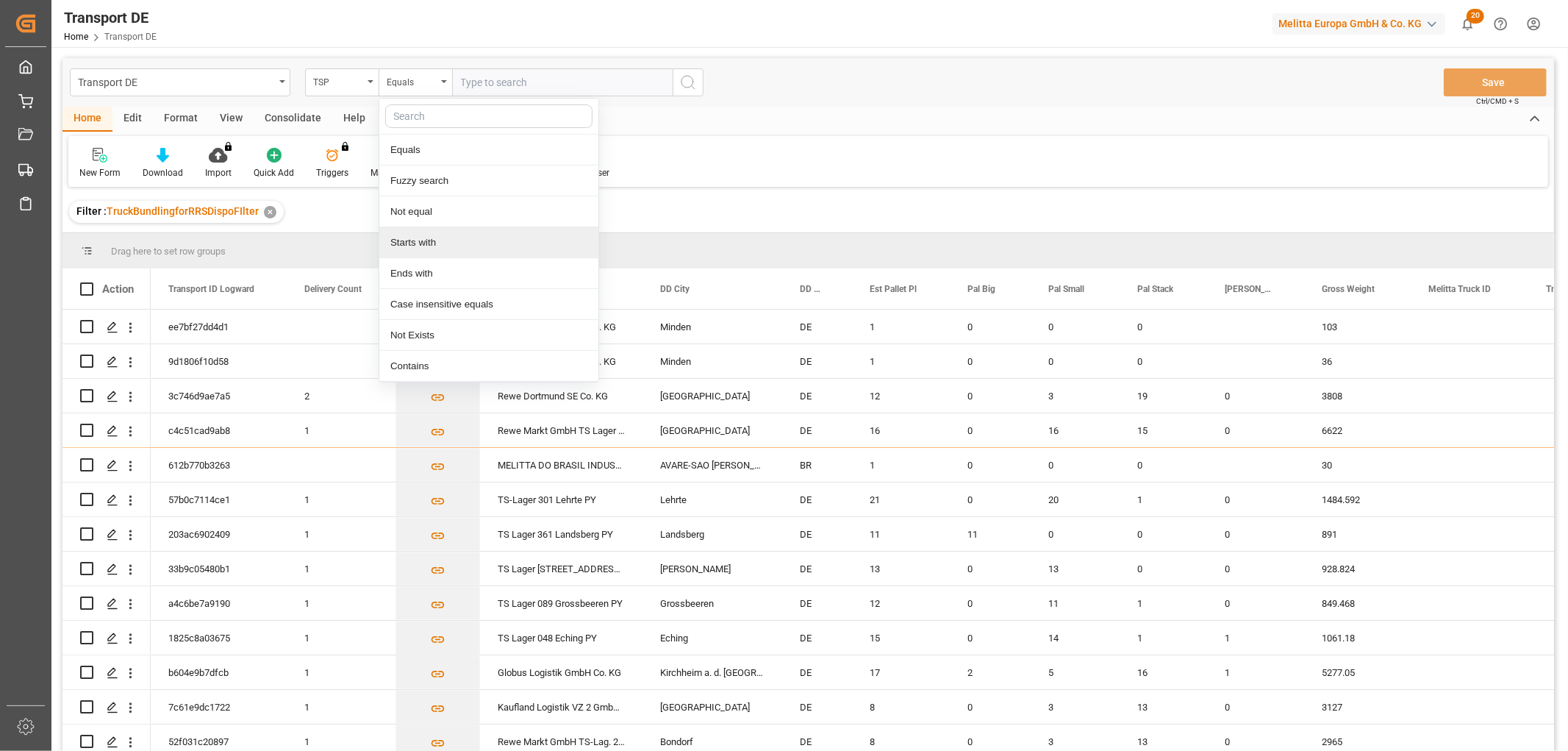
click at [406, 243] on div "Starts with" at bounding box center [489, 243] width 219 height 31
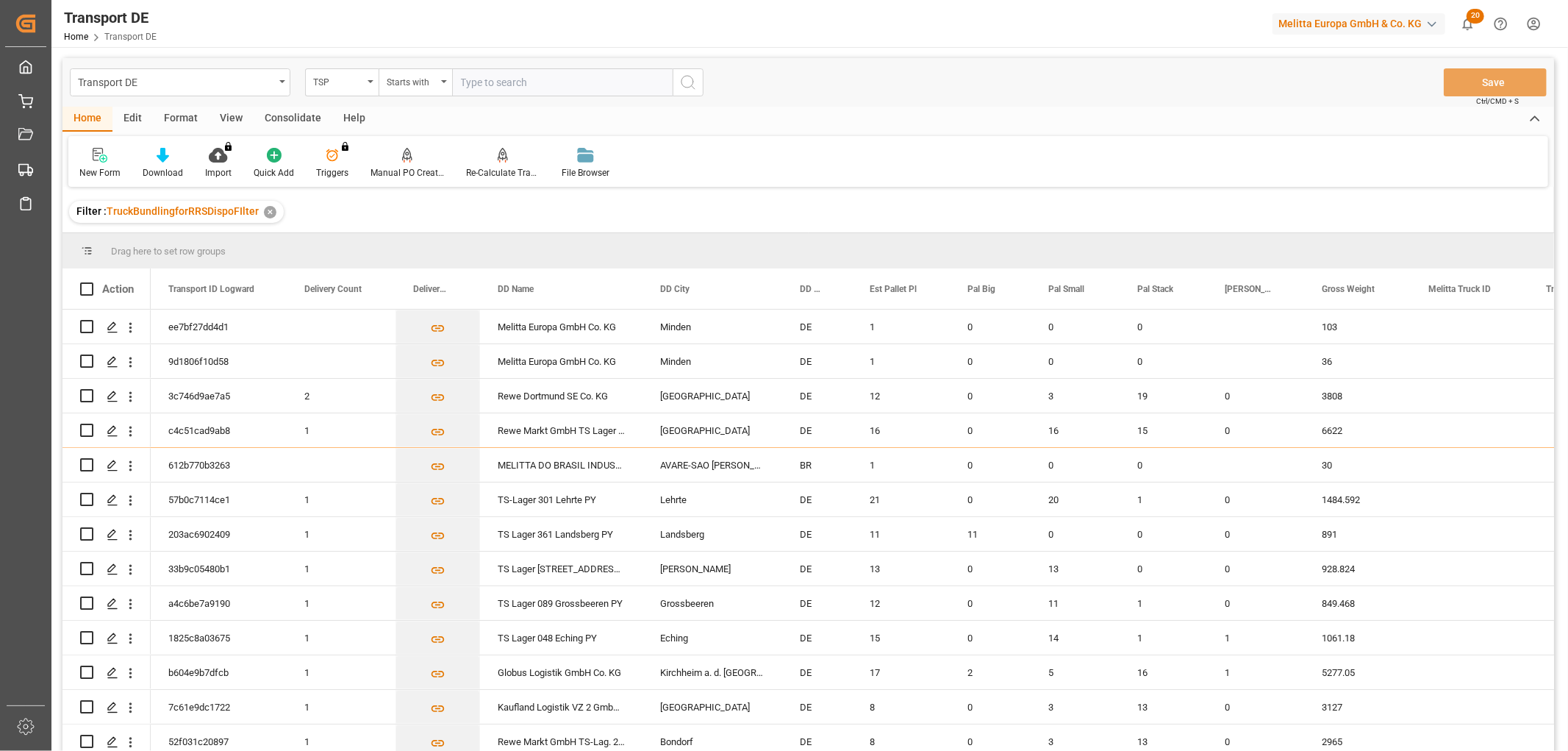
click at [476, 82] on input "text" at bounding box center [562, 82] width 220 height 28
click at [476, 82] on input "Selfpickup DE" at bounding box center [562, 82] width 220 height 28
type input "Self pickup DE"
click at [687, 85] on icon "search button" at bounding box center [688, 82] width 18 height 18
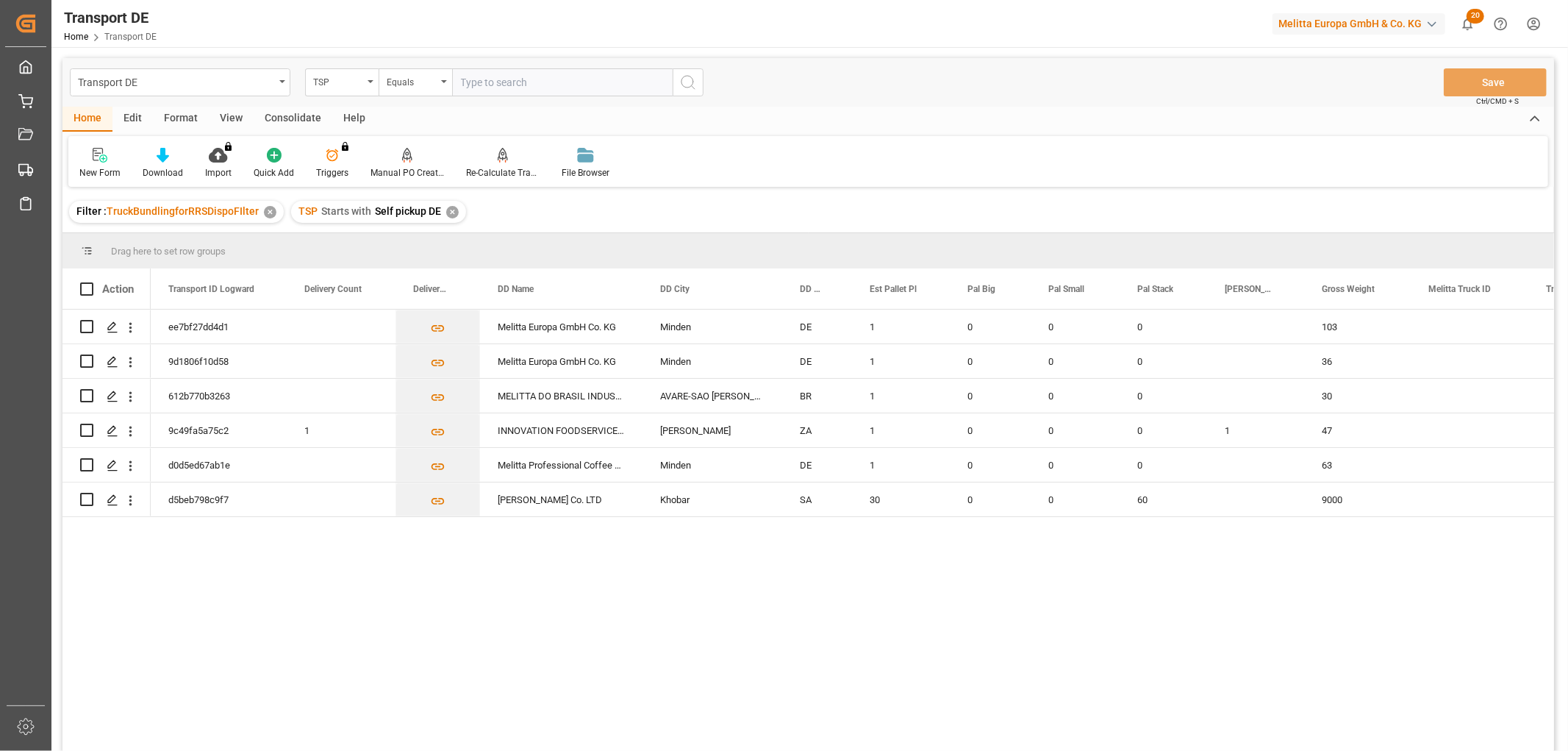
click at [446, 210] on div "✕" at bounding box center [452, 212] width 12 height 12
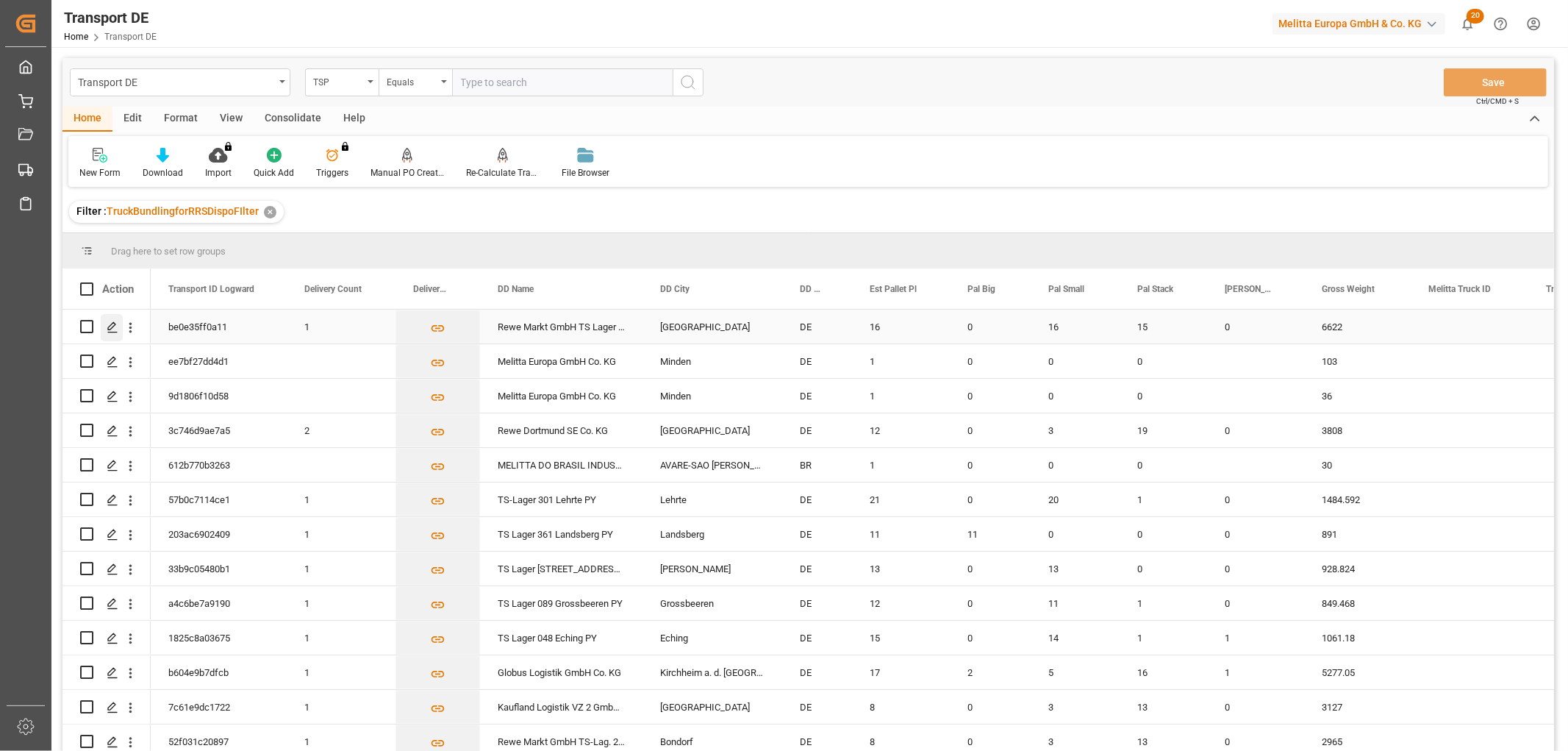
click at [111, 326] on icon "Press SPACE to select this row." at bounding box center [112, 327] width 12 height 12
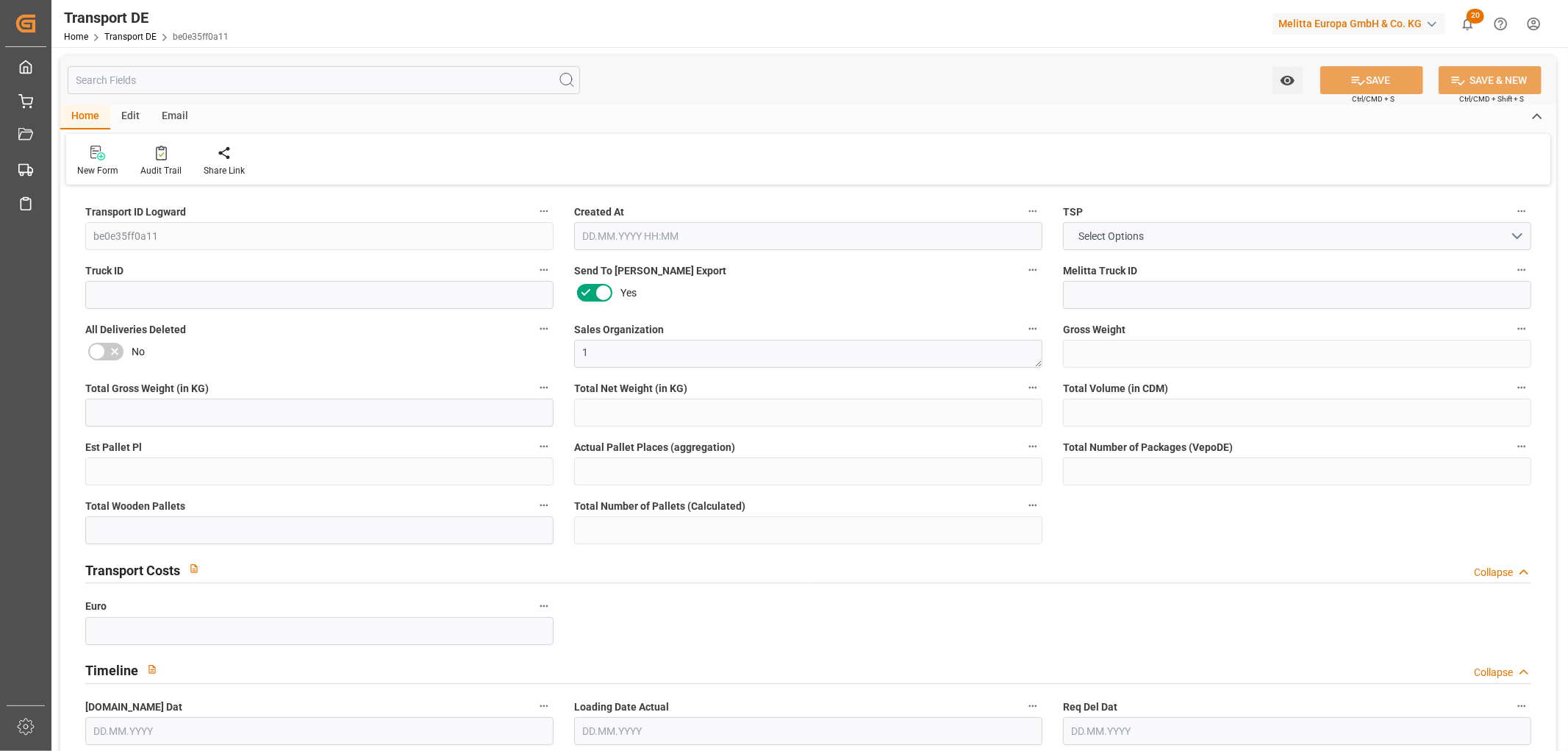
type input "6622"
type input "5809.106"
type input "4901.21"
type input "27197.168"
type input "16"
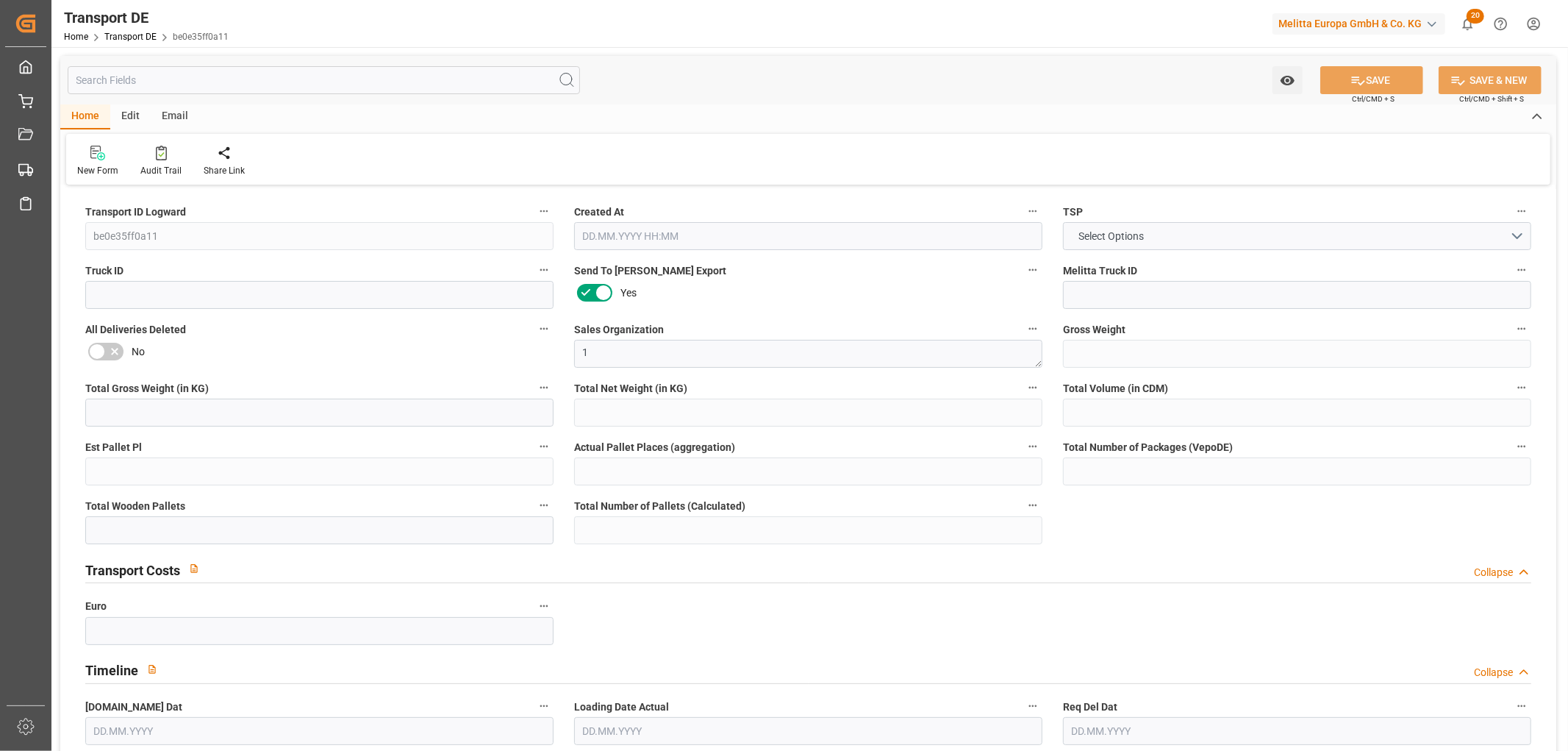
type input "0"
type input "31"
type input "29"
type input "0"
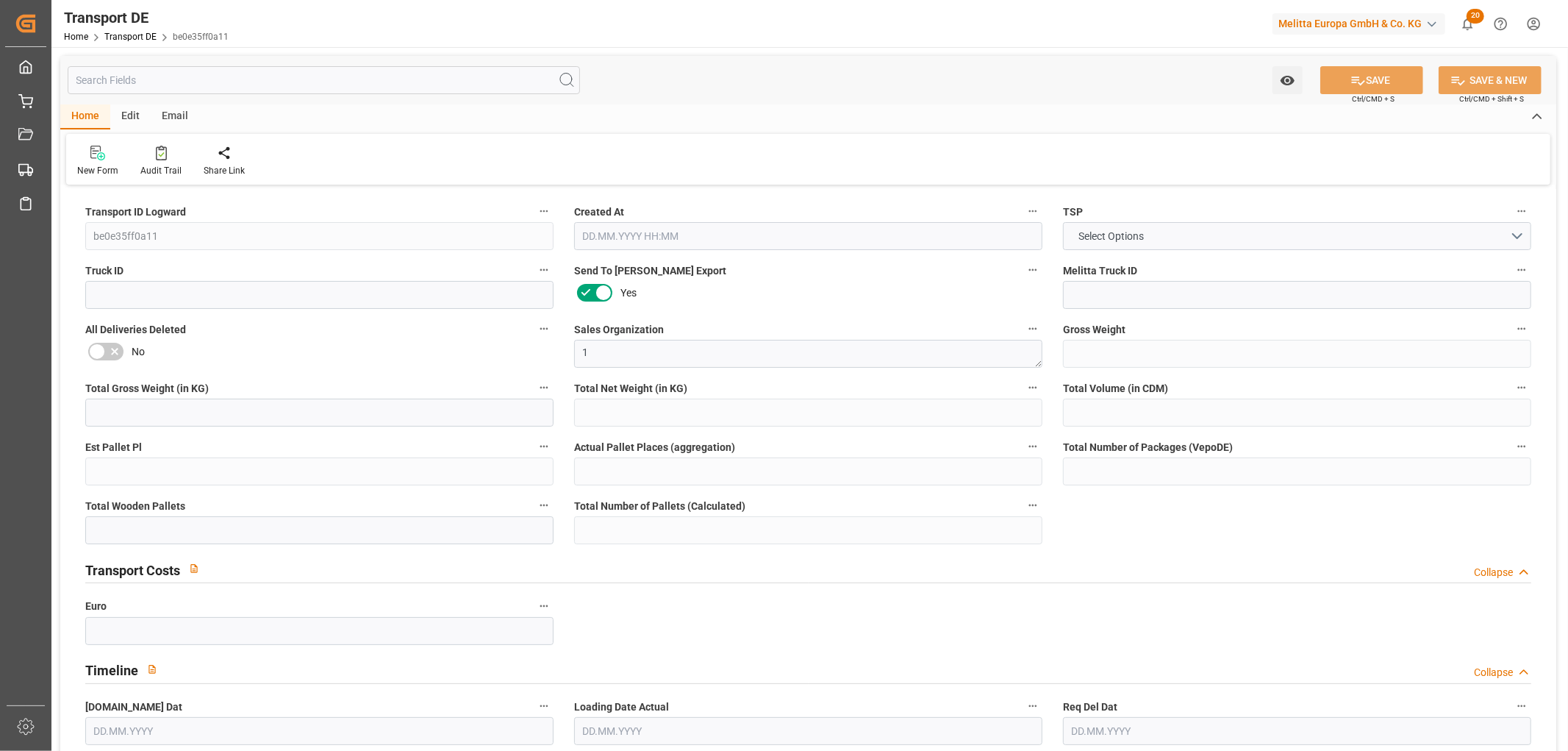
type input "39"
type input "0"
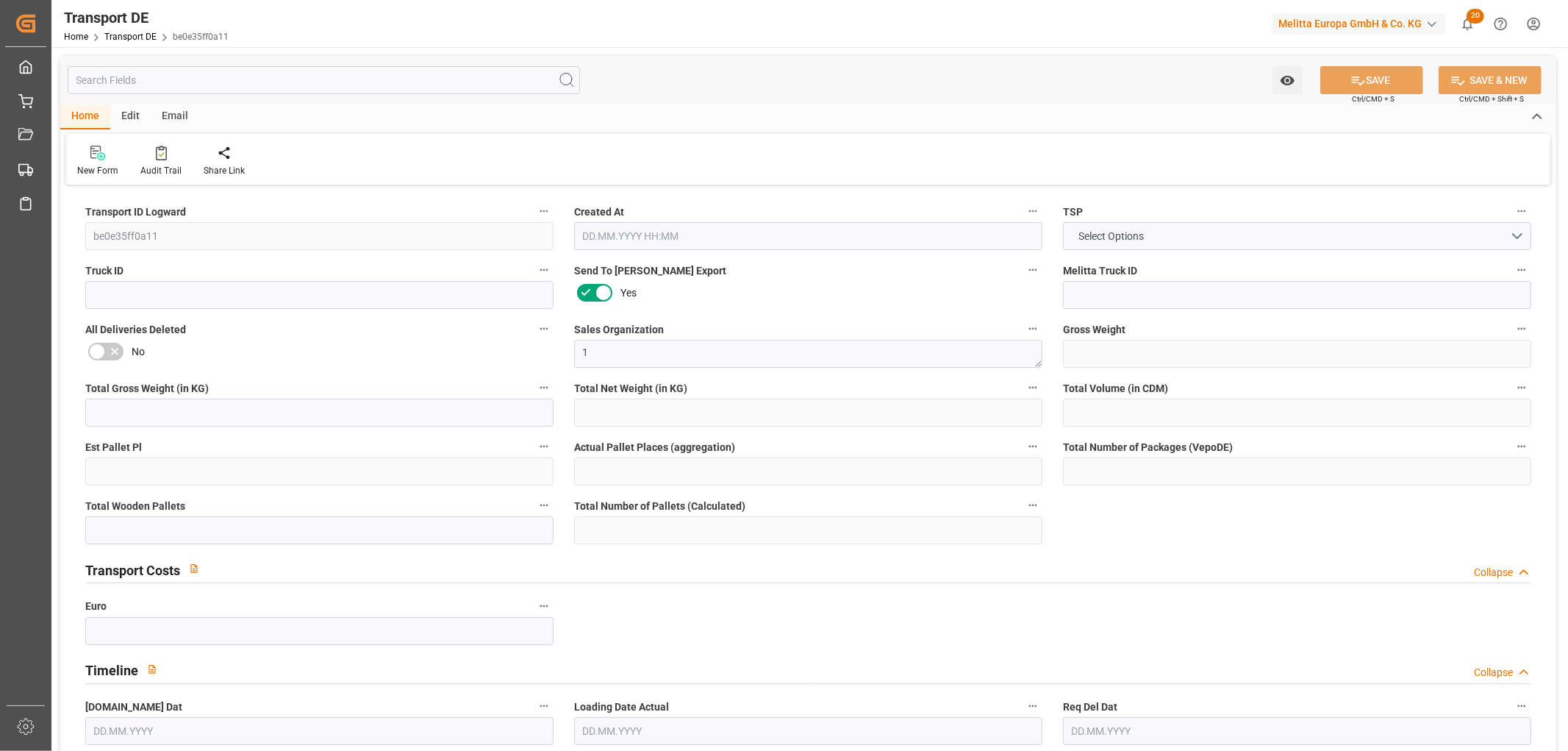
type input "0"
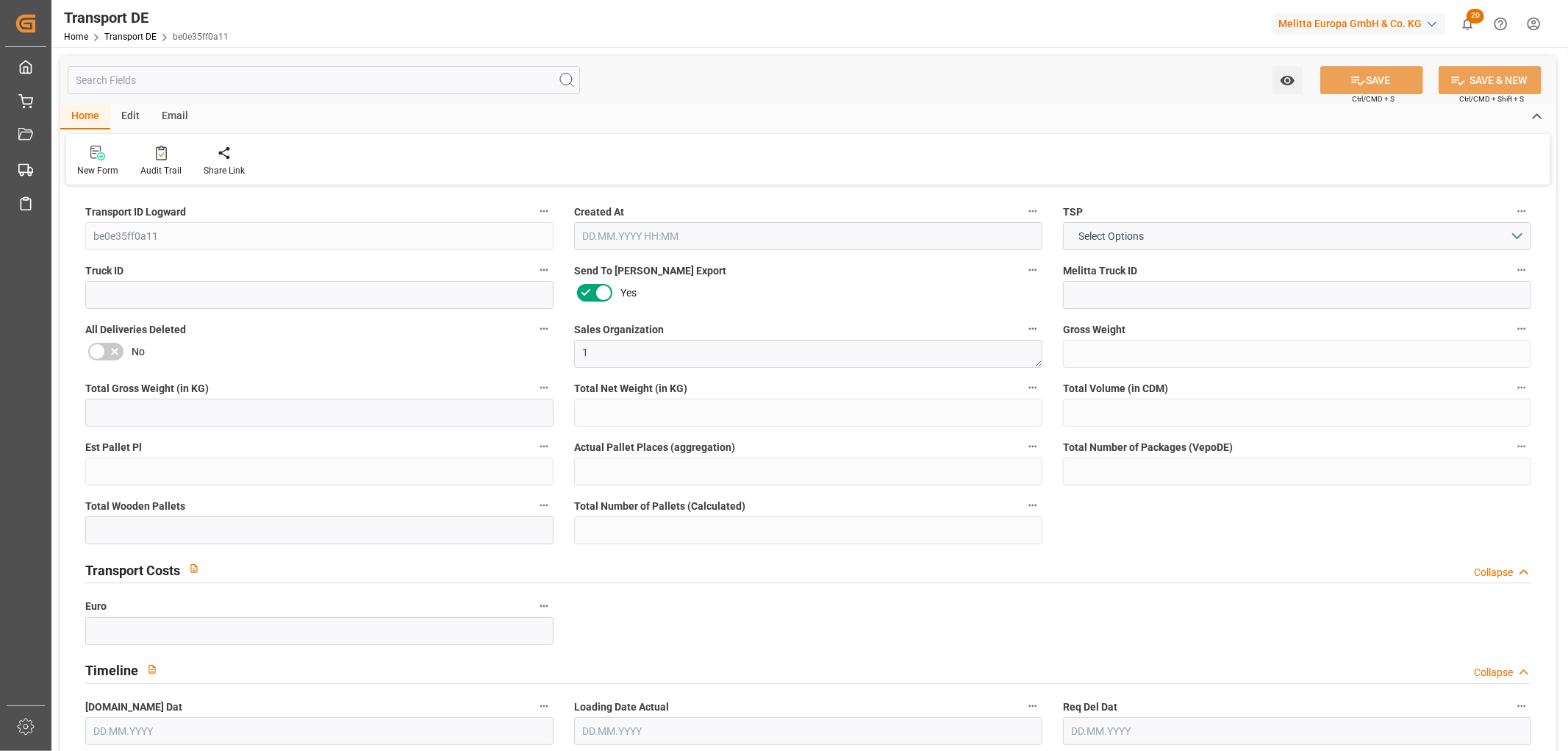
type input "0"
type input "16"
type input "15"
type input "0"
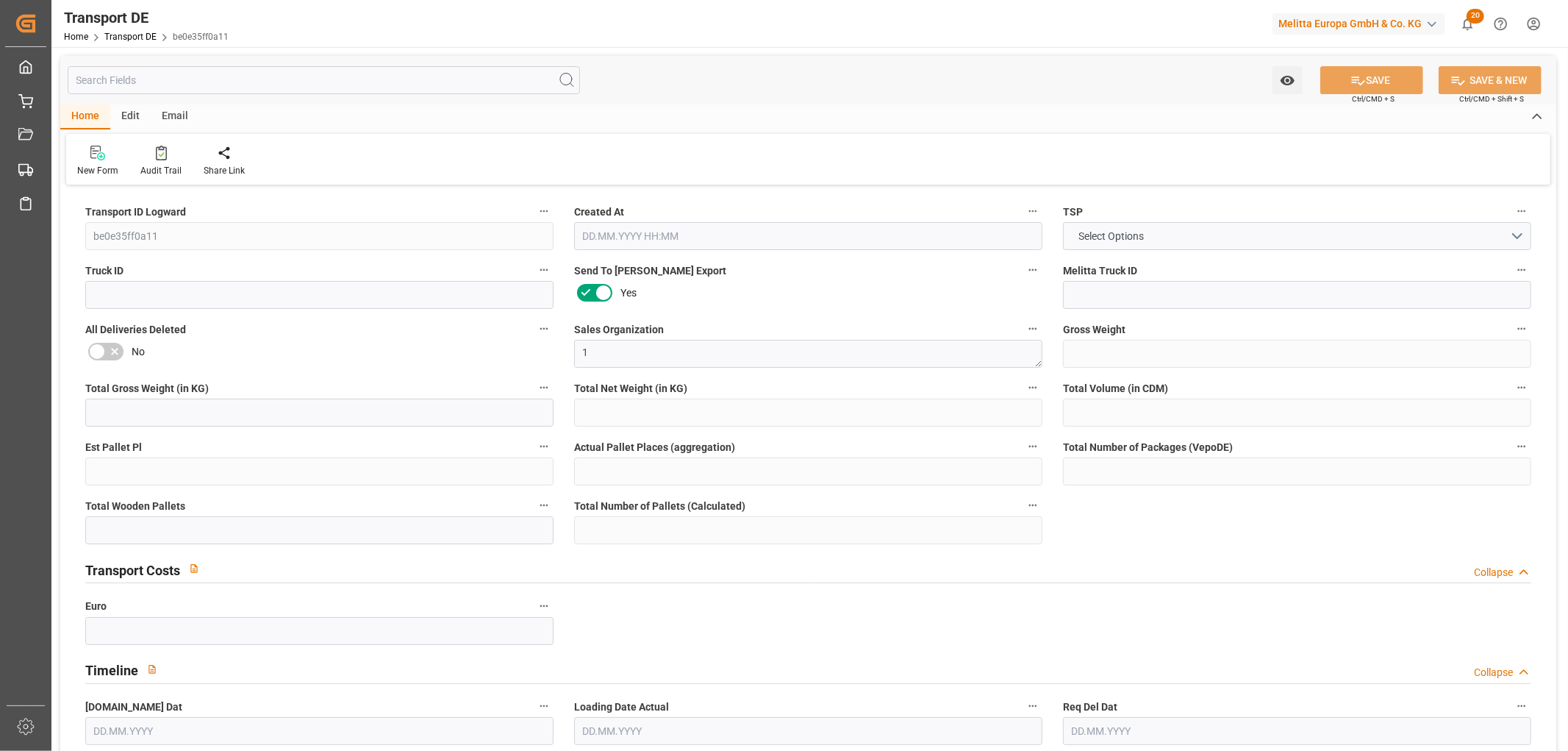
type input "0"
type input "1"
type input "0"
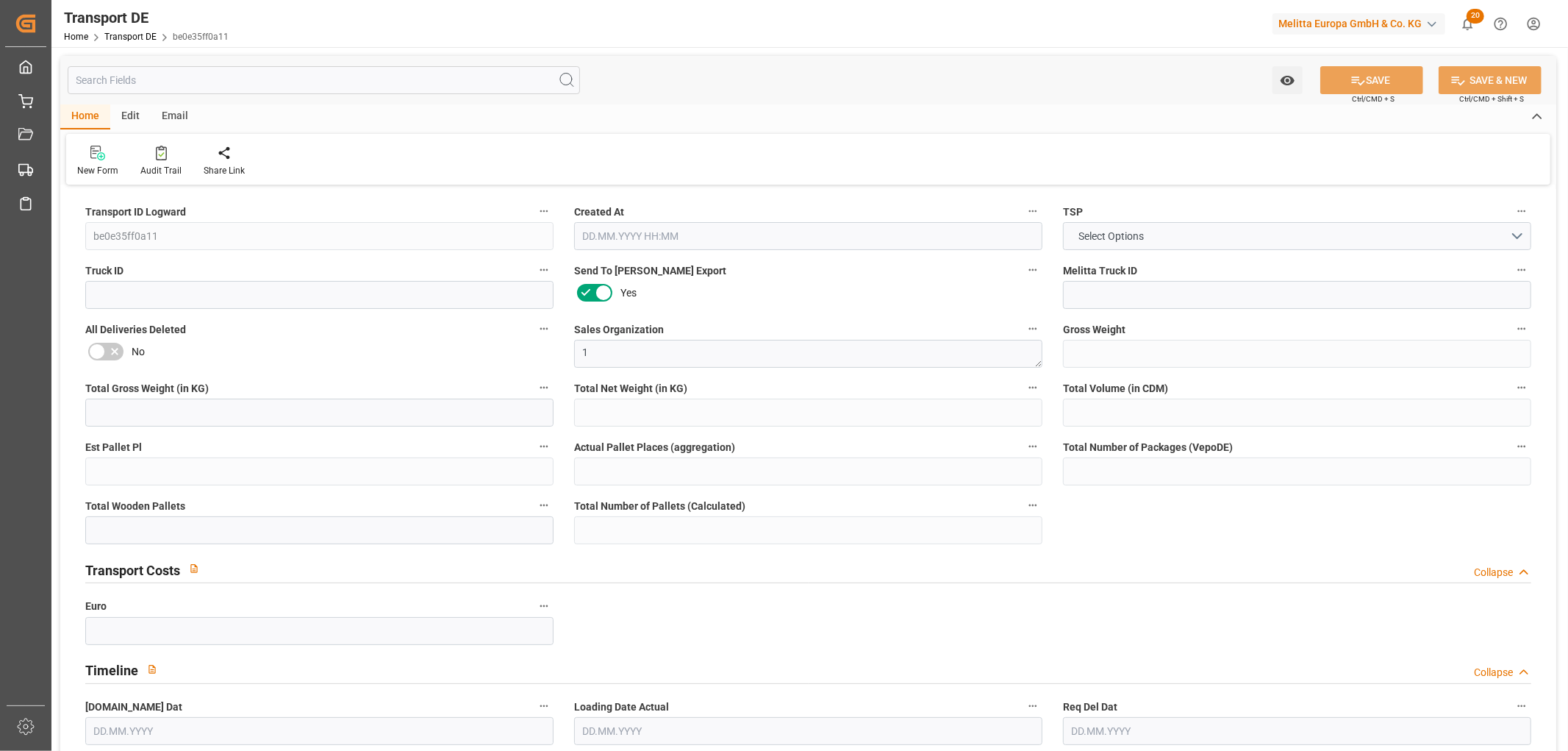
type input "3448"
type input "422.886"
type input "378"
type input "[DATE] 12:03"
type input "[DATE]"
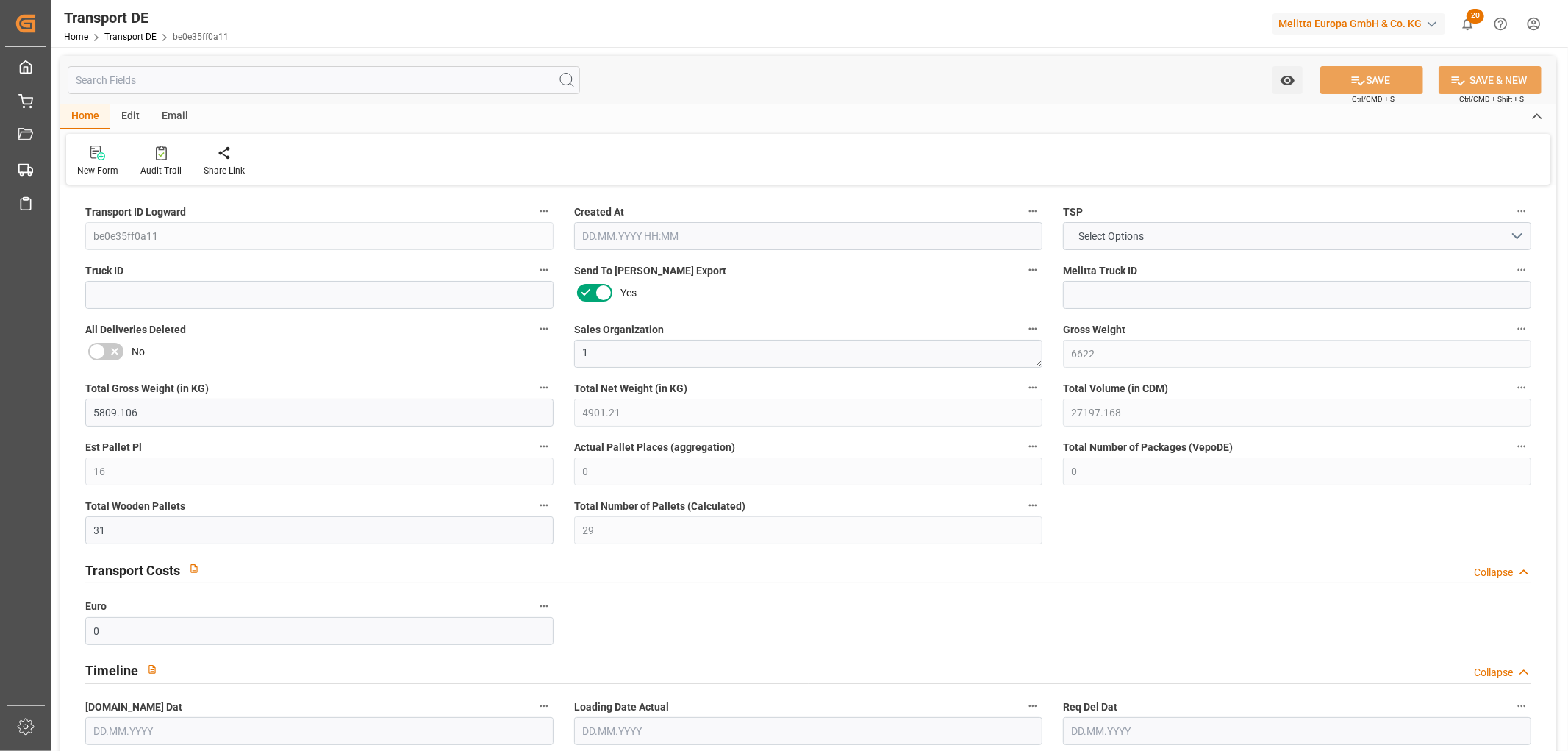
type input "[DATE]"
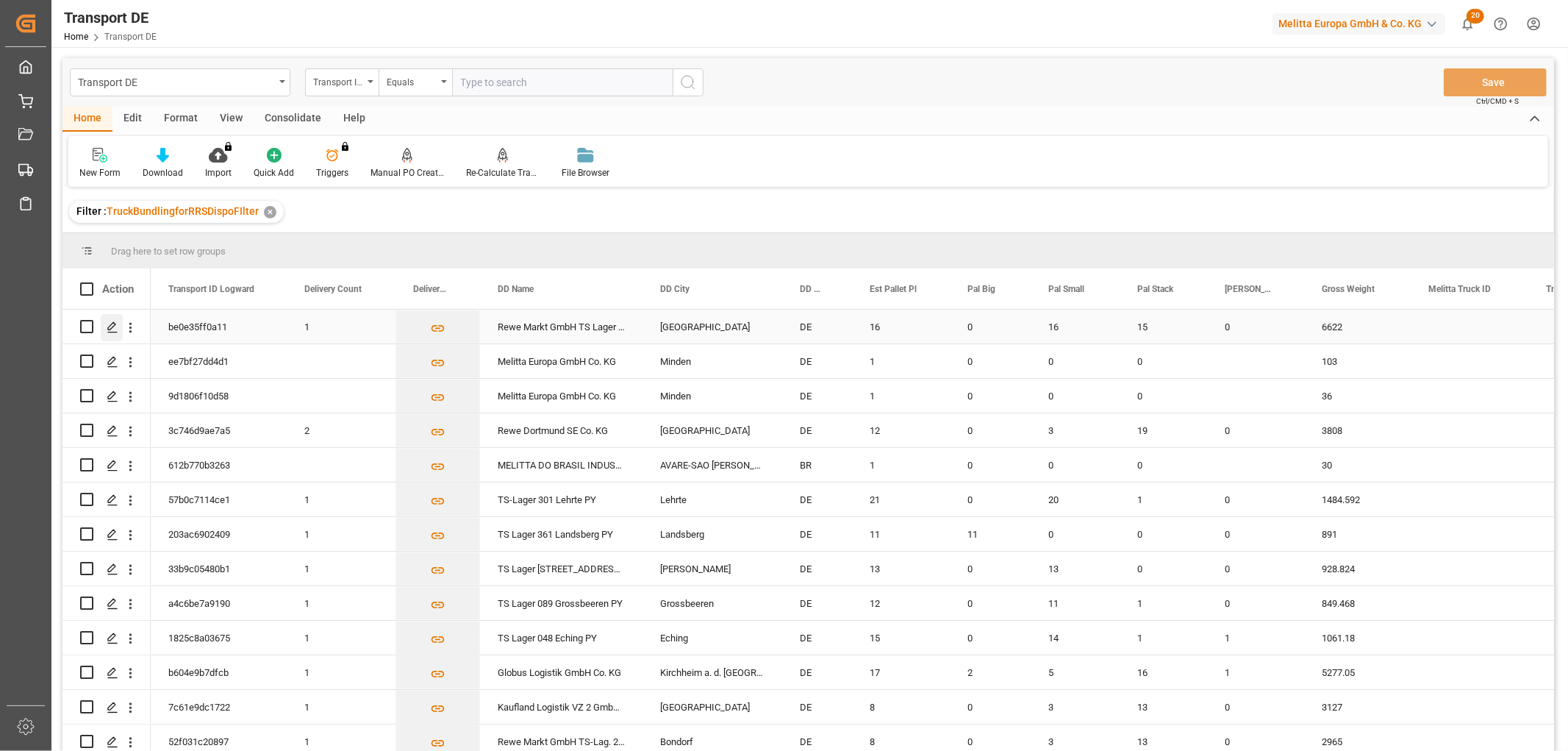
click at [108, 327] on polygon "Press SPACE to select this row." at bounding box center [112, 326] width 8 height 8
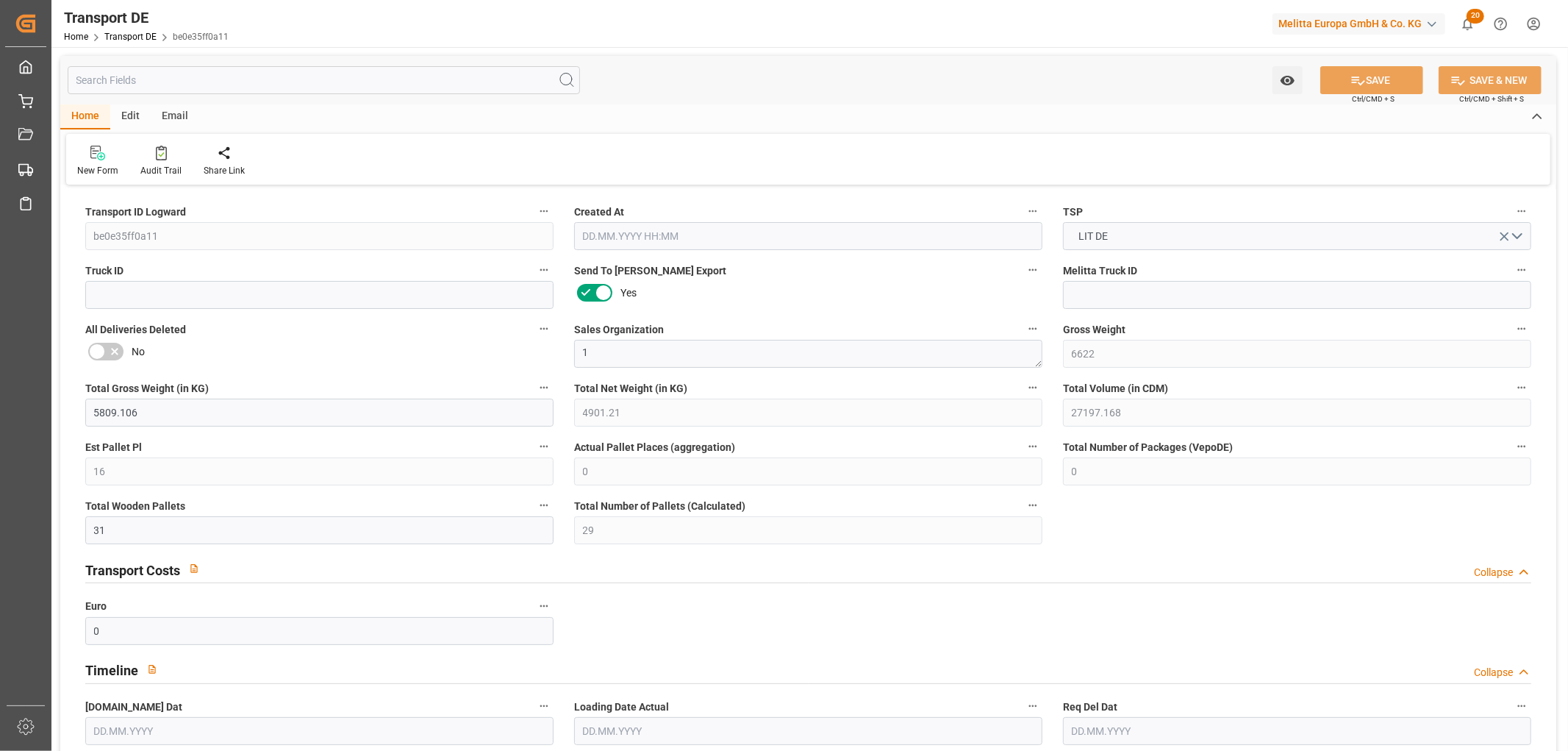
type input "6622"
type input "5809.106"
type input "4901.21"
type input "27197.168"
type input "16"
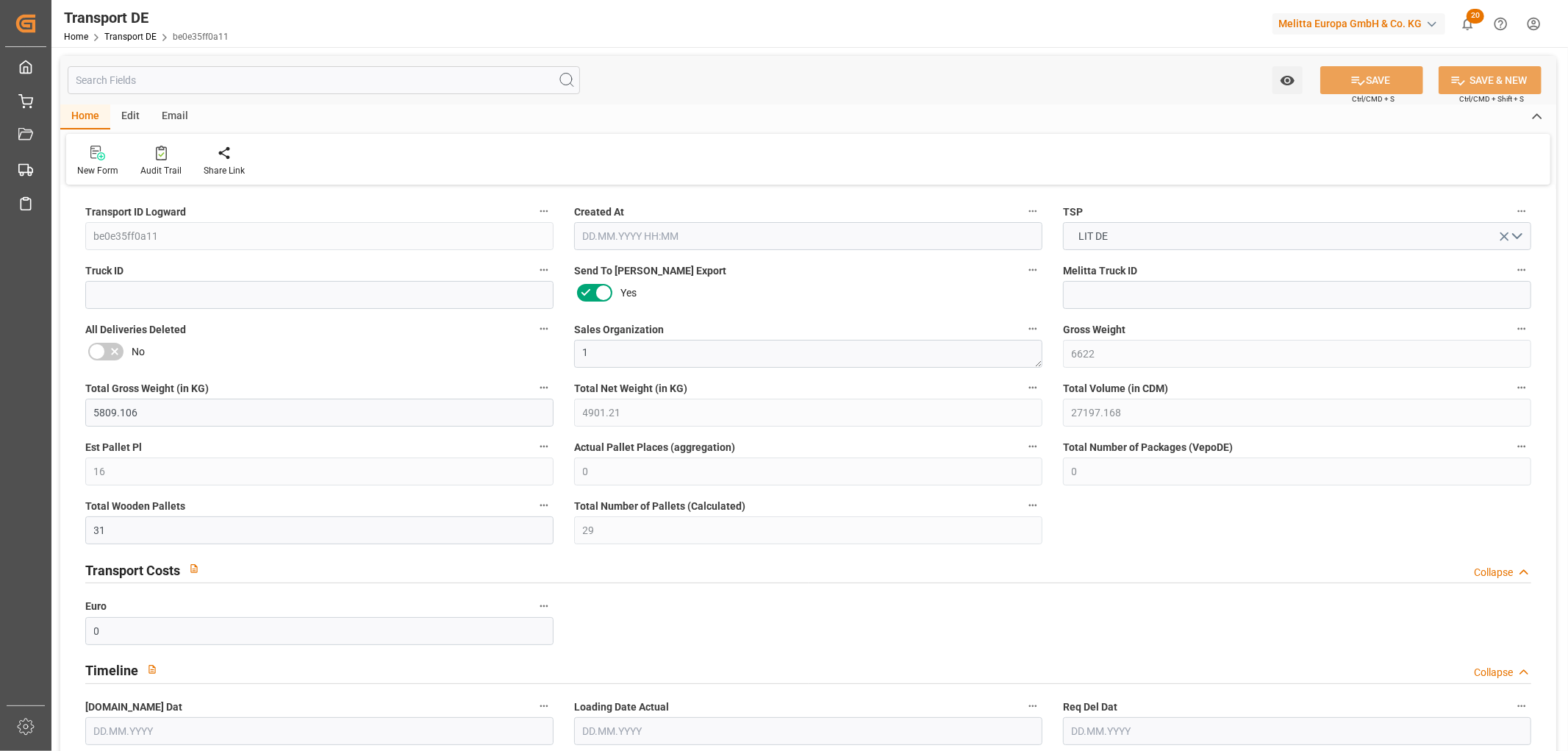
type input "0"
type input "31"
type input "29"
type input "0"
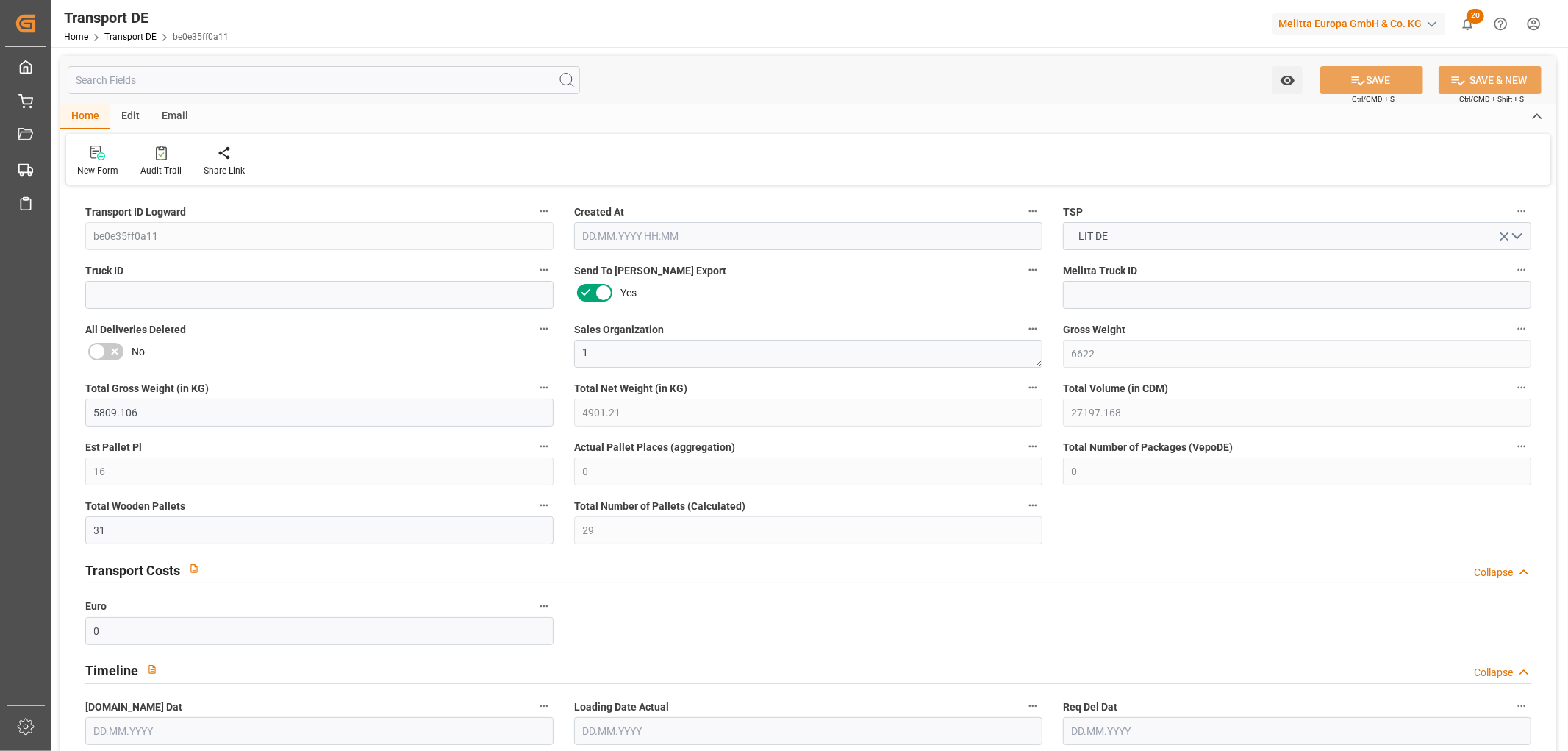
type input "39"
type input "0"
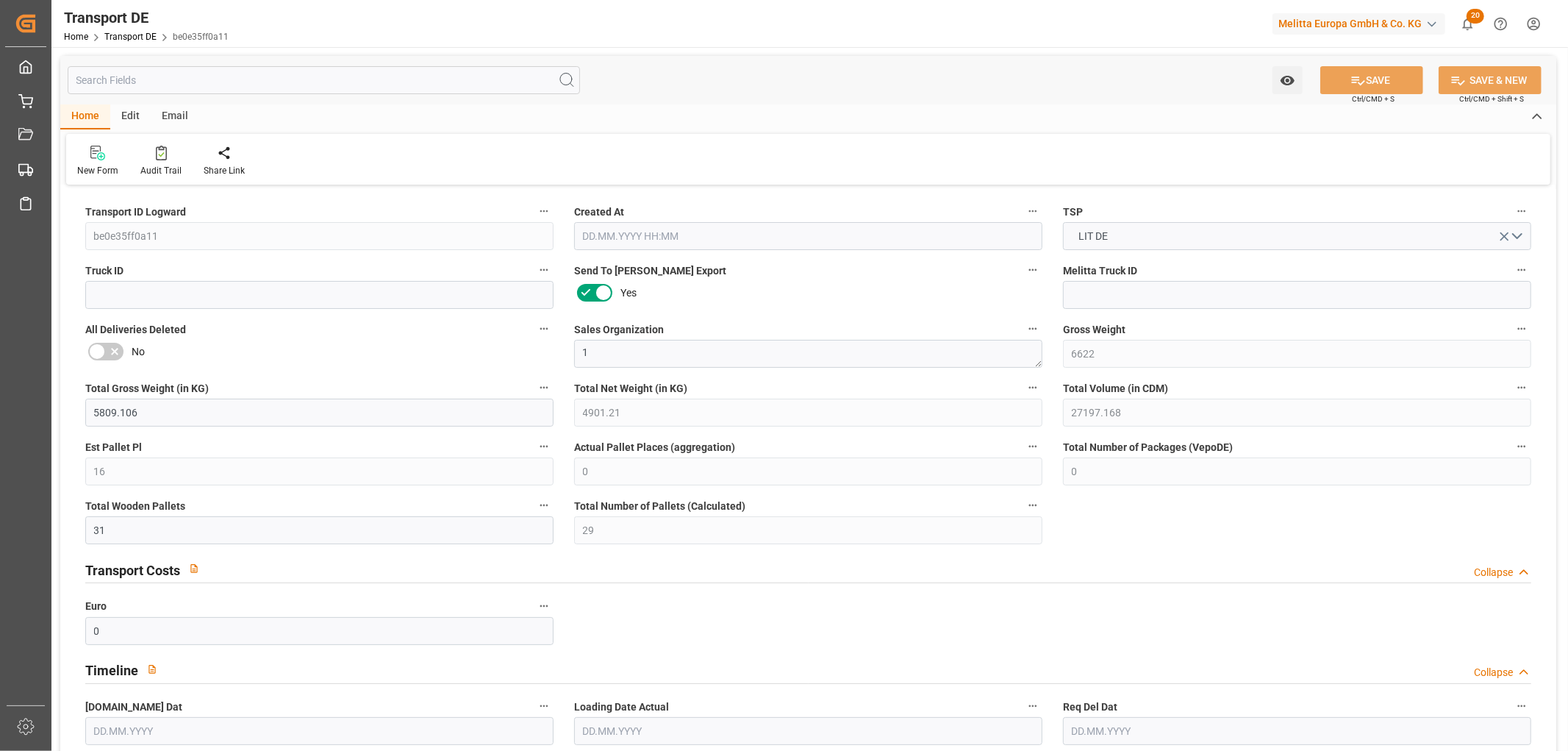
type input "0"
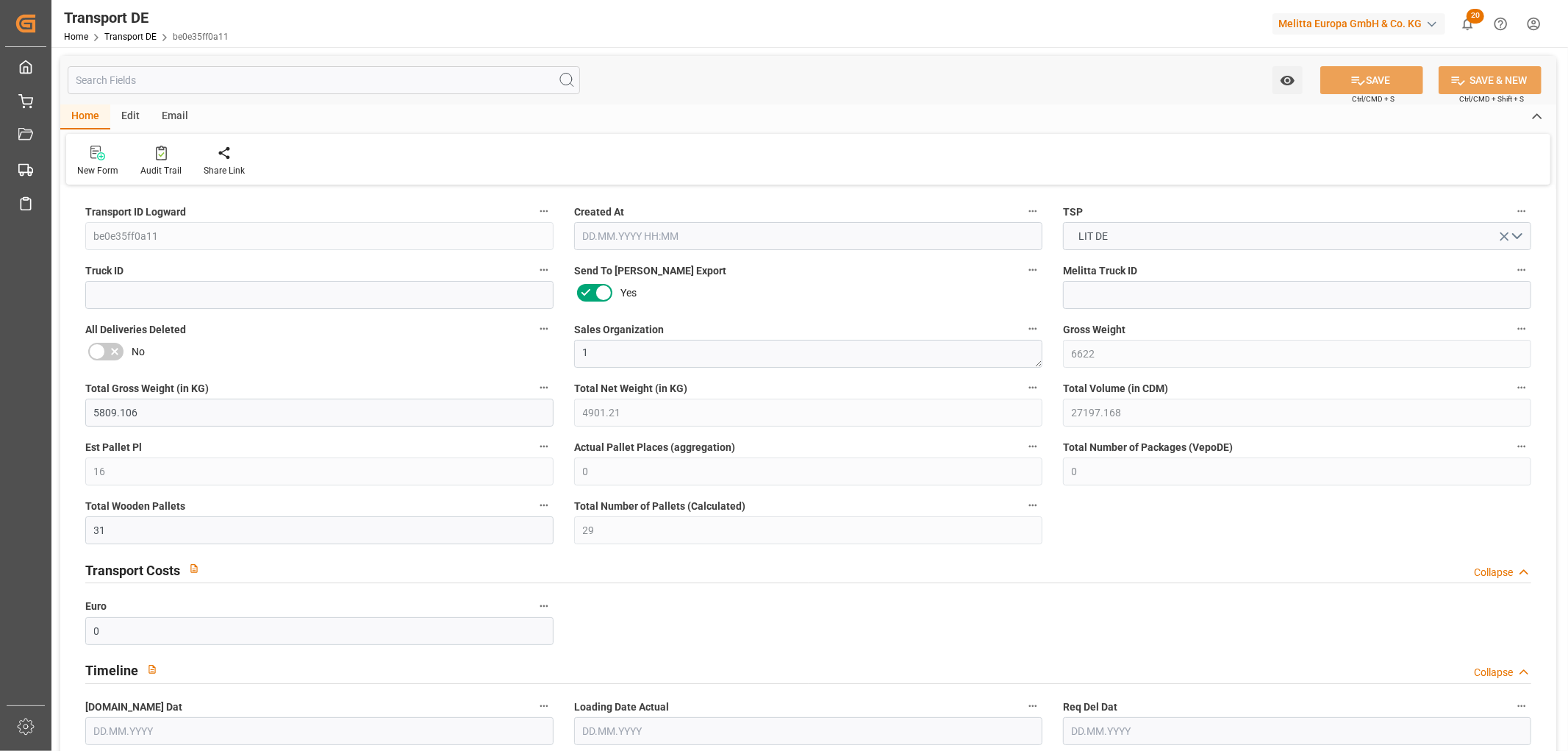
type input "0"
type input "16"
type input "15"
type input "0"
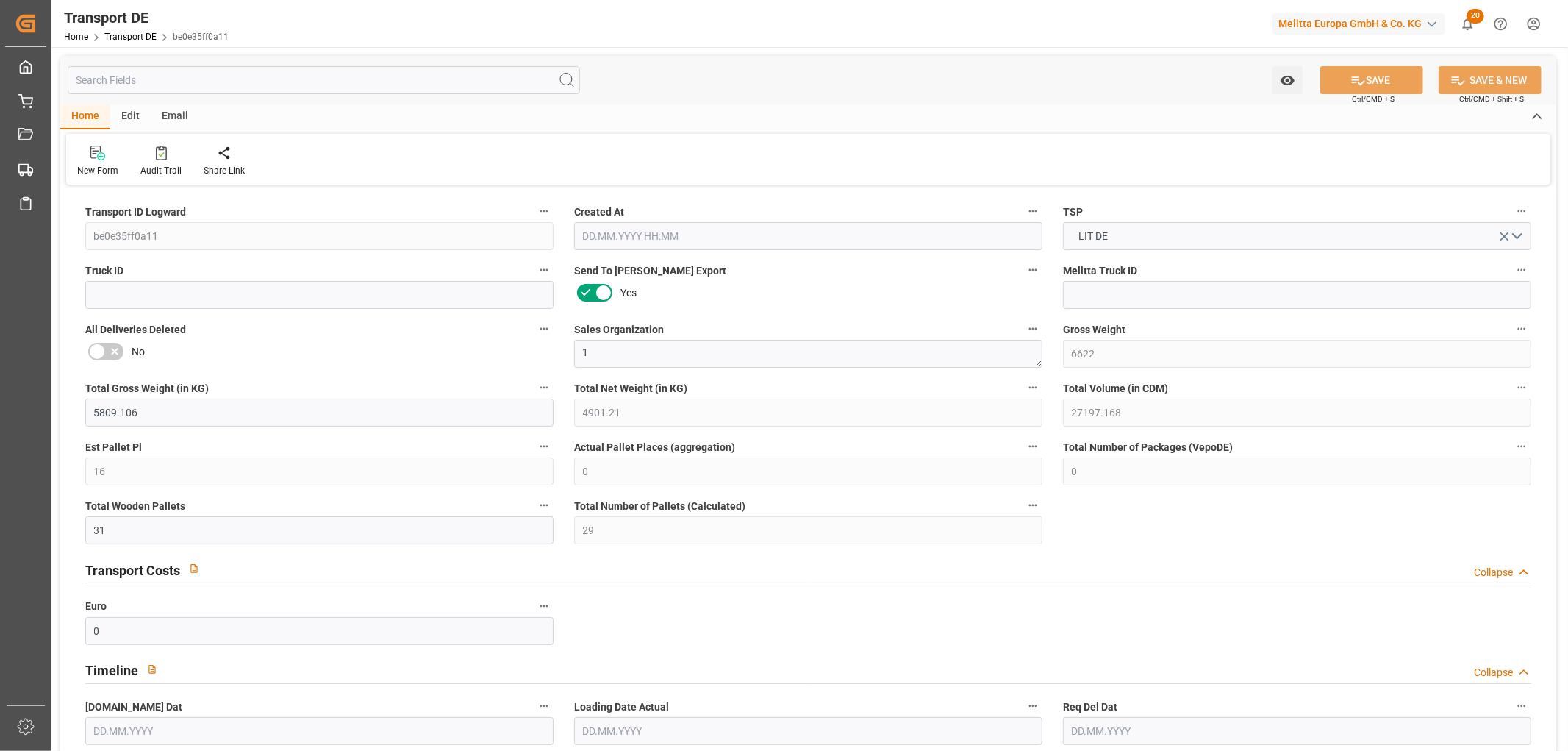
type input "0"
type input "1"
type input "0"
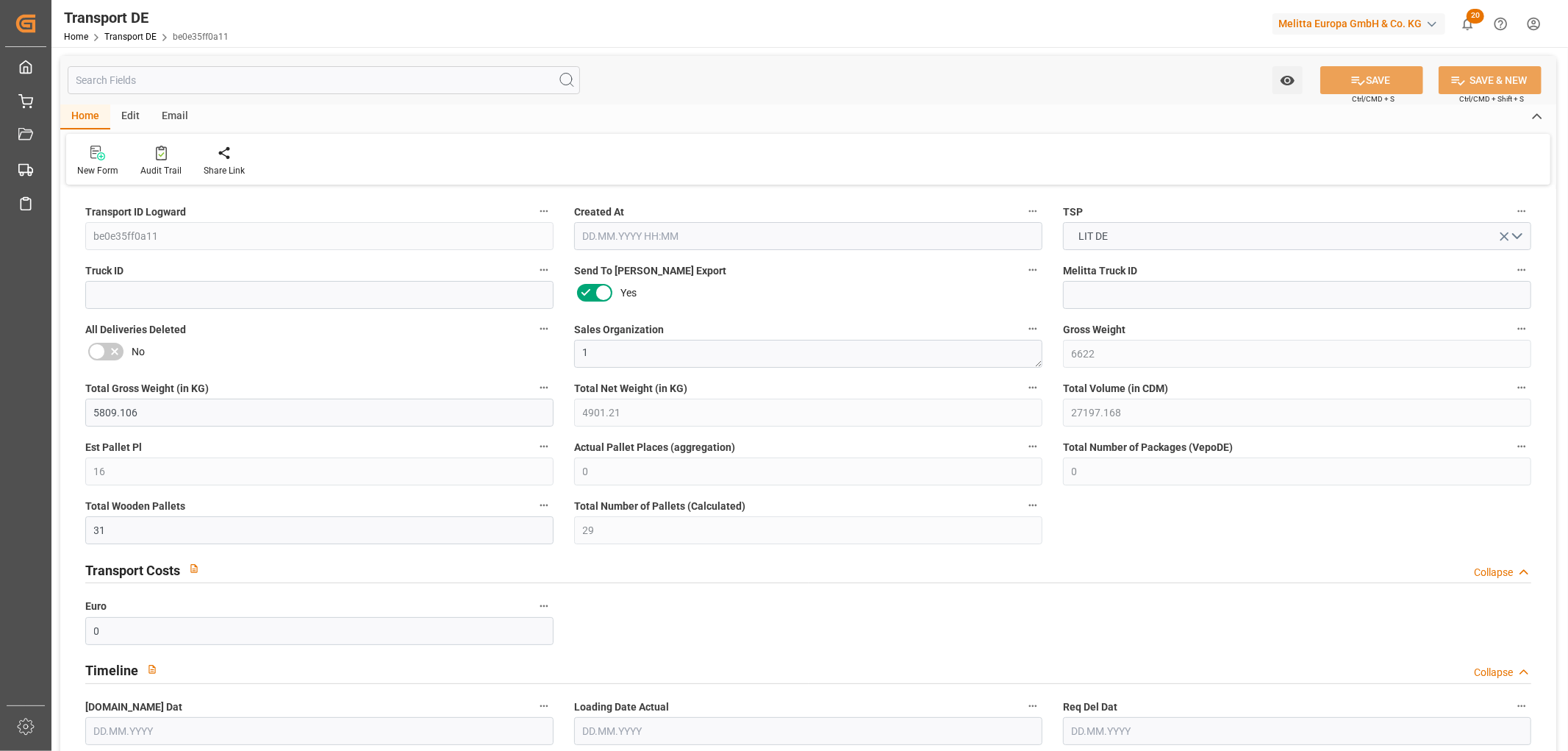
type input "3448"
type input "422.886"
type input "378"
type input "[DATE] 12:03"
type input "[DATE]"
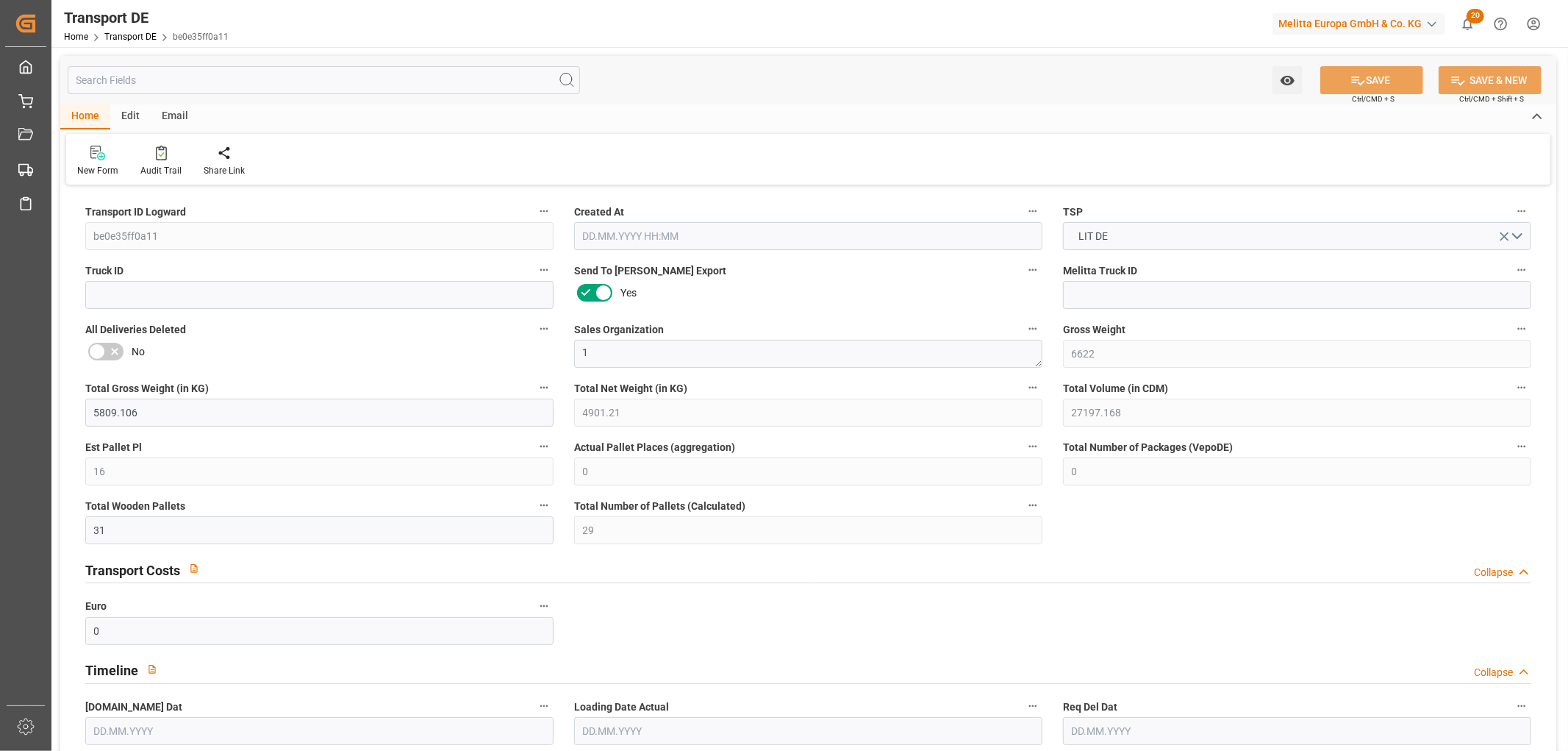
type input "[DATE]"
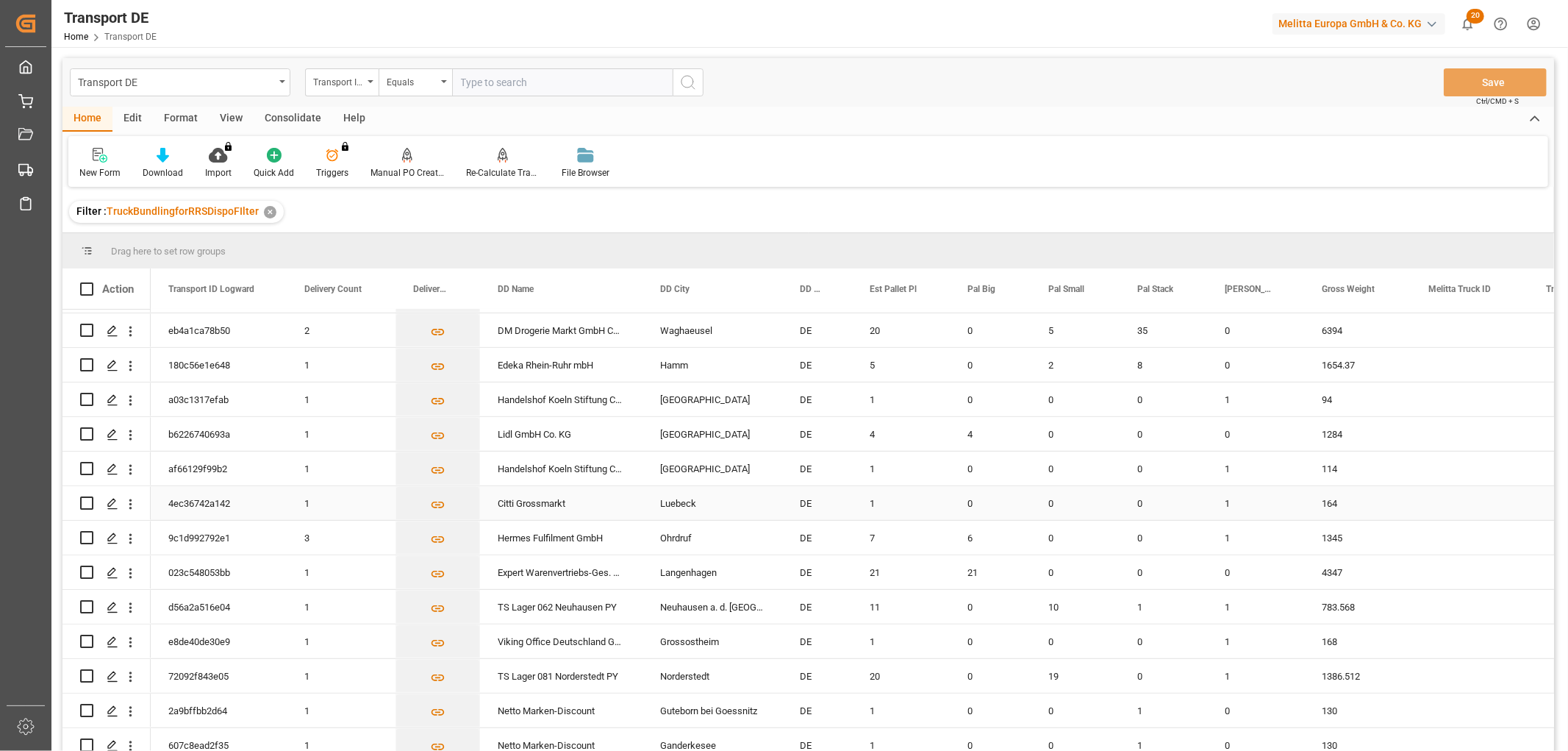
scroll to position [736, 0]
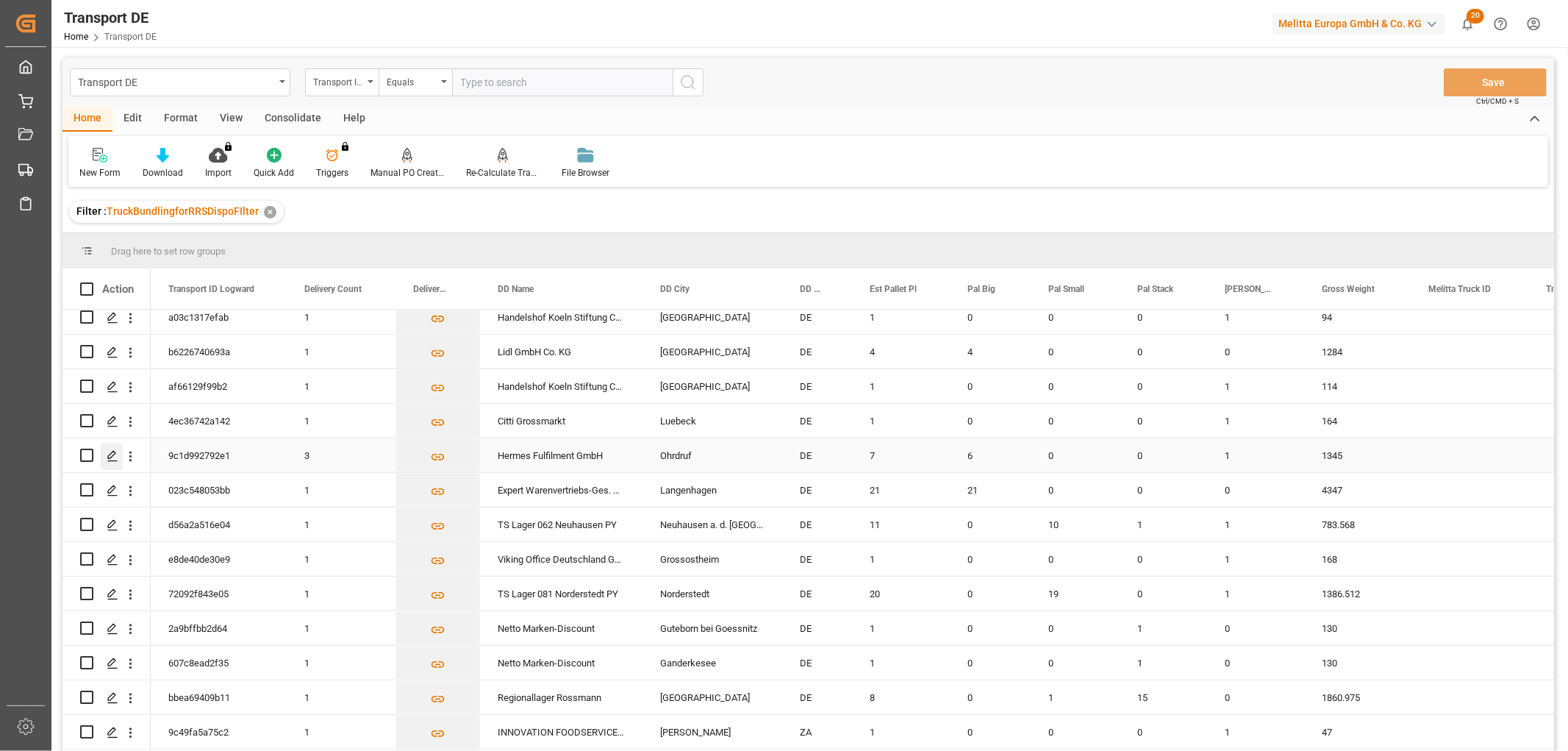
click at [111, 455] on icon "Press SPACE to select this row." at bounding box center [112, 456] width 12 height 12
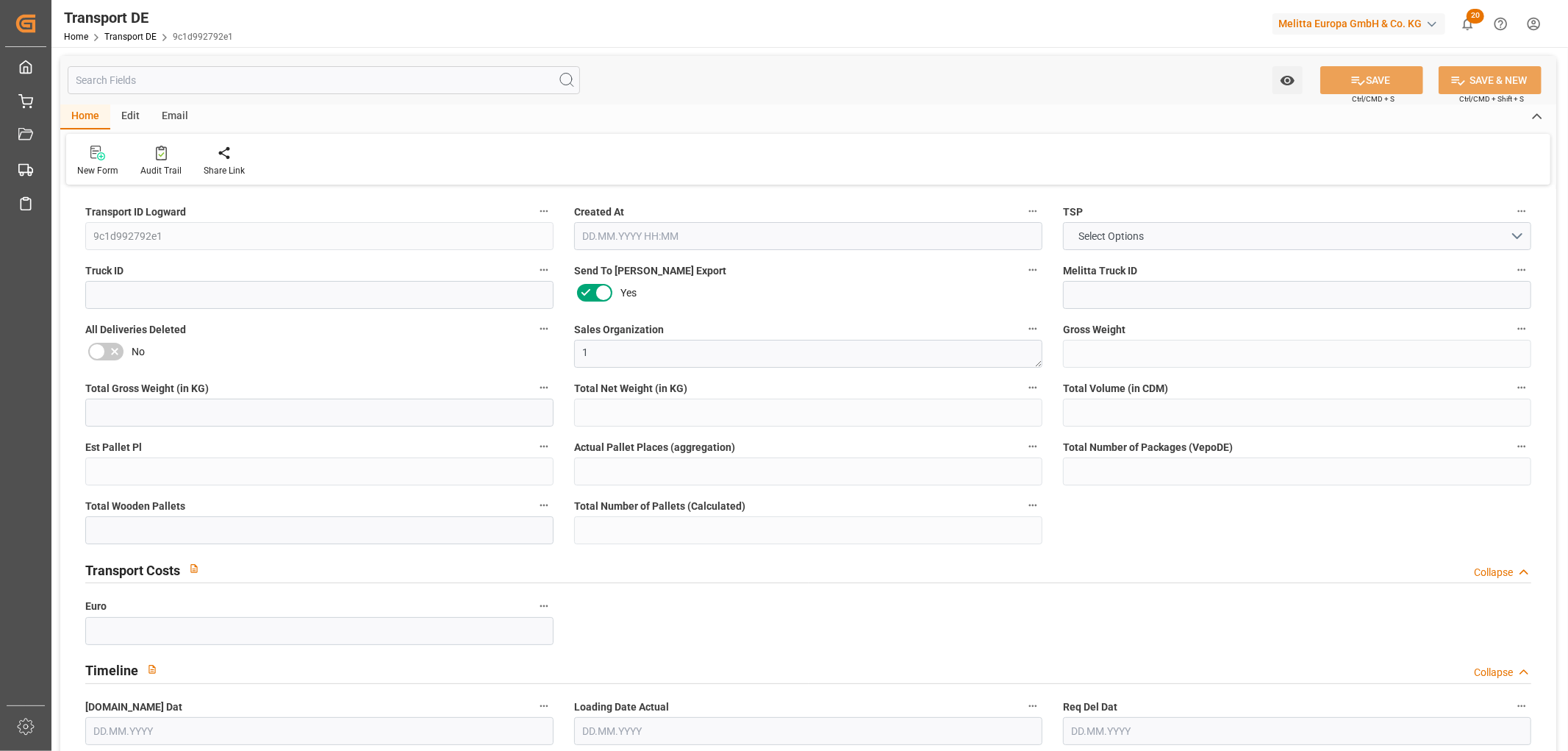
type input "1345"
type input "1174.774"
type input "974.32"
type input "10137.868"
type input "7"
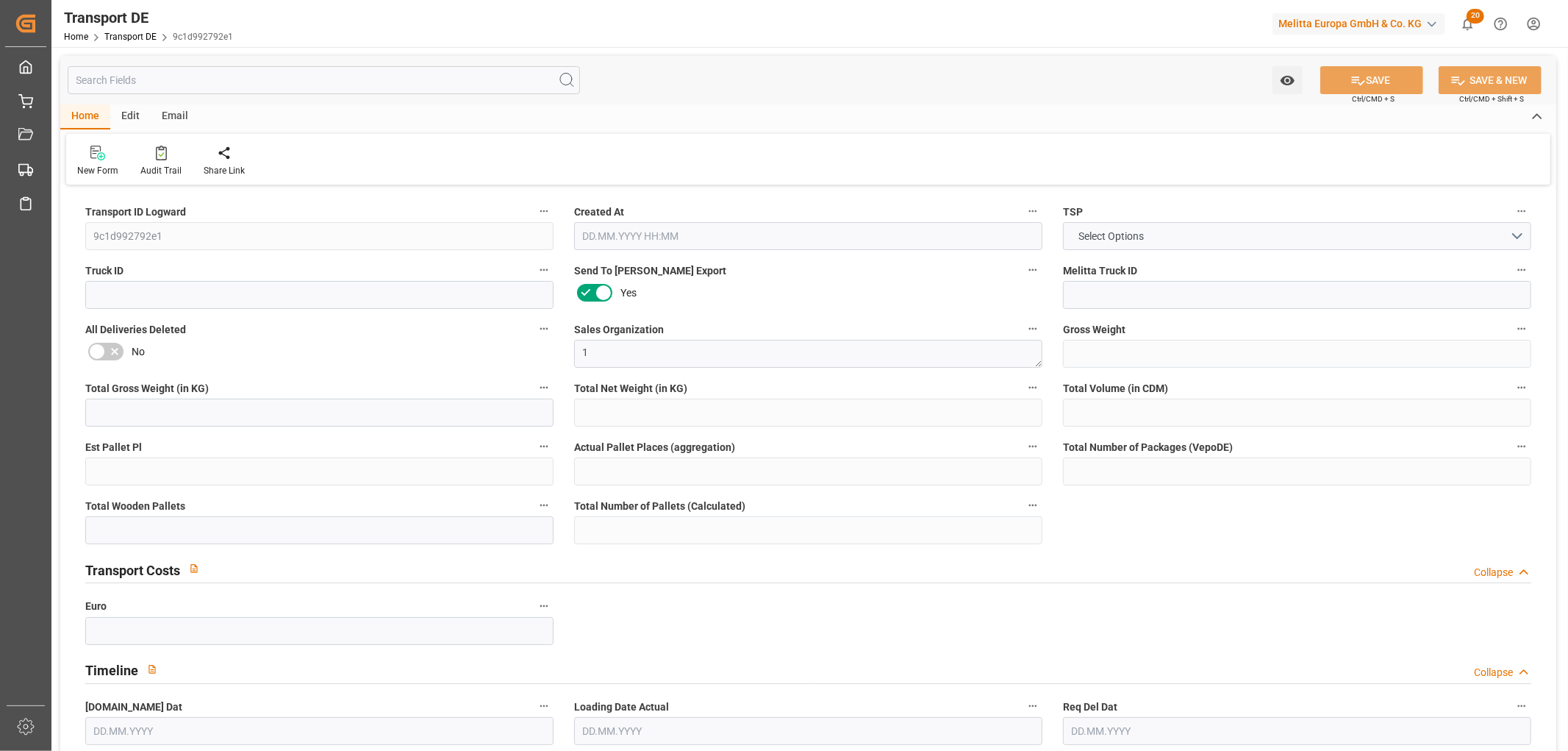
type input "0"
type input "7"
type input "6"
type input "0"
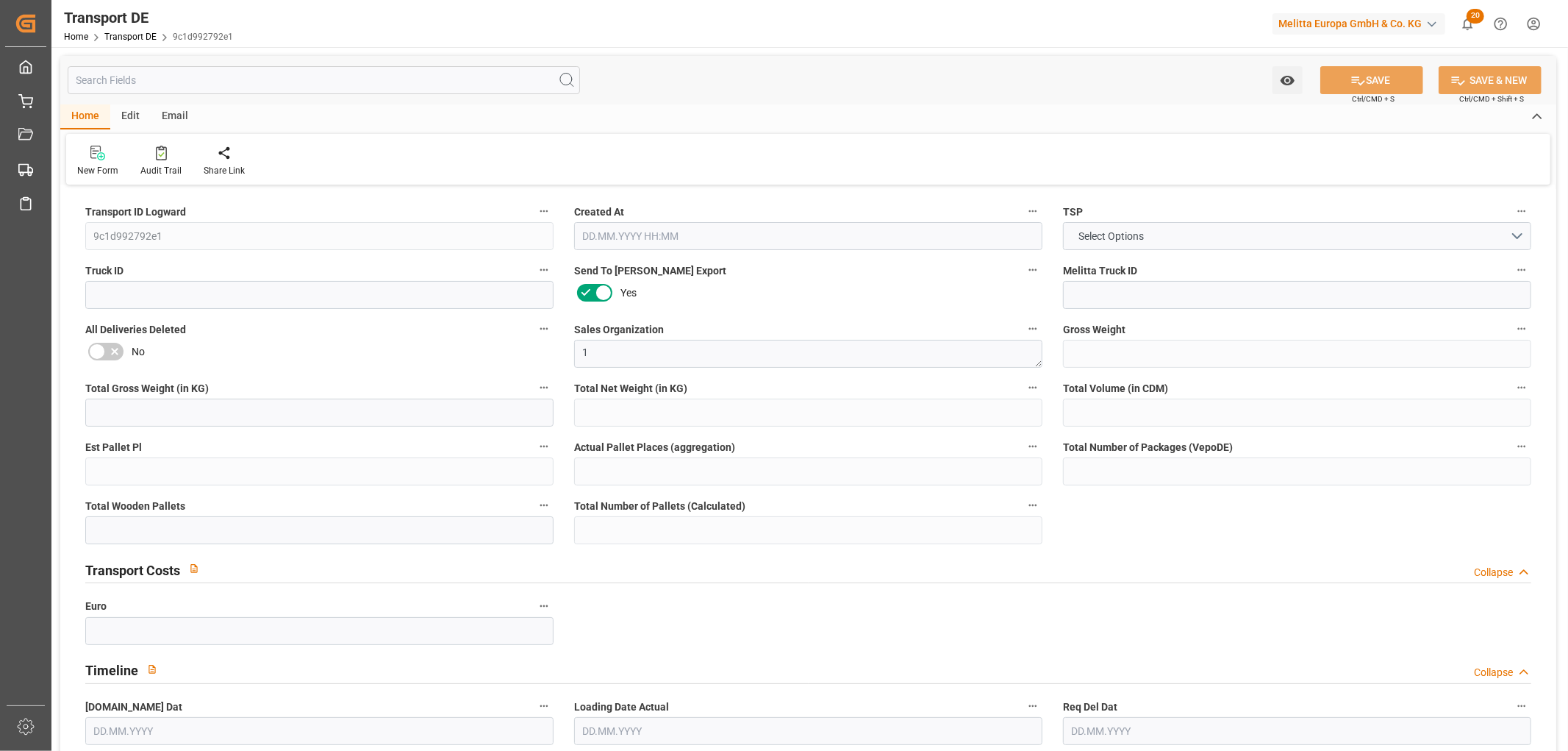
type input "99"
type input "0"
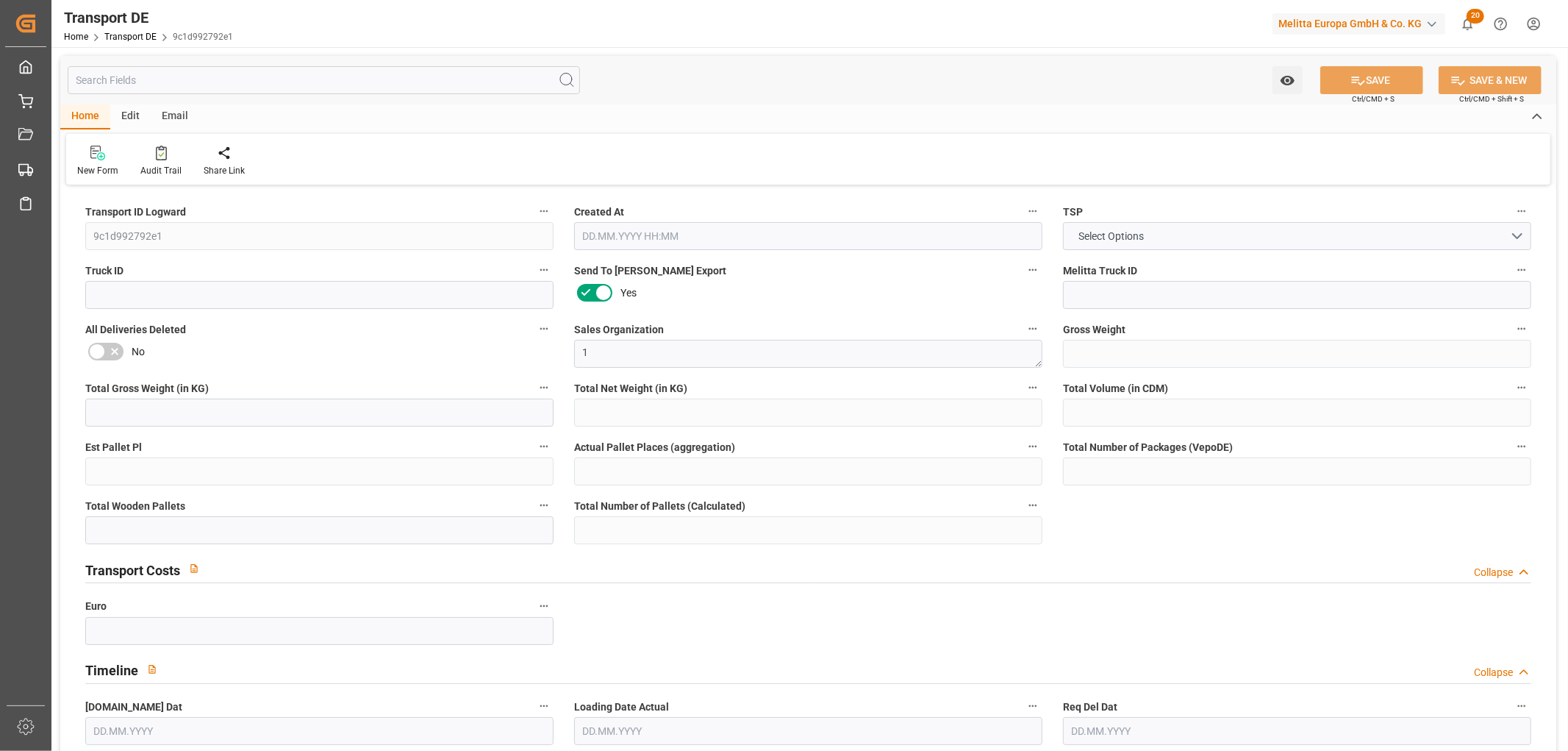
type input "0"
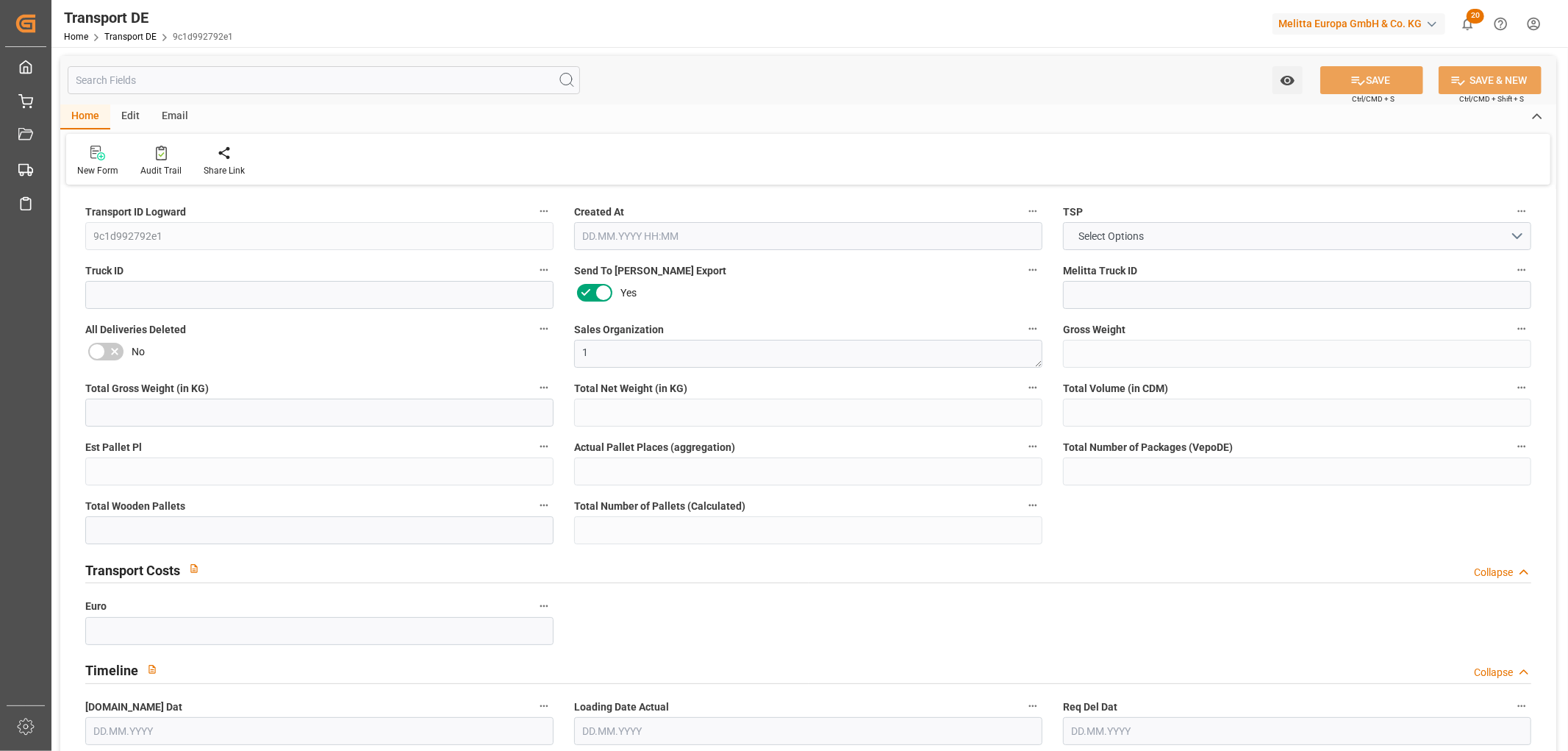
type input "0"
type input "6"
type input "0"
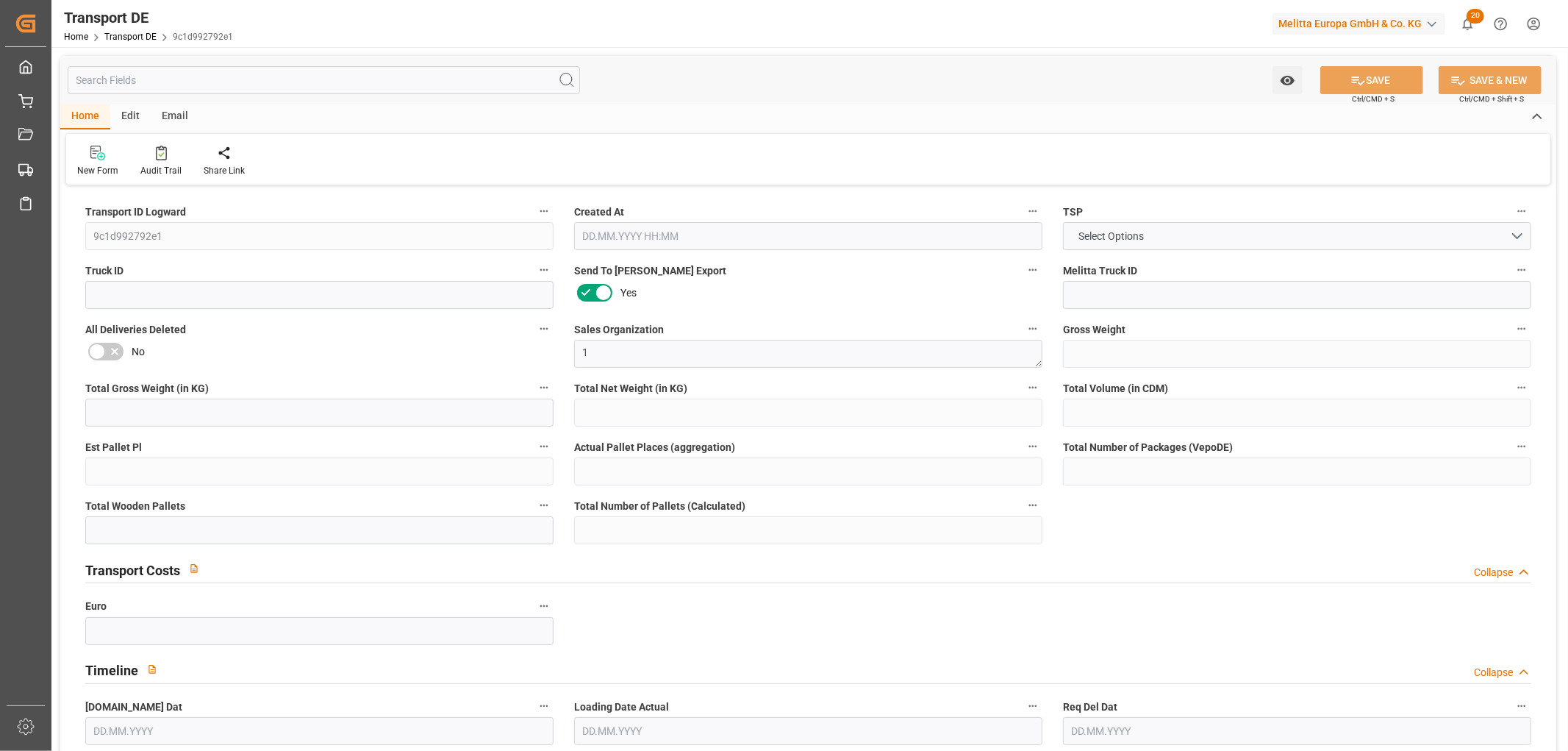
type input "0"
type input "3"
type input "1"
type input "0"
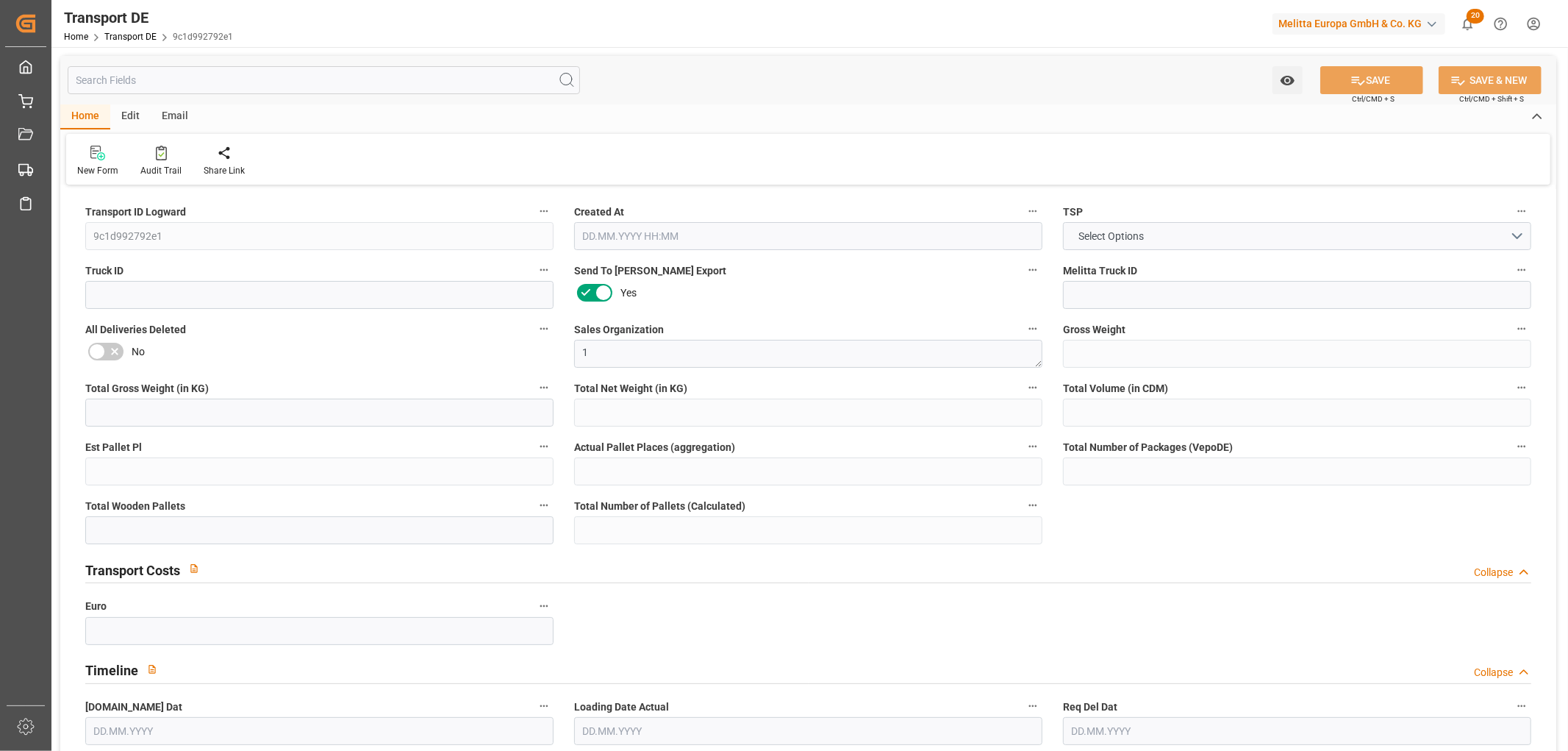
type input "158"
type input "288.367"
type input "242.84"
type input "[DATE] 23:01"
type input "[DATE]"
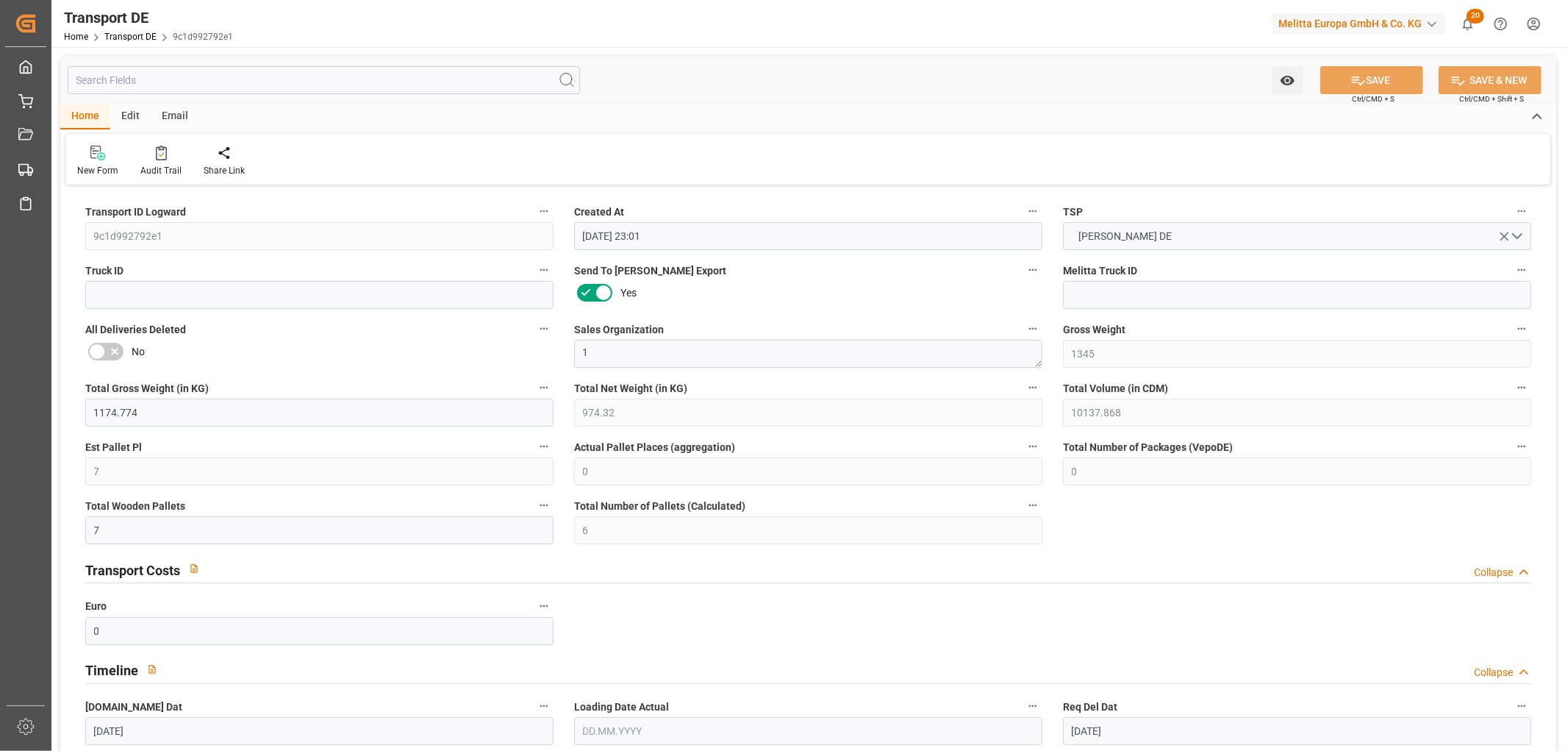
type input "[DATE]"
